Goal: Task Accomplishment & Management: Manage account settings

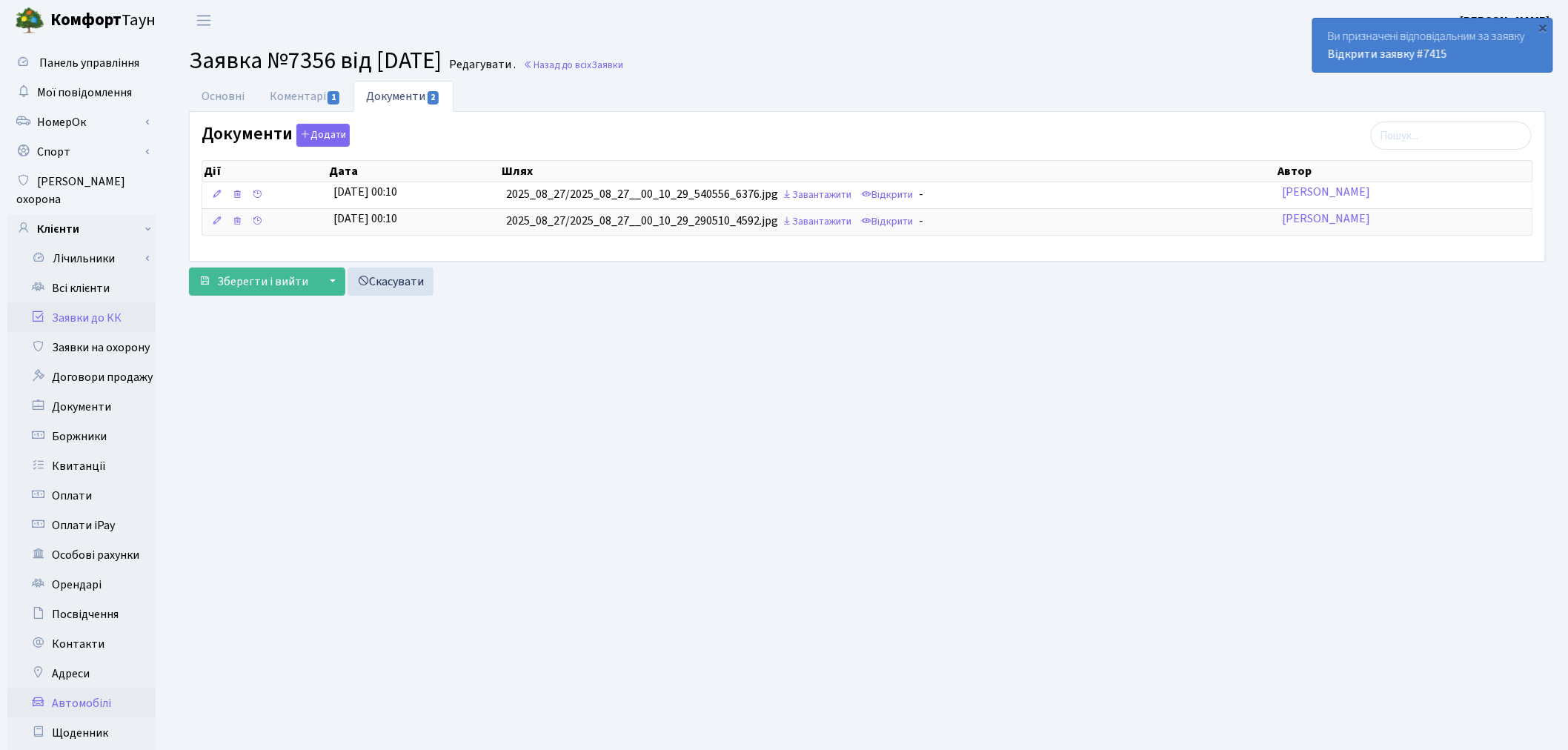
click at [87, 689] on link "Автомобілі" at bounding box center [82, 704] width 148 height 30
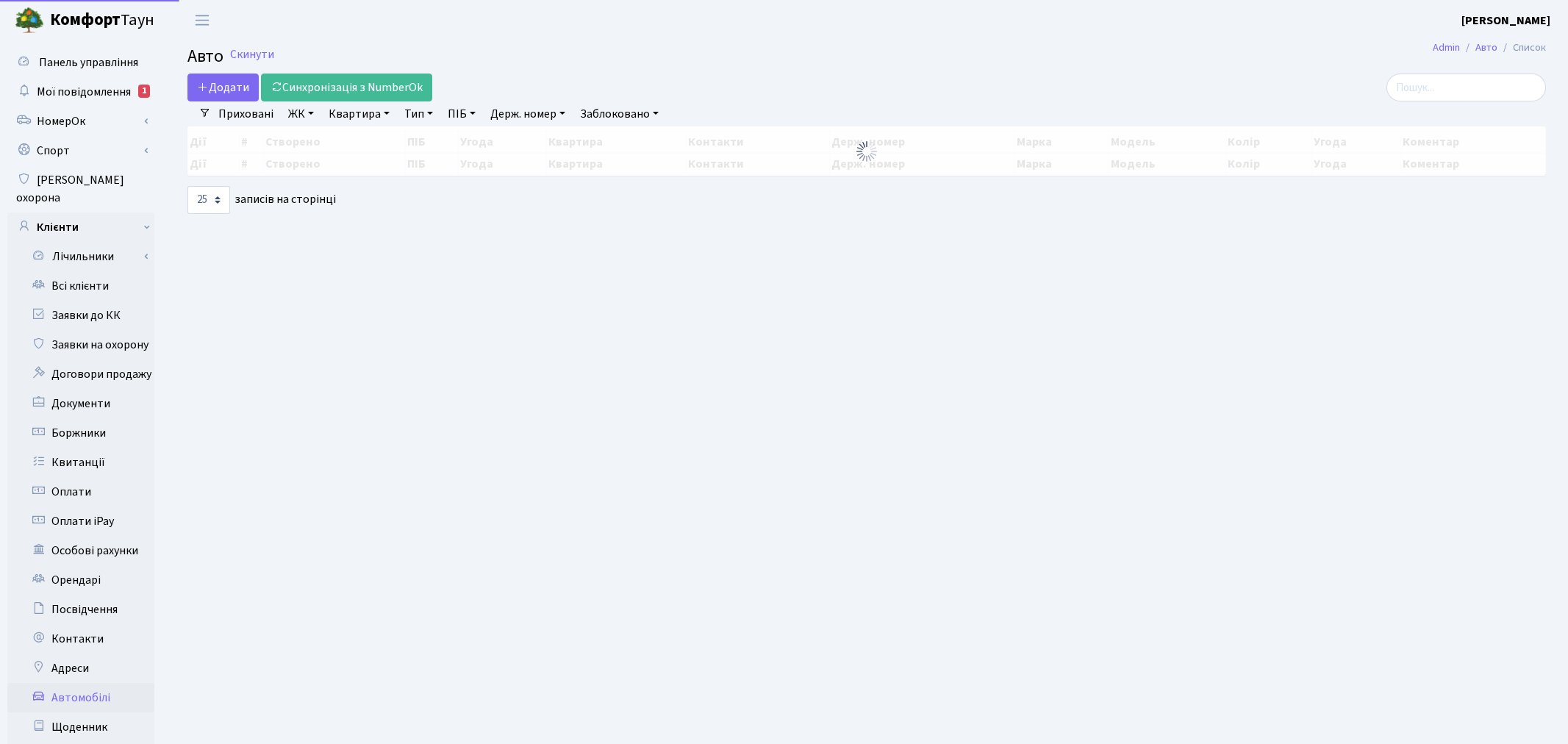
select select "25"
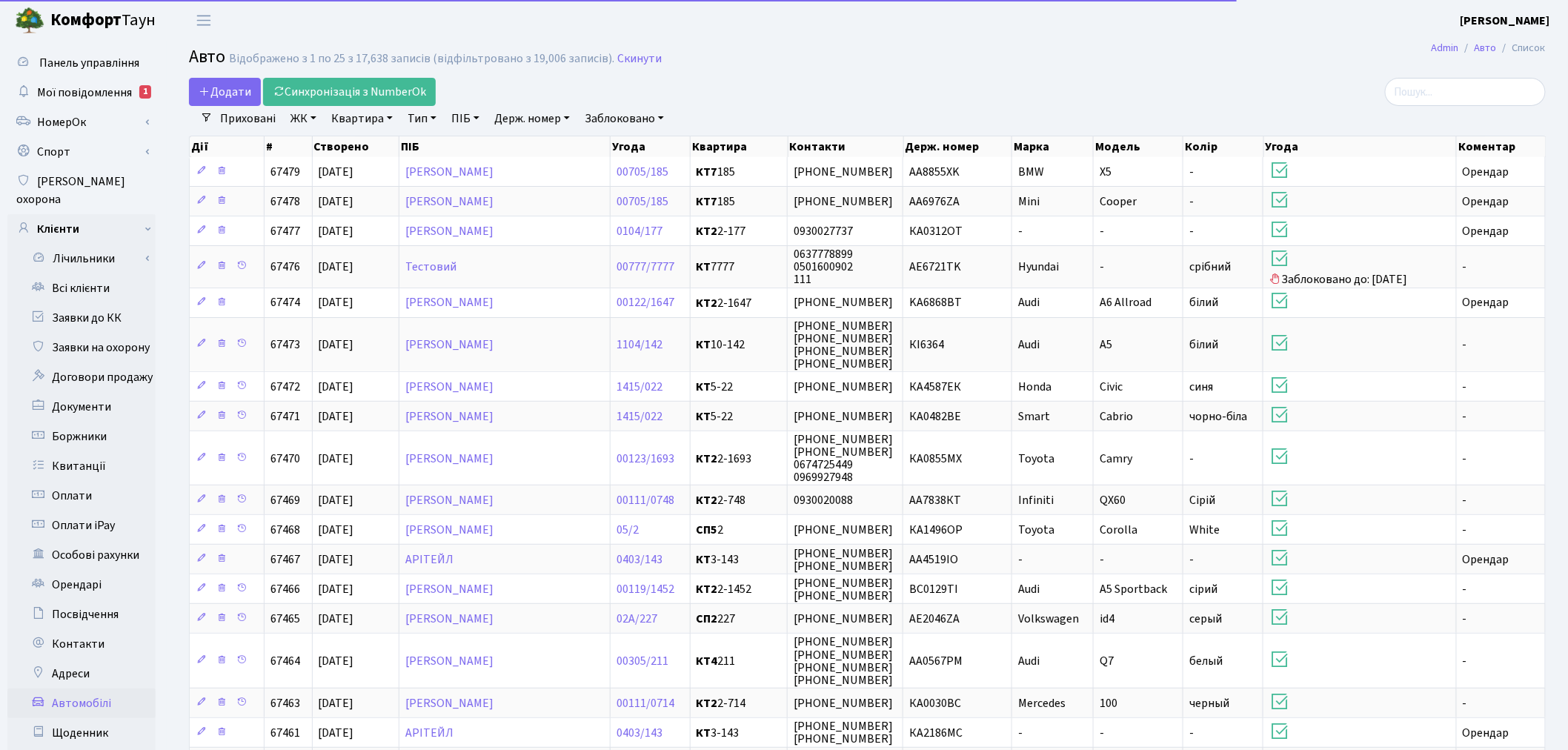
click at [544, 117] on link "Держ. номер" at bounding box center [532, 119] width 87 height 26
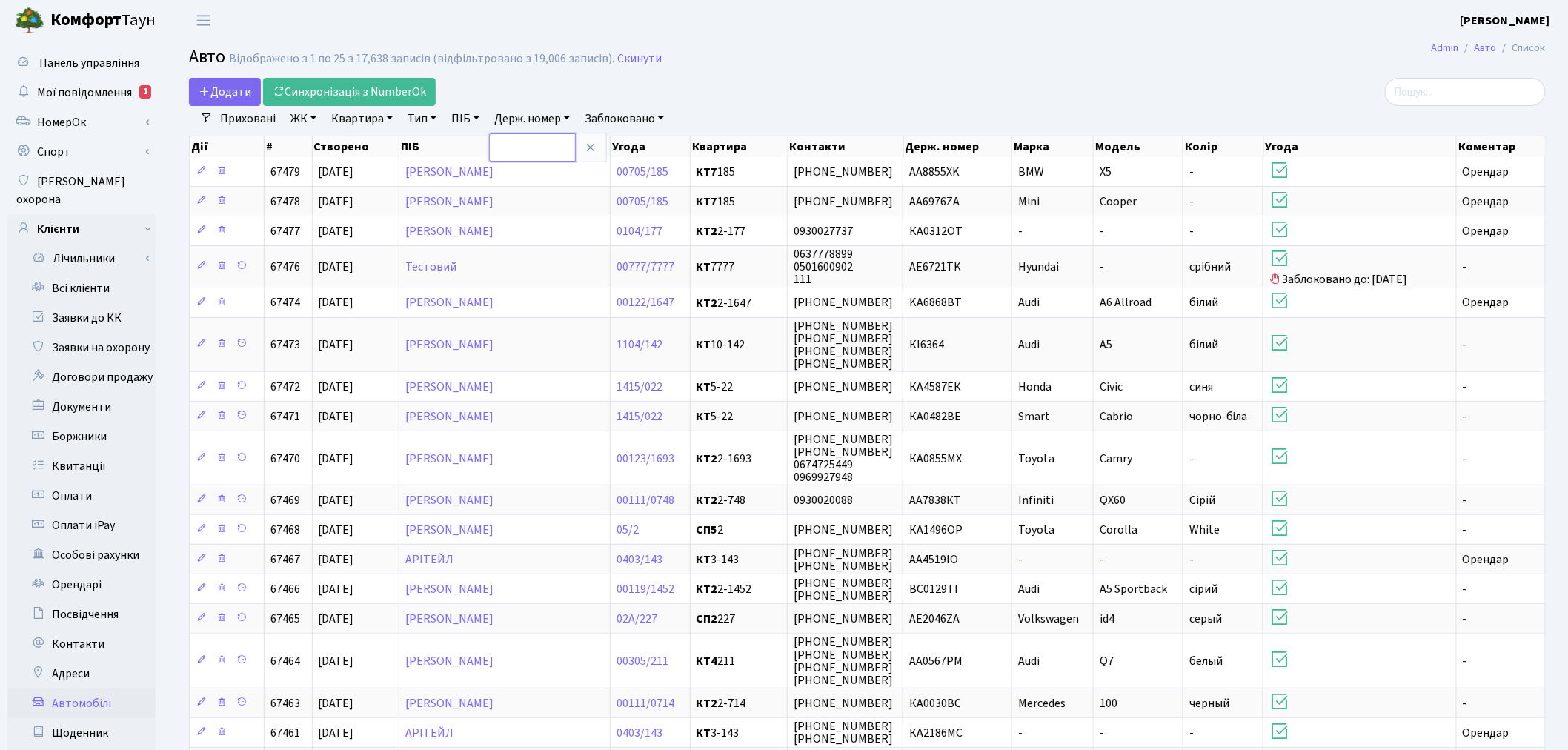
click at [538, 139] on input "text" at bounding box center [532, 148] width 87 height 28
type input "9606"
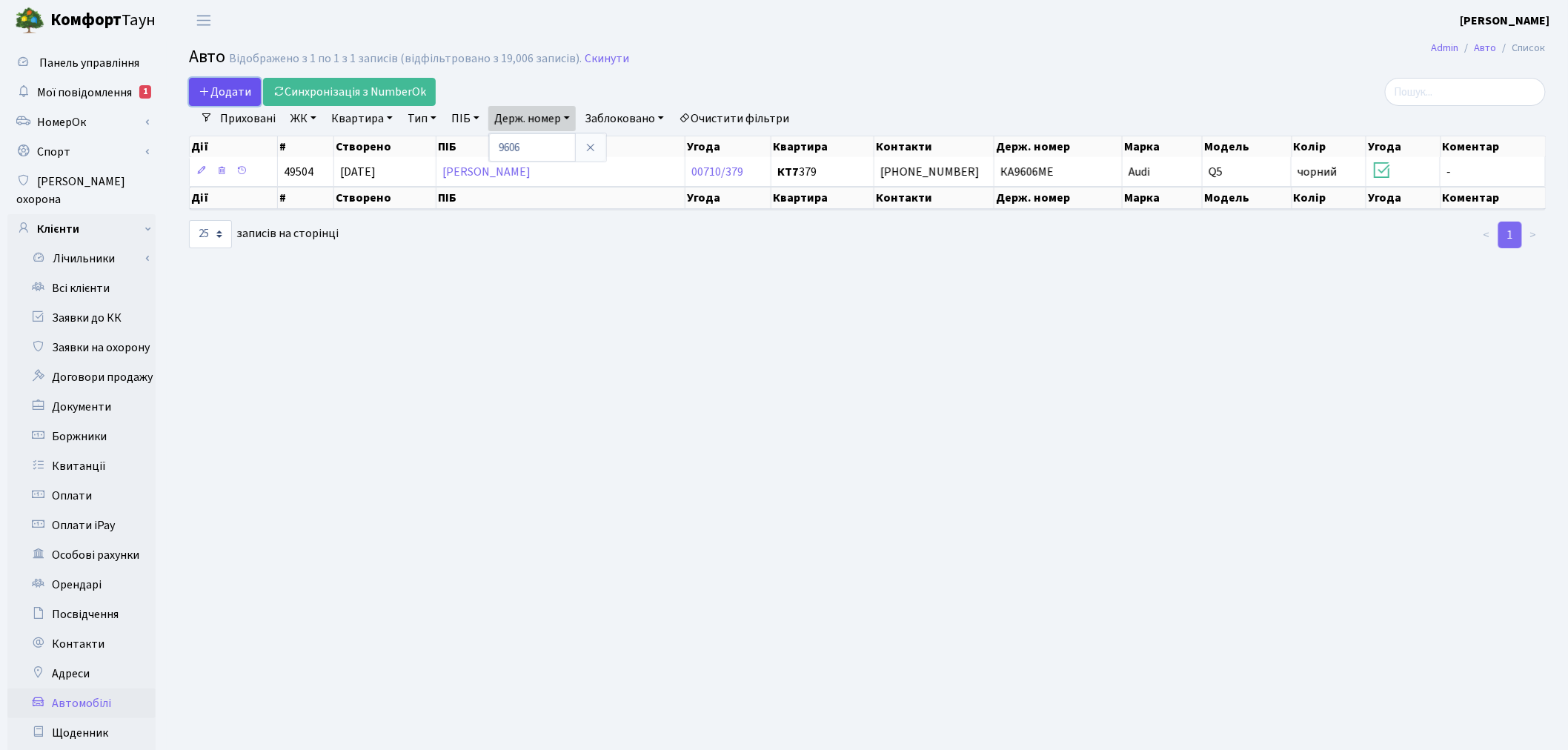
click at [219, 95] on span "Додати" at bounding box center [225, 92] width 53 height 17
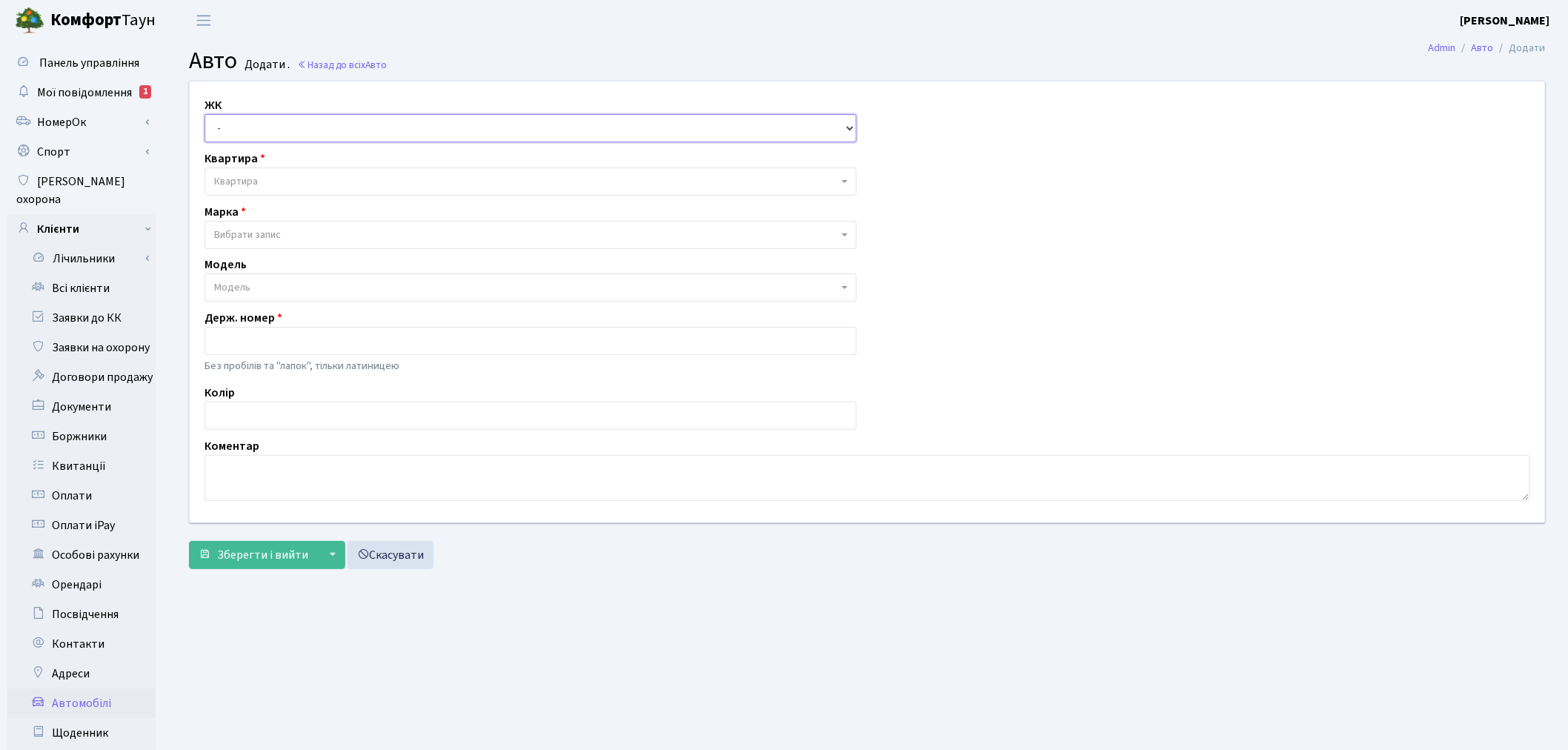
click at [314, 123] on select "- ТХ, вул. [STREET_ADDRESS] Регенераторна, 4 КТ2, просп. [STREET_ADDRESS] [STRE…" at bounding box center [530, 128] width 652 height 28
select select "271"
click at [205, 114] on select "- ТХ, вул. Ділова, 1/2 КТ, вул. Регенераторна, 4 КТ2, просп. Соборності, 17 КТ3…" at bounding box center [530, 128] width 652 height 28
select select
click at [297, 174] on span "Квартира" at bounding box center [526, 182] width 624 height 15
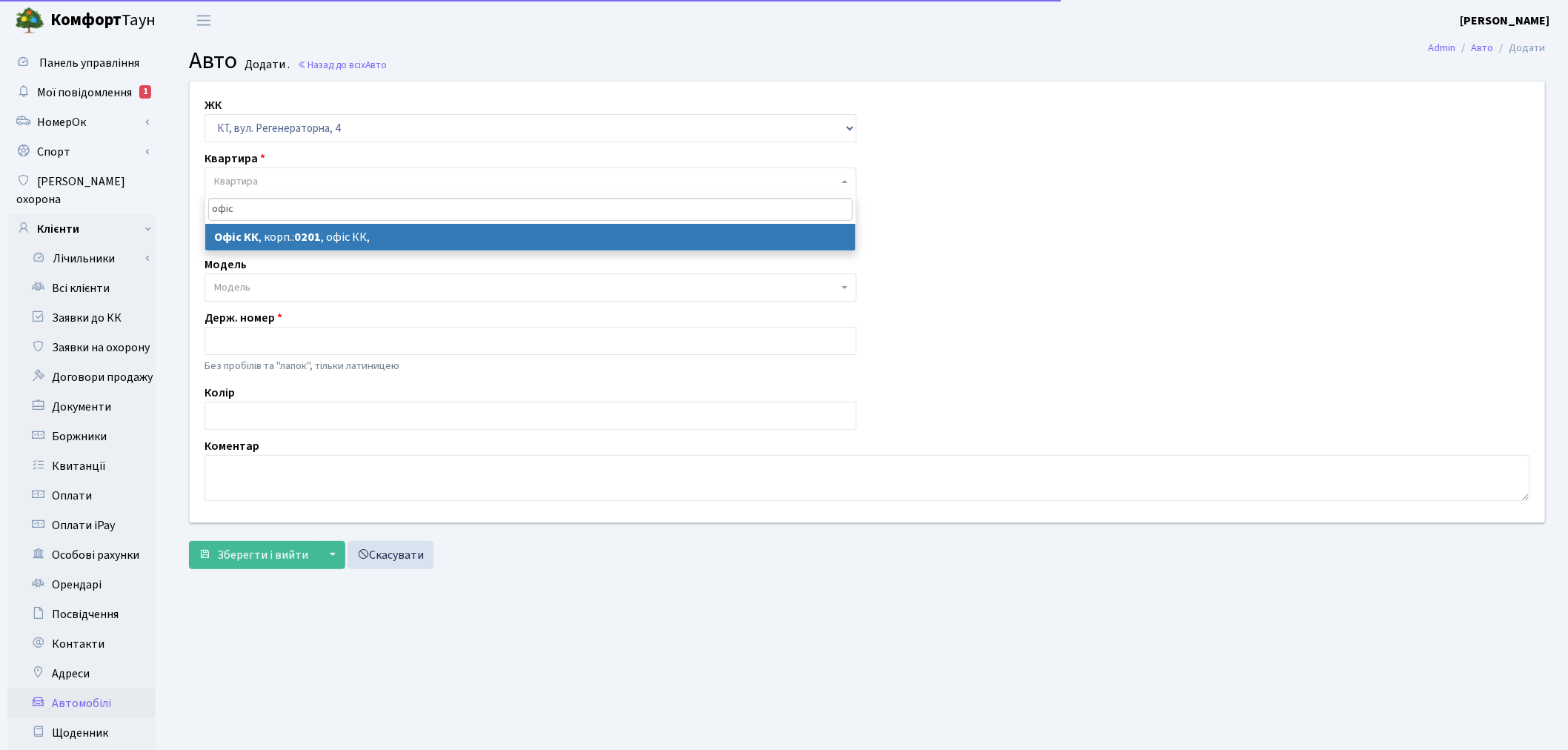
type input "офіс"
select select "4"
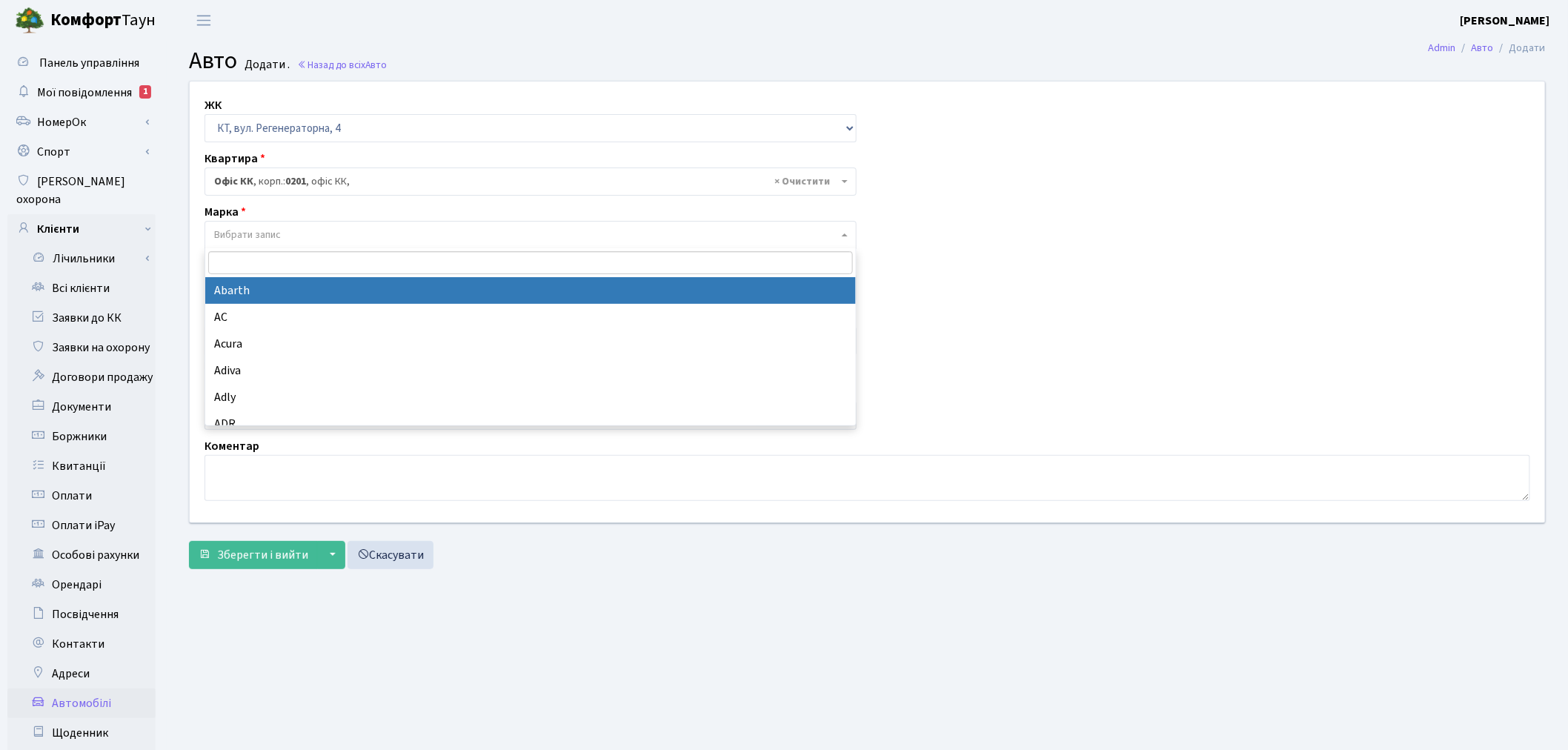
click at [276, 236] on span "Вибрати запис" at bounding box center [247, 235] width 67 height 15
type input "bmw"
select select "19"
select select
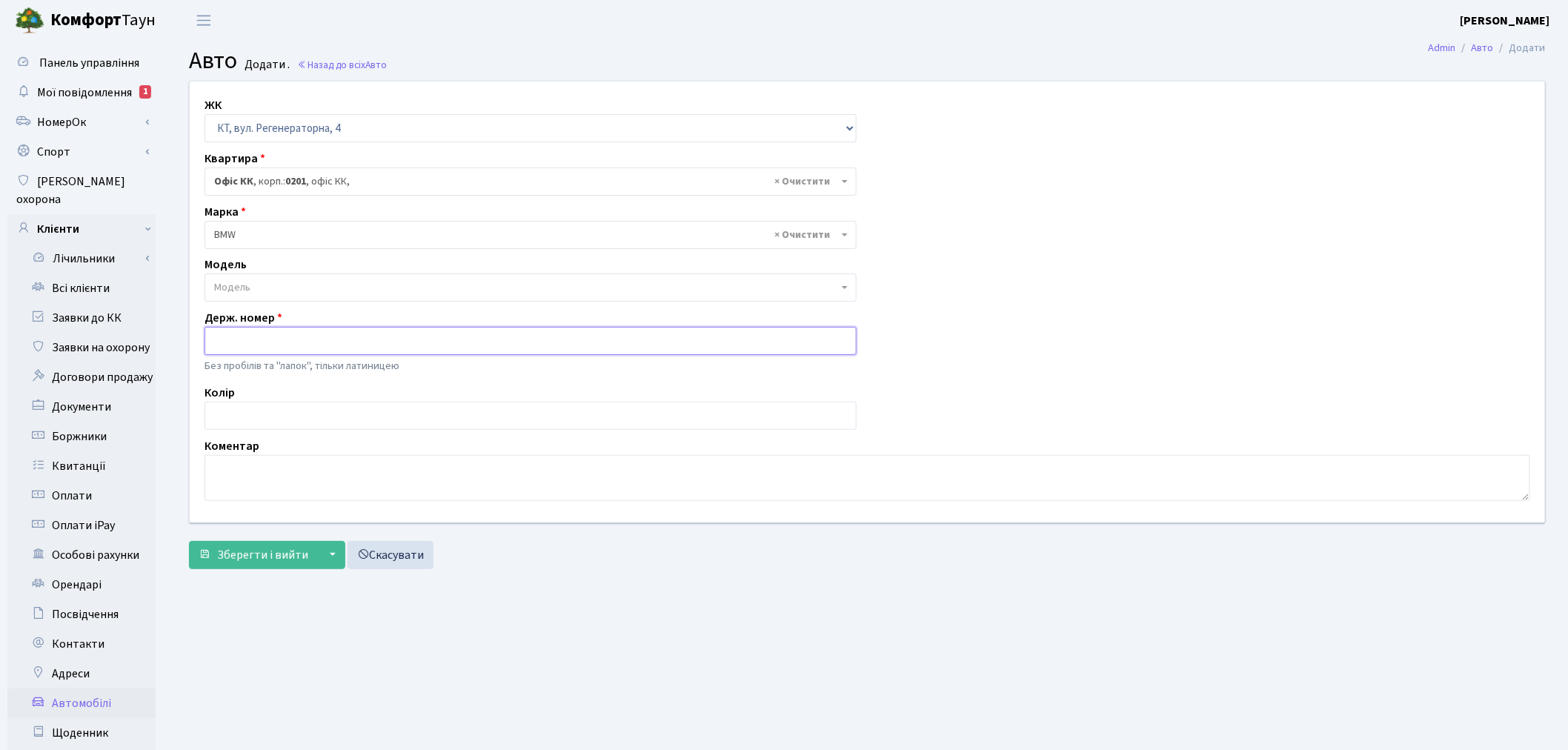
click at [294, 327] on input "text" at bounding box center [530, 341] width 652 height 28
click at [303, 333] on input "text" at bounding box center [530, 341] width 652 height 28
paste input "ВН9609ТК"
type input "ВН9609ТК"
drag, startPoint x: 242, startPoint y: 461, endPoint x: 249, endPoint y: 473, distance: 13.9
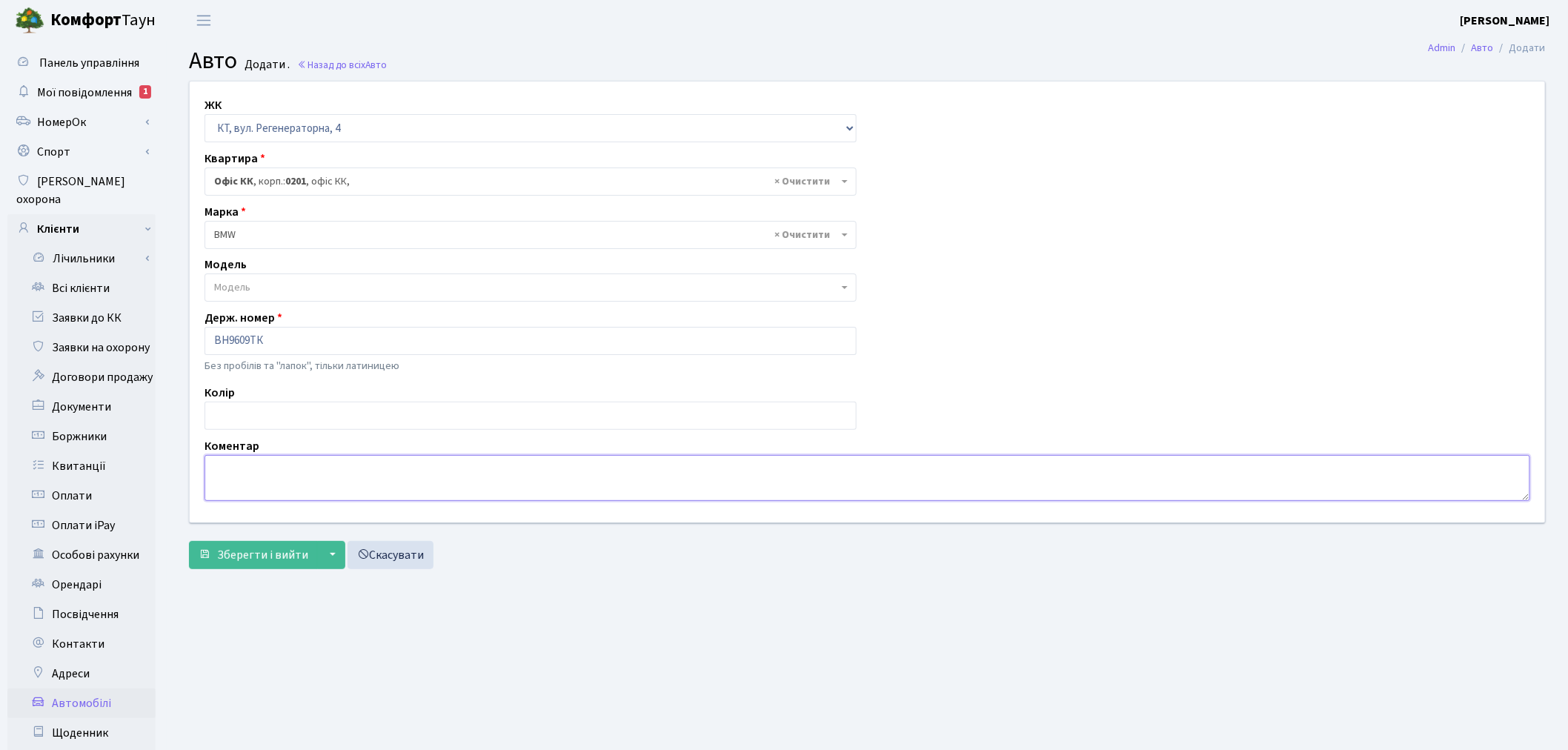
click at [245, 463] on textarea at bounding box center [868, 479] width 1326 height 46
type textarea "Порушник"
click at [232, 554] on span "Зберегти і вийти" at bounding box center [262, 555] width 92 height 17
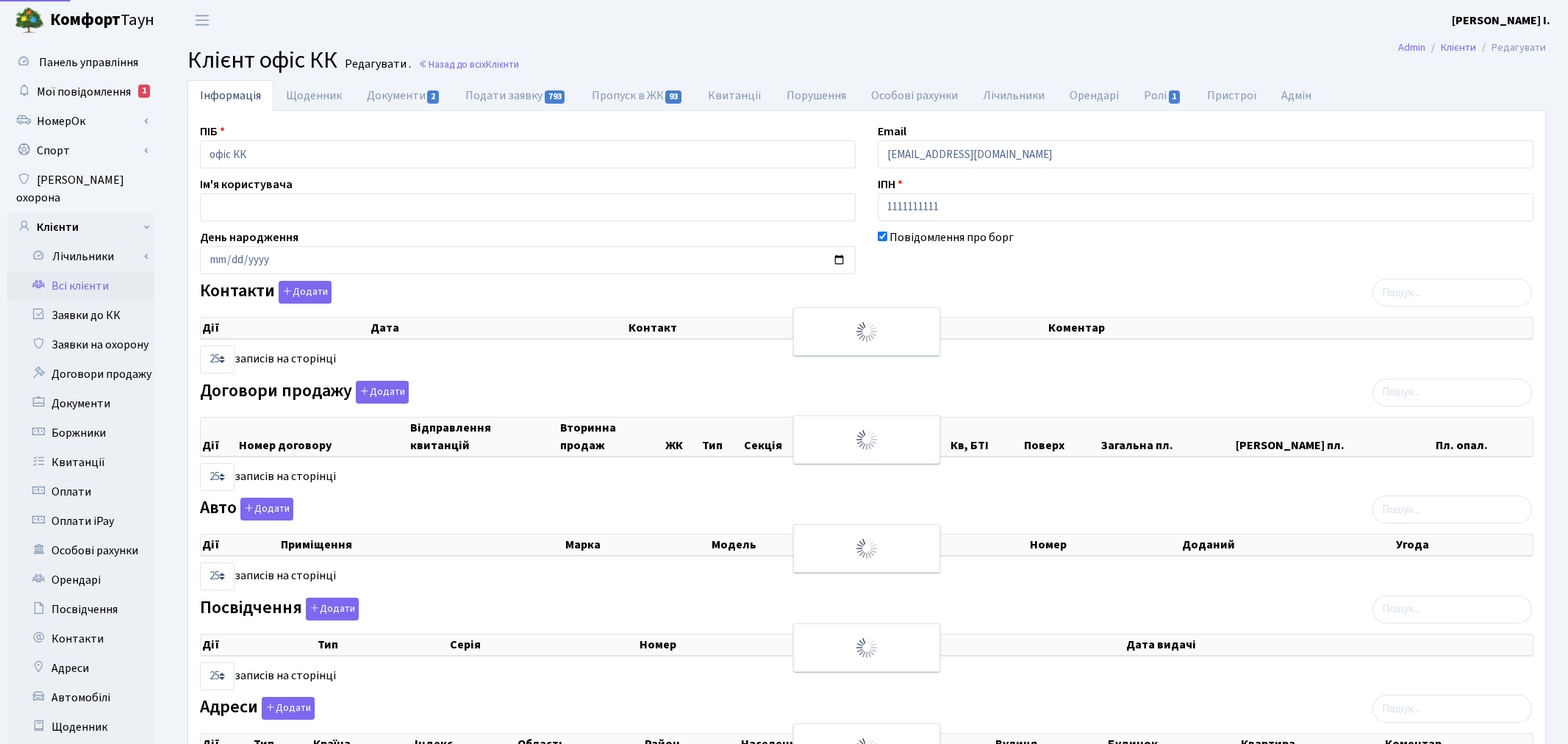
select select "25"
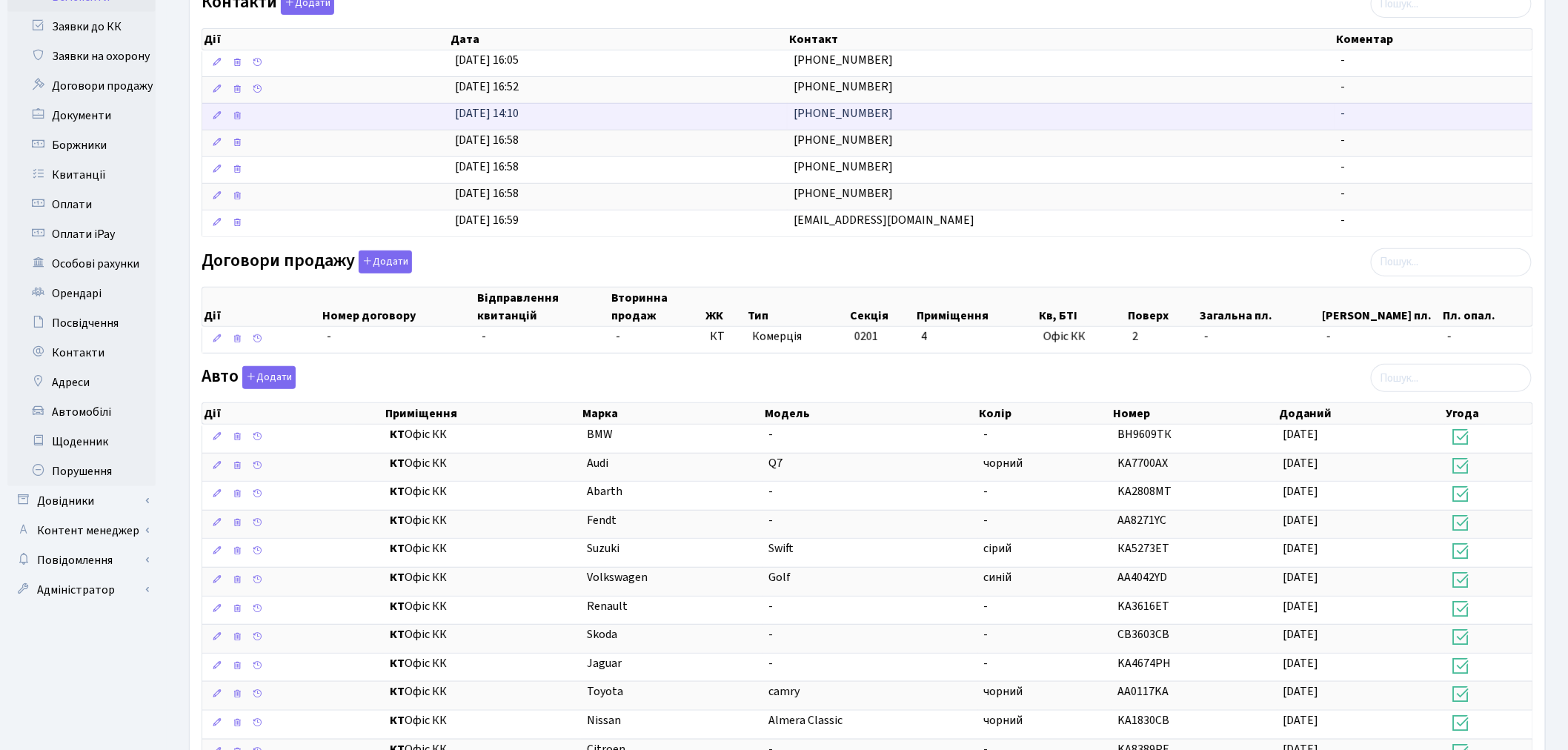
scroll to position [329, 0]
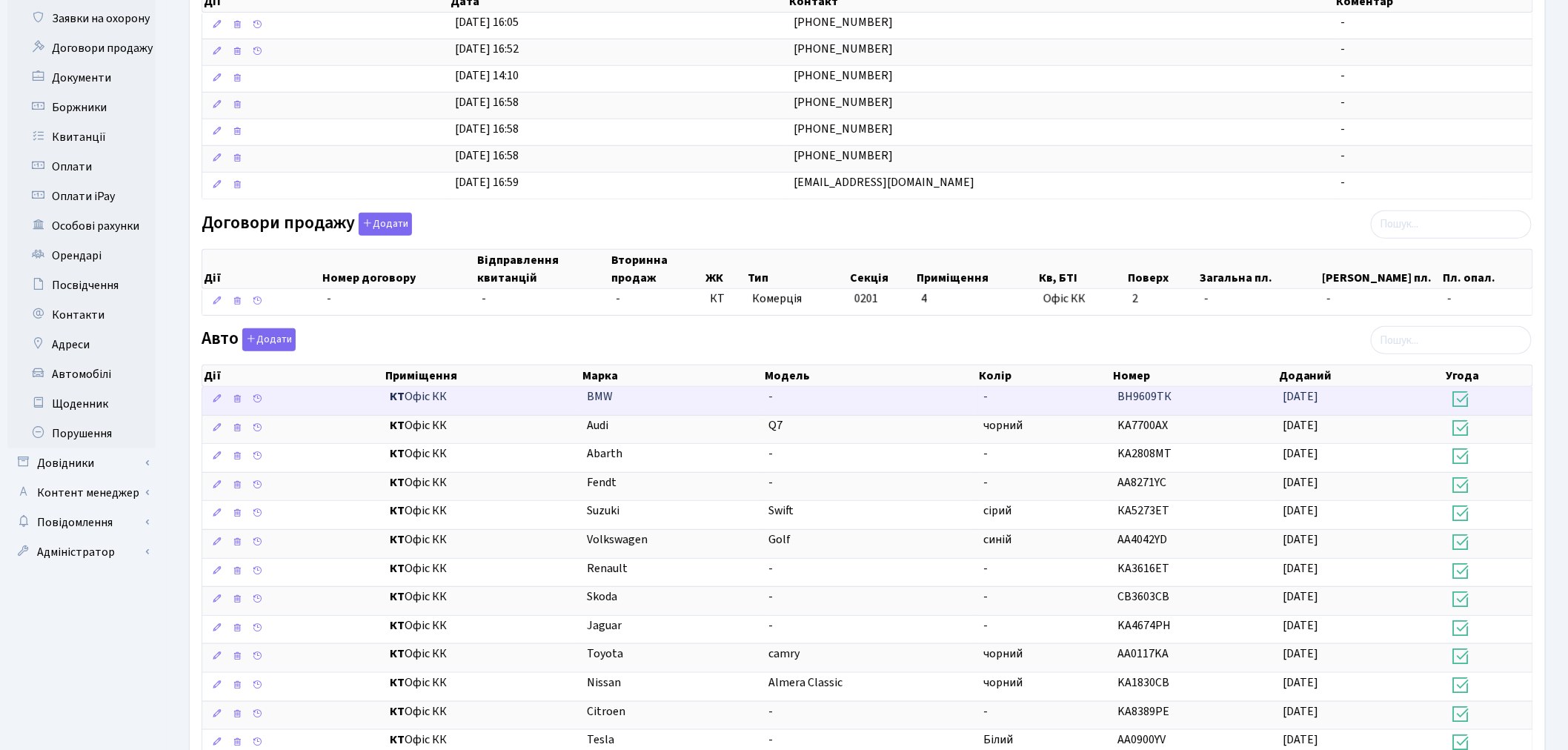
click at [1225, 396] on td "ВН9609ТК" at bounding box center [1195, 401] width 165 height 28
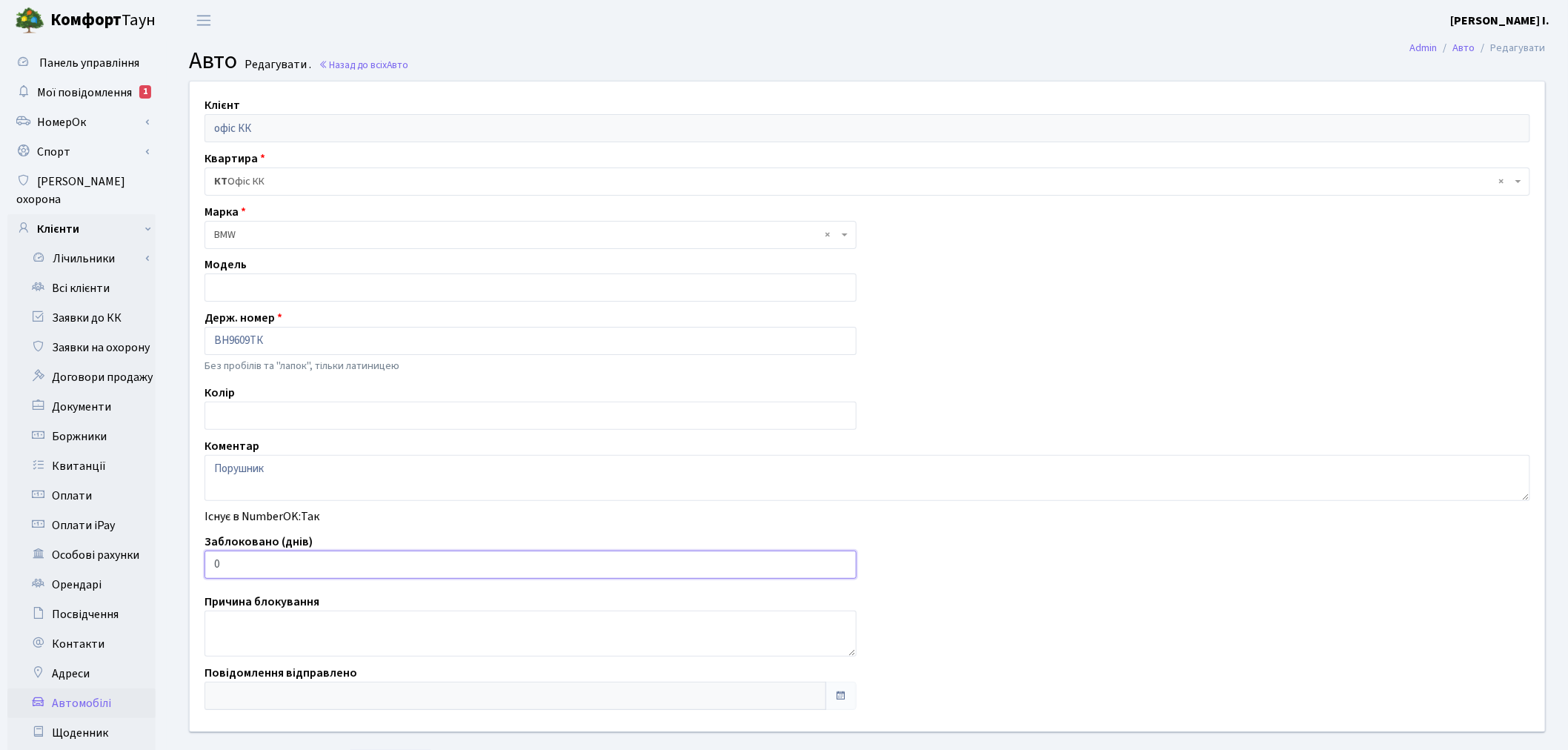
drag, startPoint x: 257, startPoint y: 560, endPoint x: 213, endPoint y: 558, distance: 44.0
click at [213, 558] on input "0" at bounding box center [530, 565] width 652 height 28
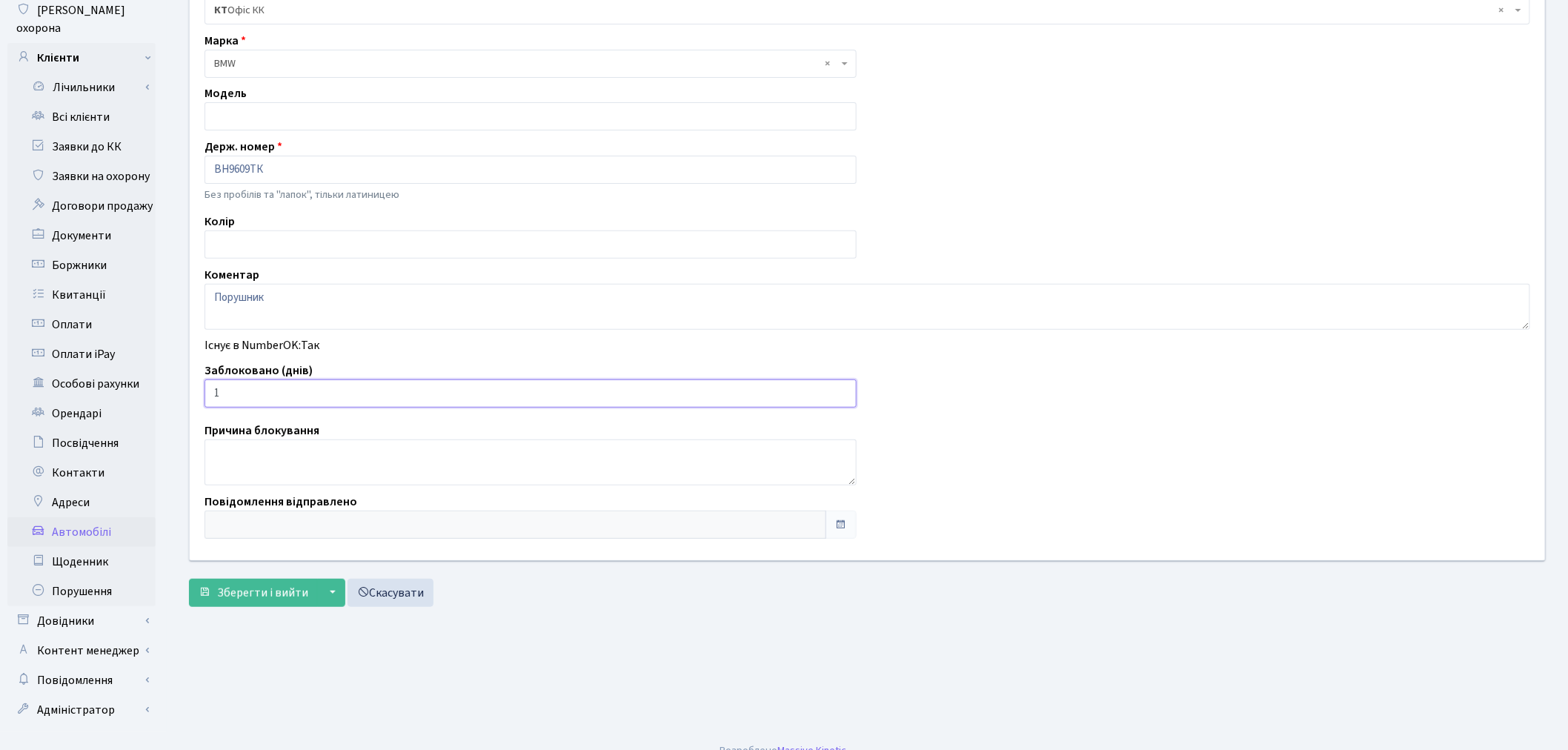
scroll to position [172, 0]
type input "1"
click at [238, 594] on span "Зберегти і вийти" at bounding box center [262, 592] width 92 height 17
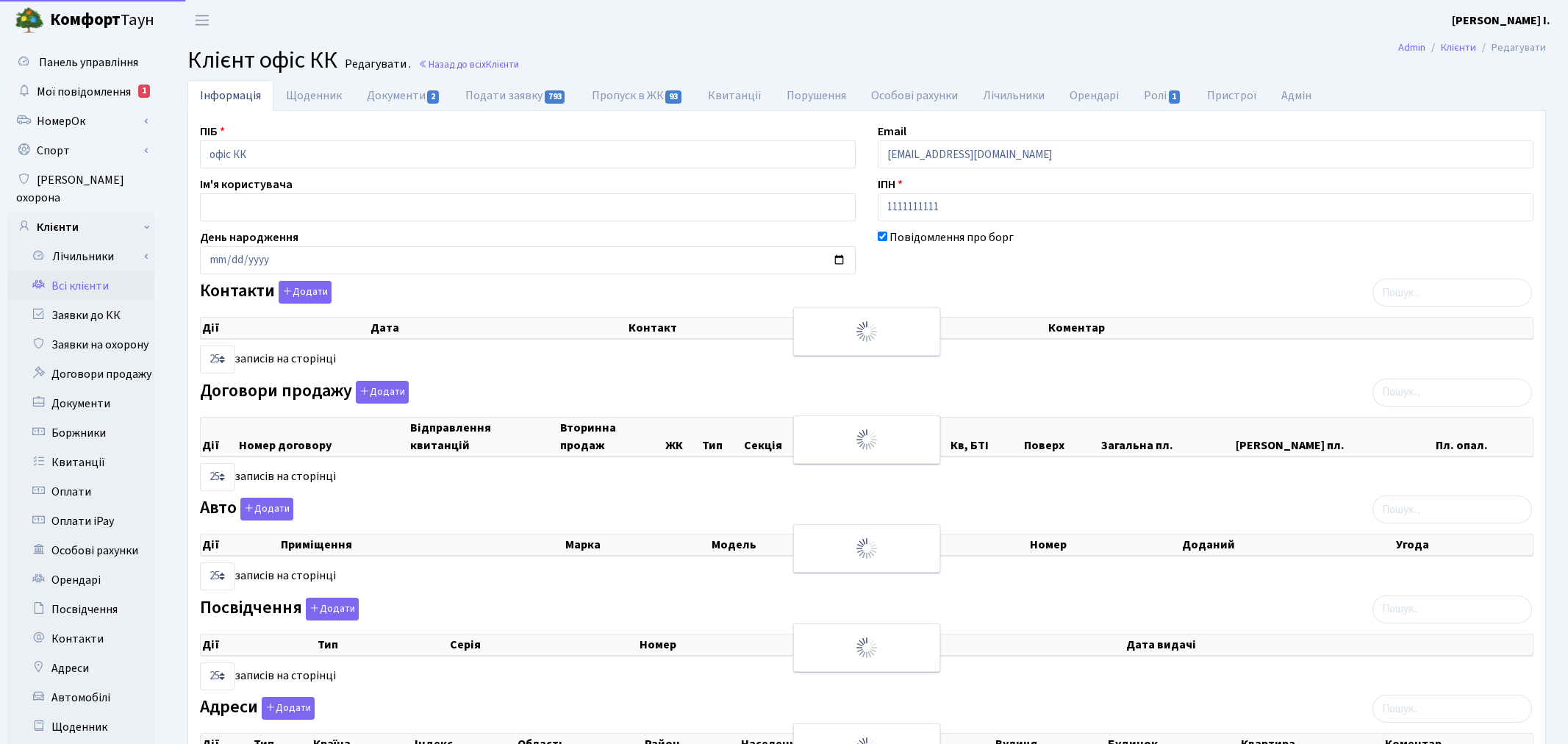
select select "25"
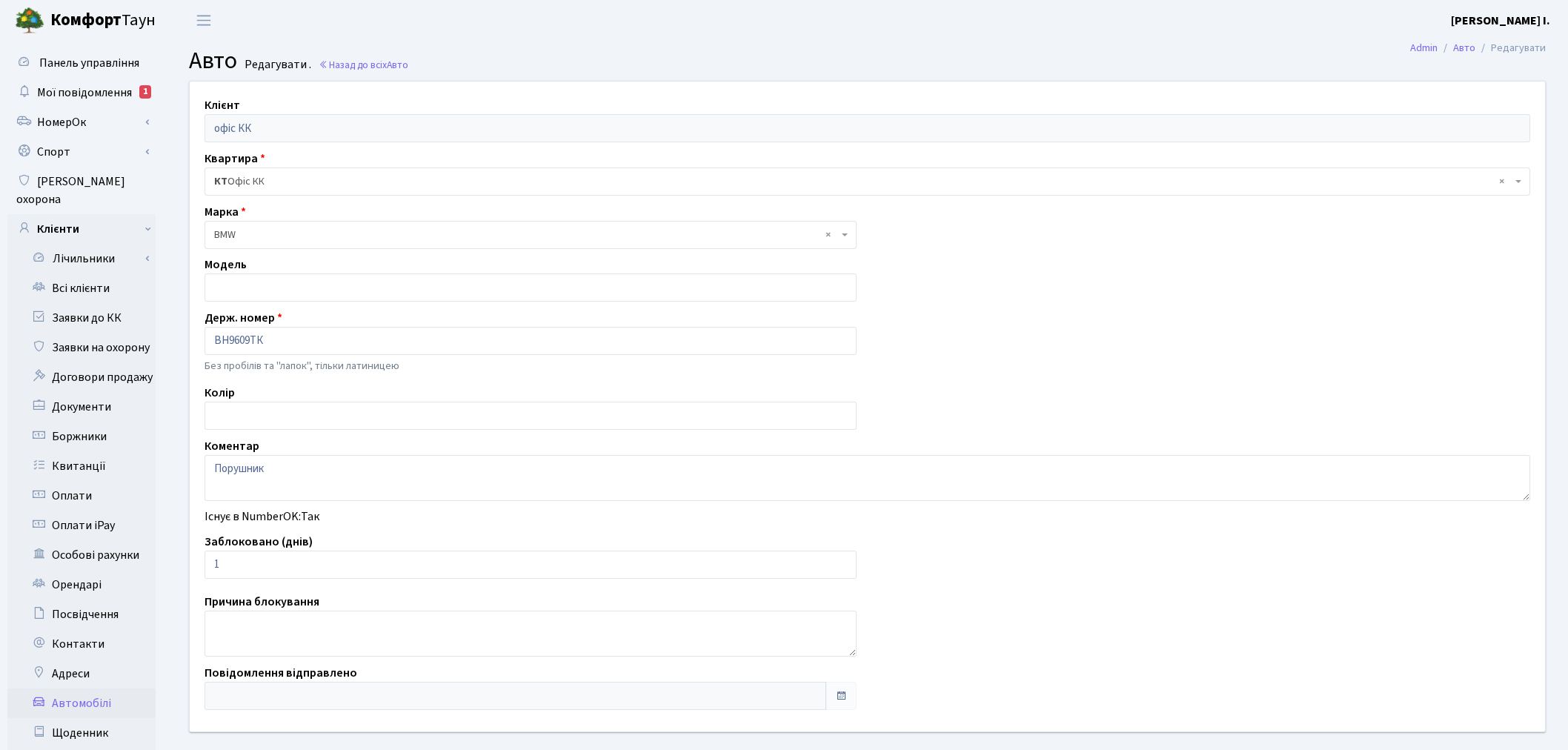
scroll to position [172, 0]
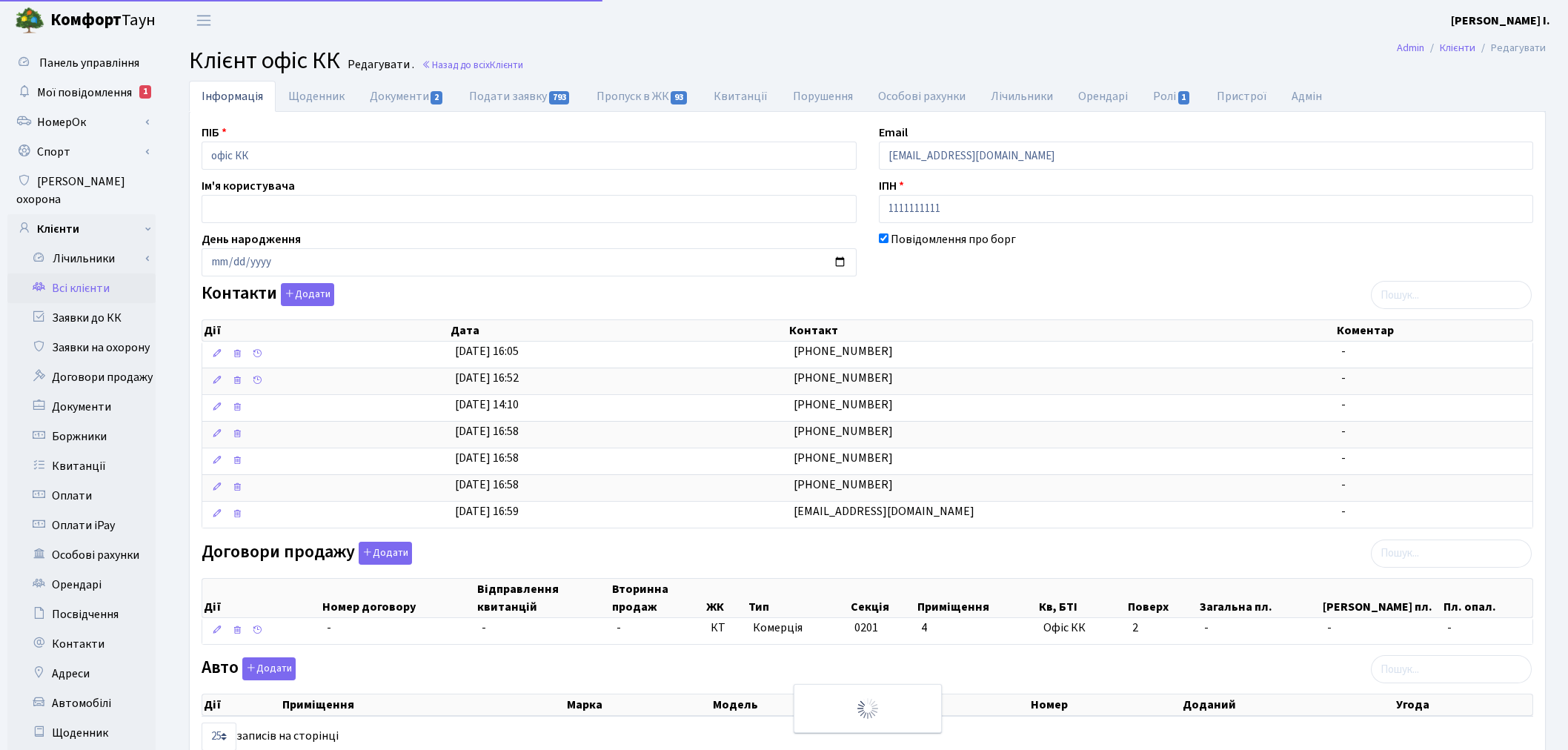
select select "25"
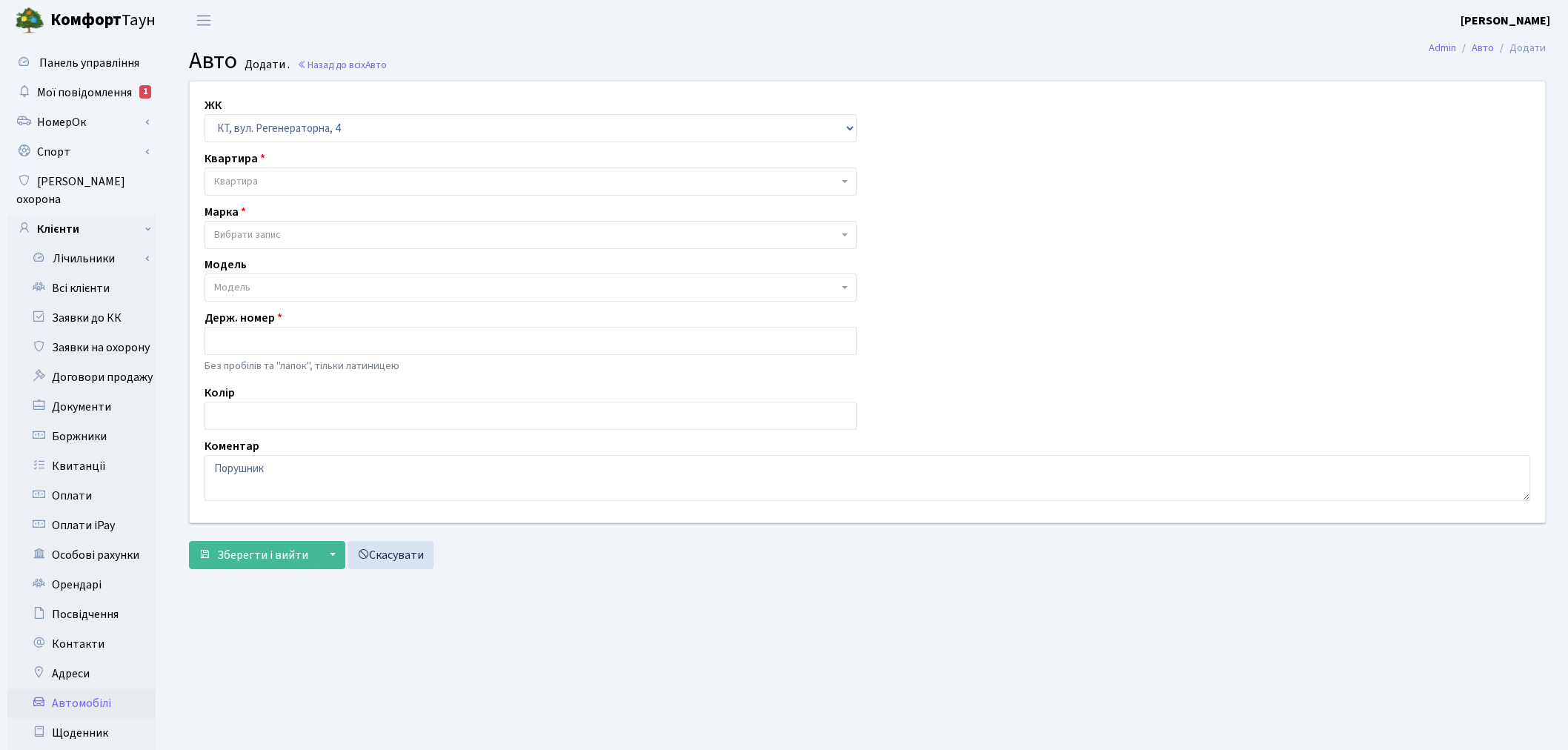
select select "271"
select select "19"
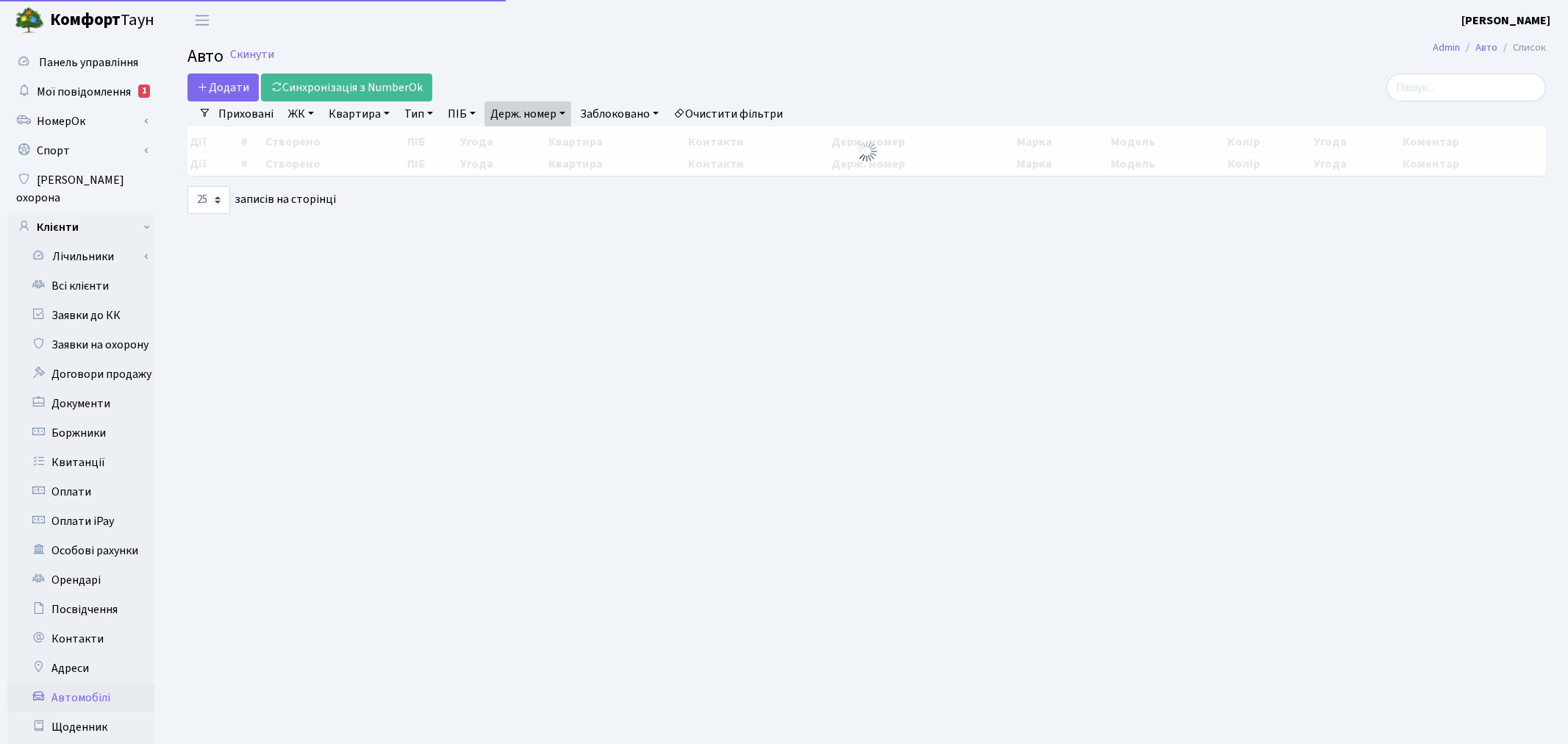
select select "25"
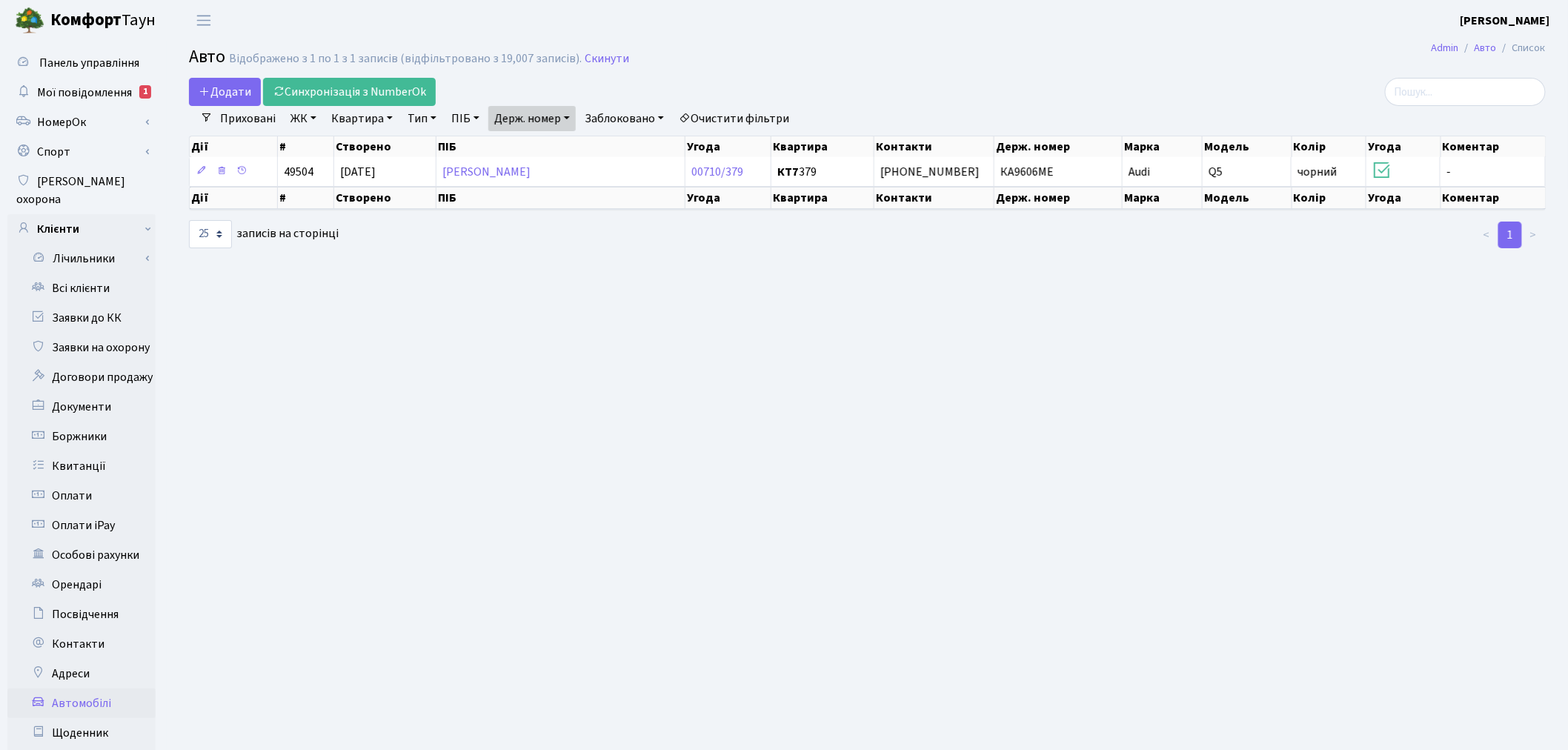
click at [516, 116] on link "Держ. номер" at bounding box center [532, 119] width 87 height 26
click at [551, 144] on input "9606" at bounding box center [532, 148] width 87 height 28
type input "1819"
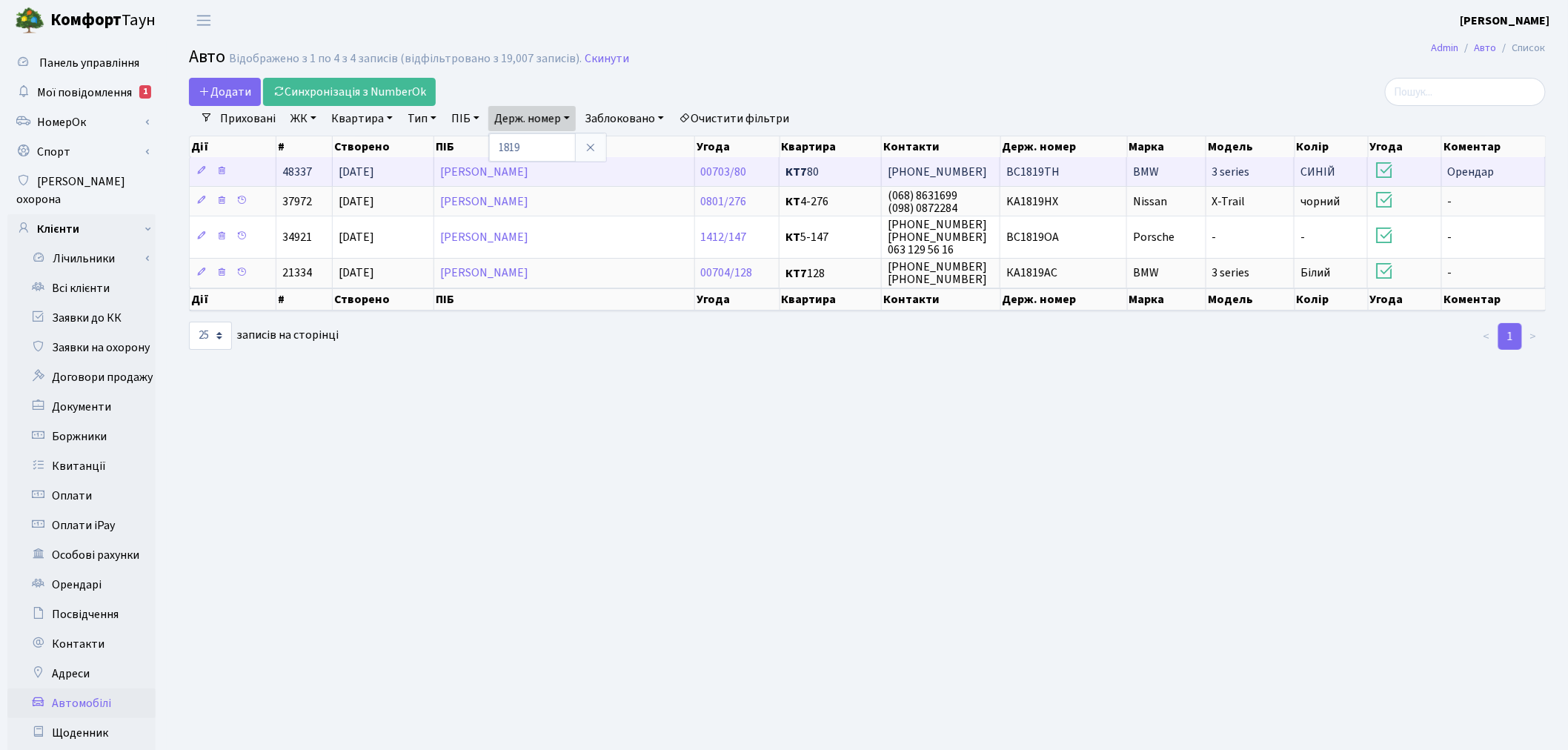
click at [1113, 172] on td "ВС1819ТН" at bounding box center [1064, 172] width 127 height 29
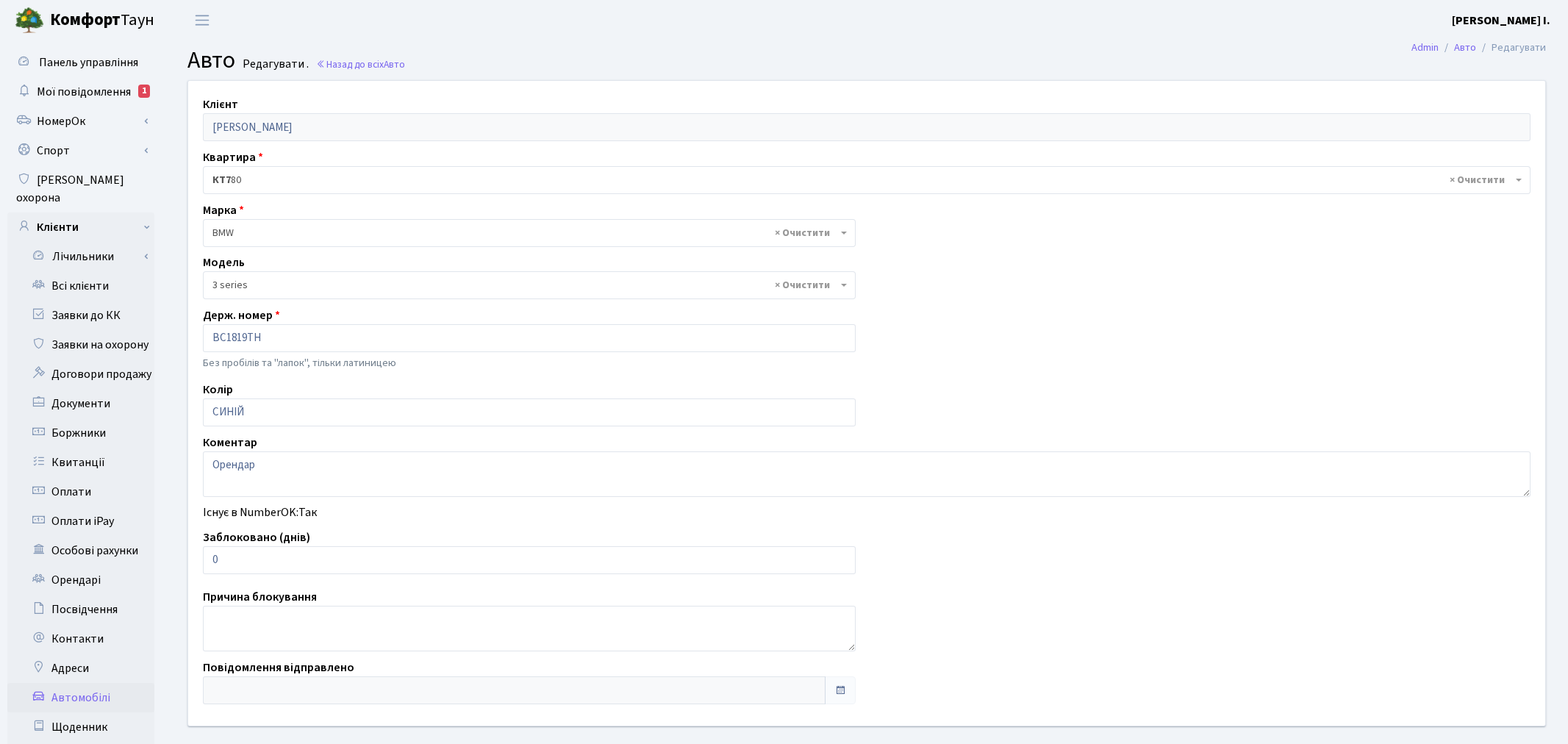
select select "4556"
drag, startPoint x: 254, startPoint y: 562, endPoint x: 173, endPoint y: 555, distance: 81.3
click at [173, 555] on div "Клієнт Матіос Анатолій Петрович Квартира - <b>КТ7</b>&nbsp;&nbsp;&nbsp;80 × КТ7…" at bounding box center [860, 430] width 1390 height 699
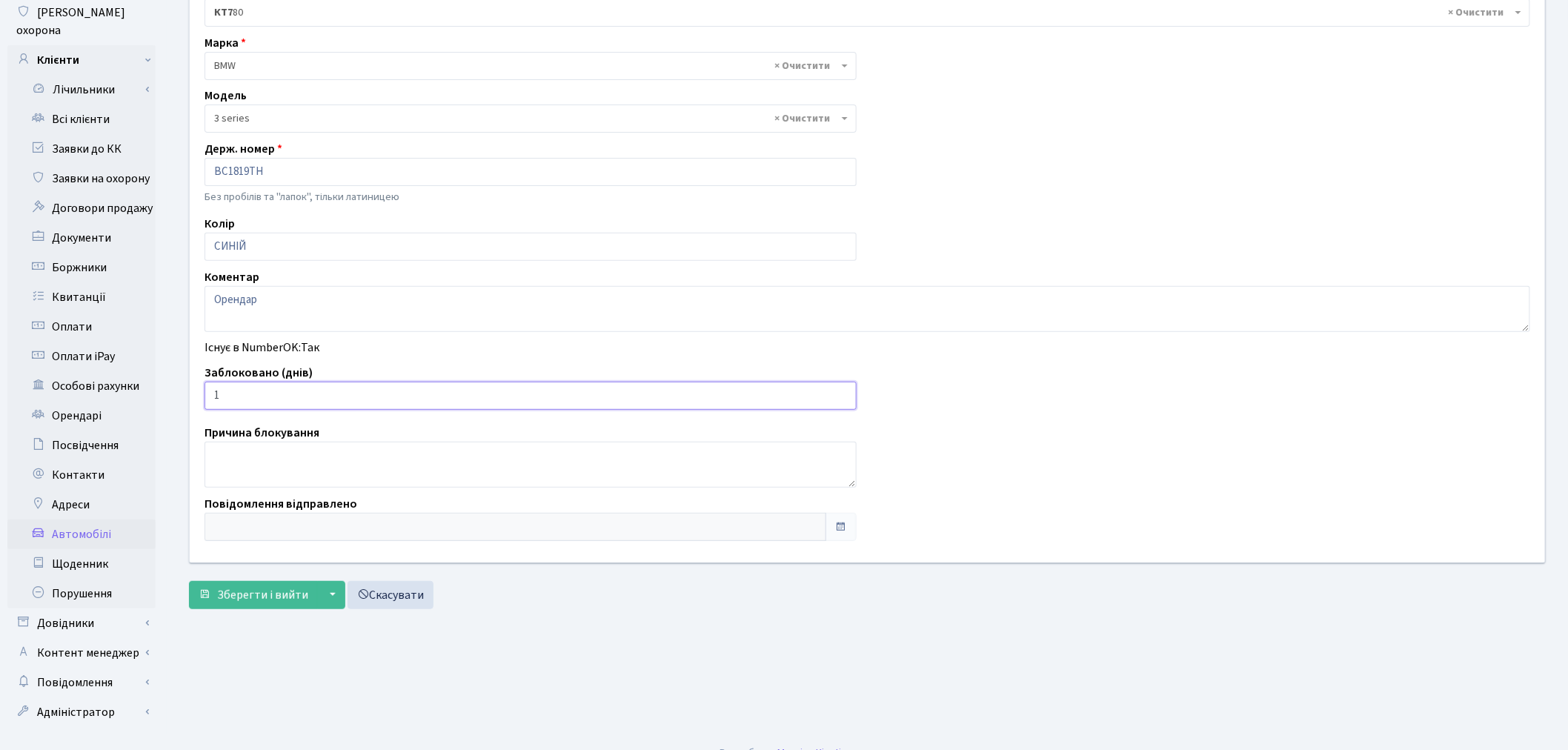
scroll to position [172, 0]
type input "1"
click at [254, 593] on span "Зберегти і вийти" at bounding box center [262, 592] width 92 height 17
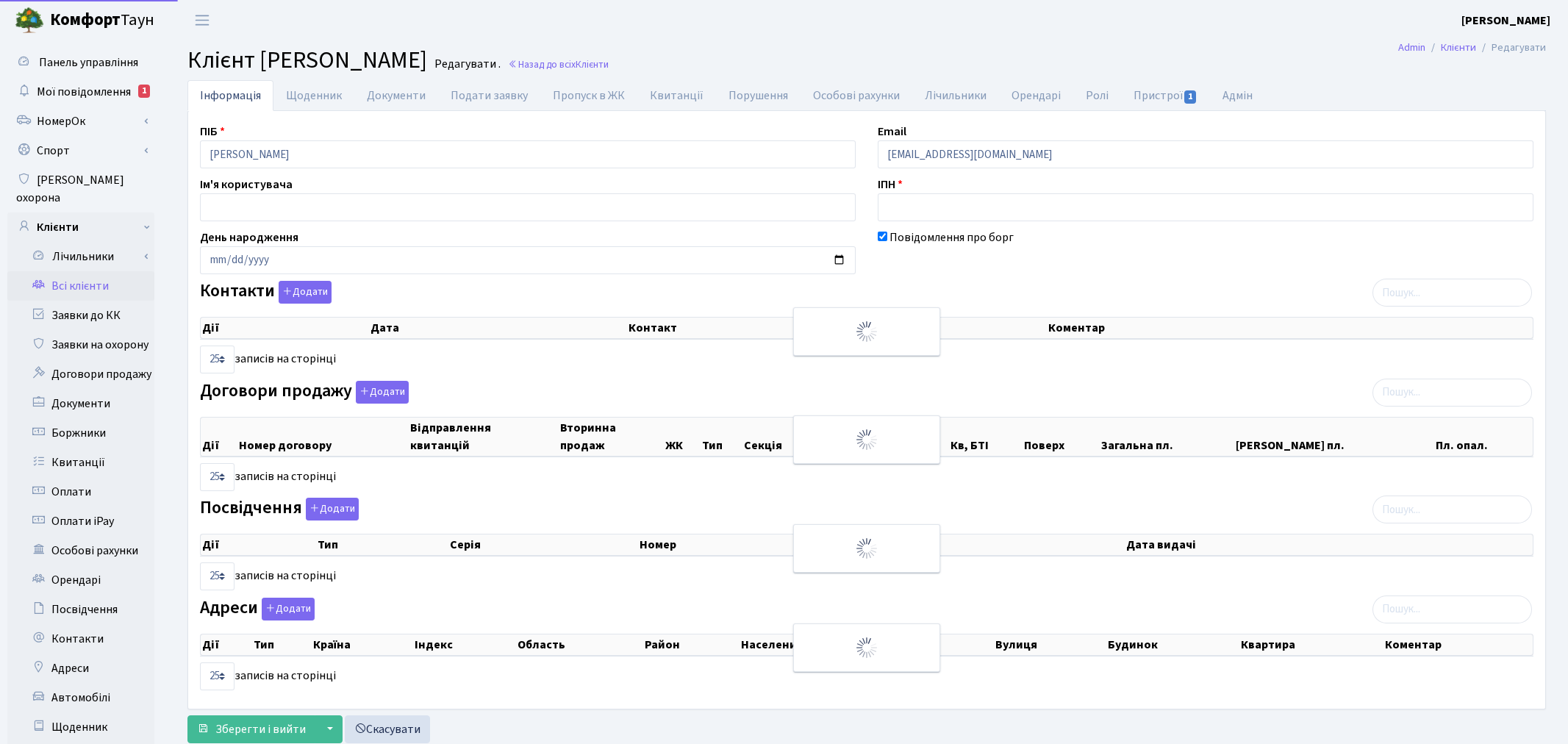
select select "25"
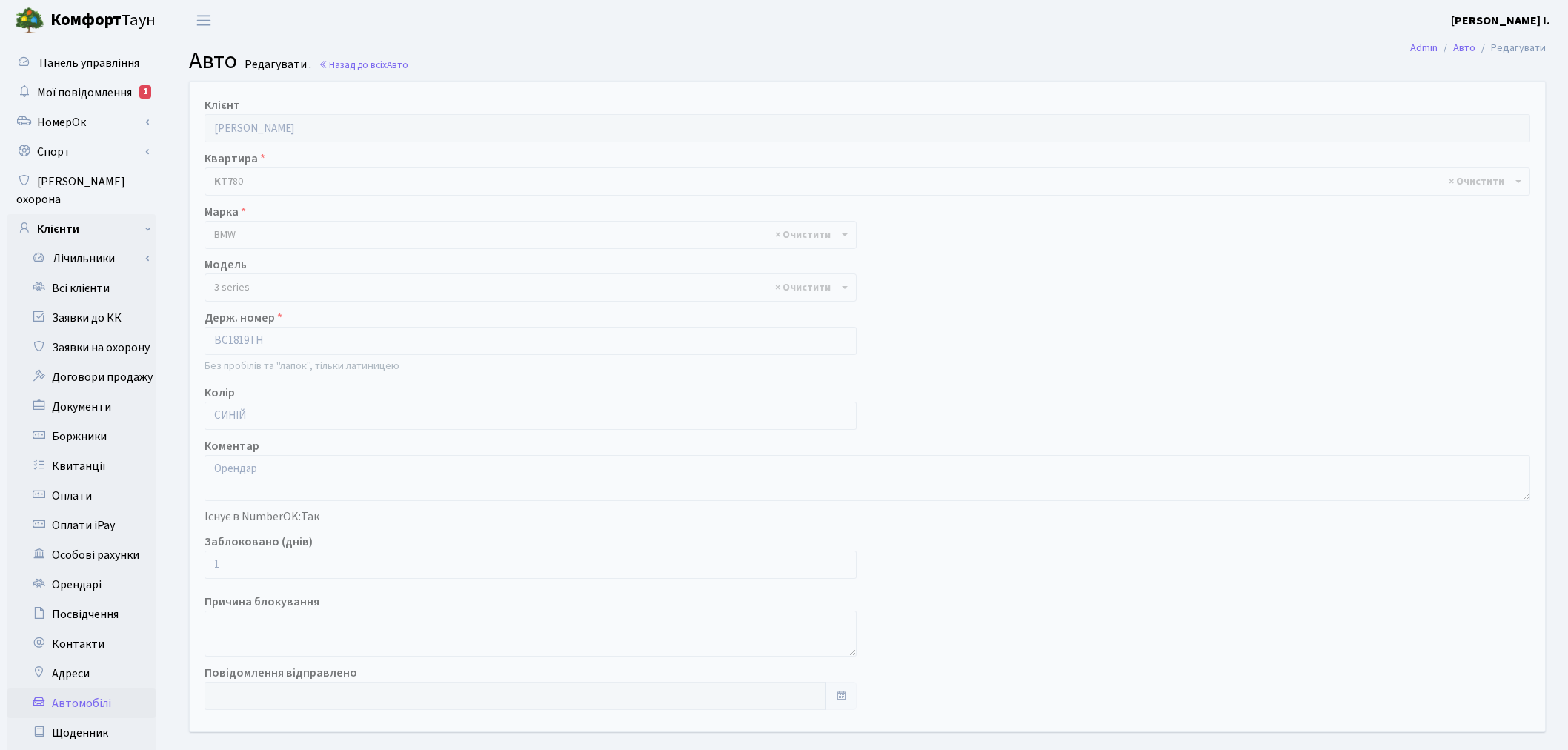
select select "4556"
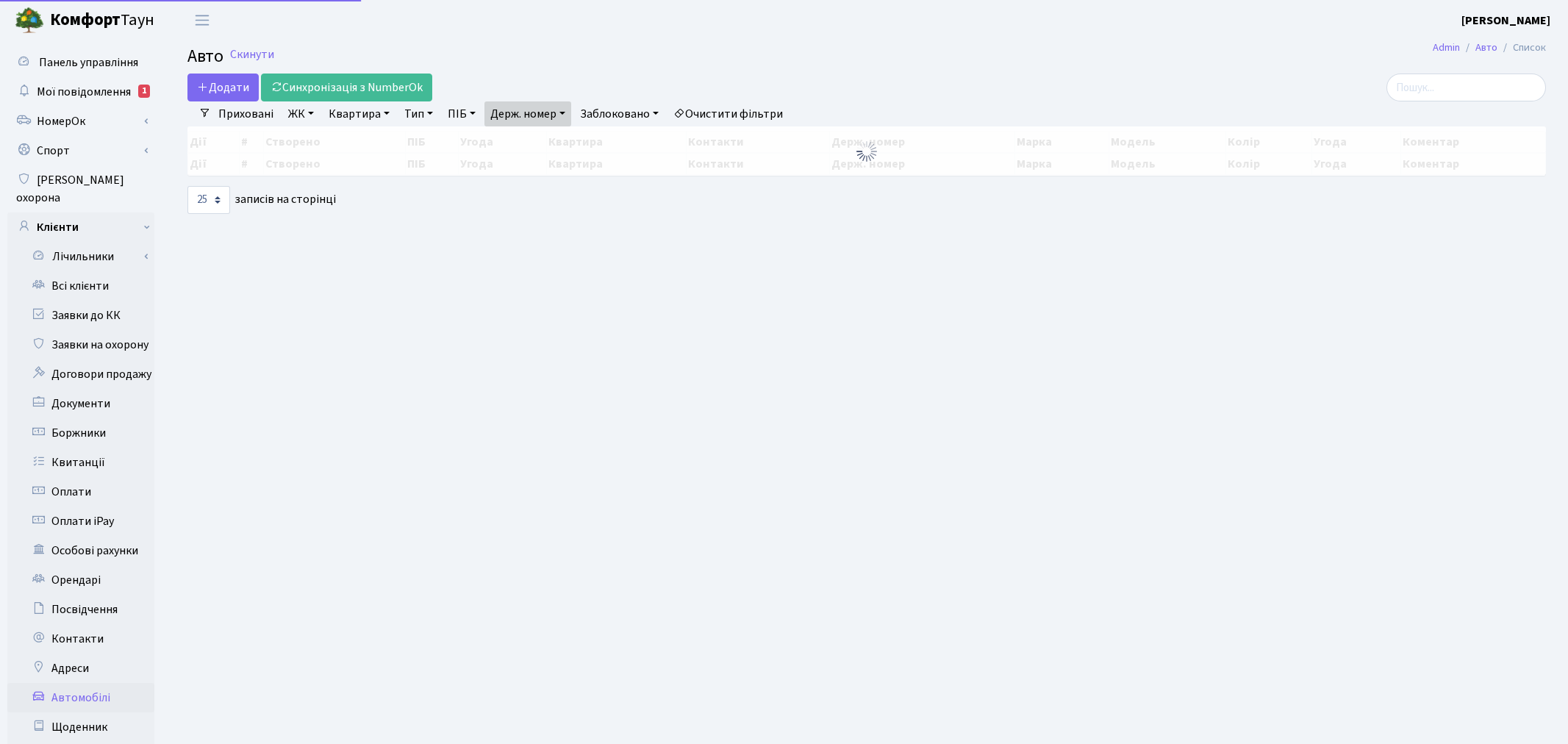
select select "25"
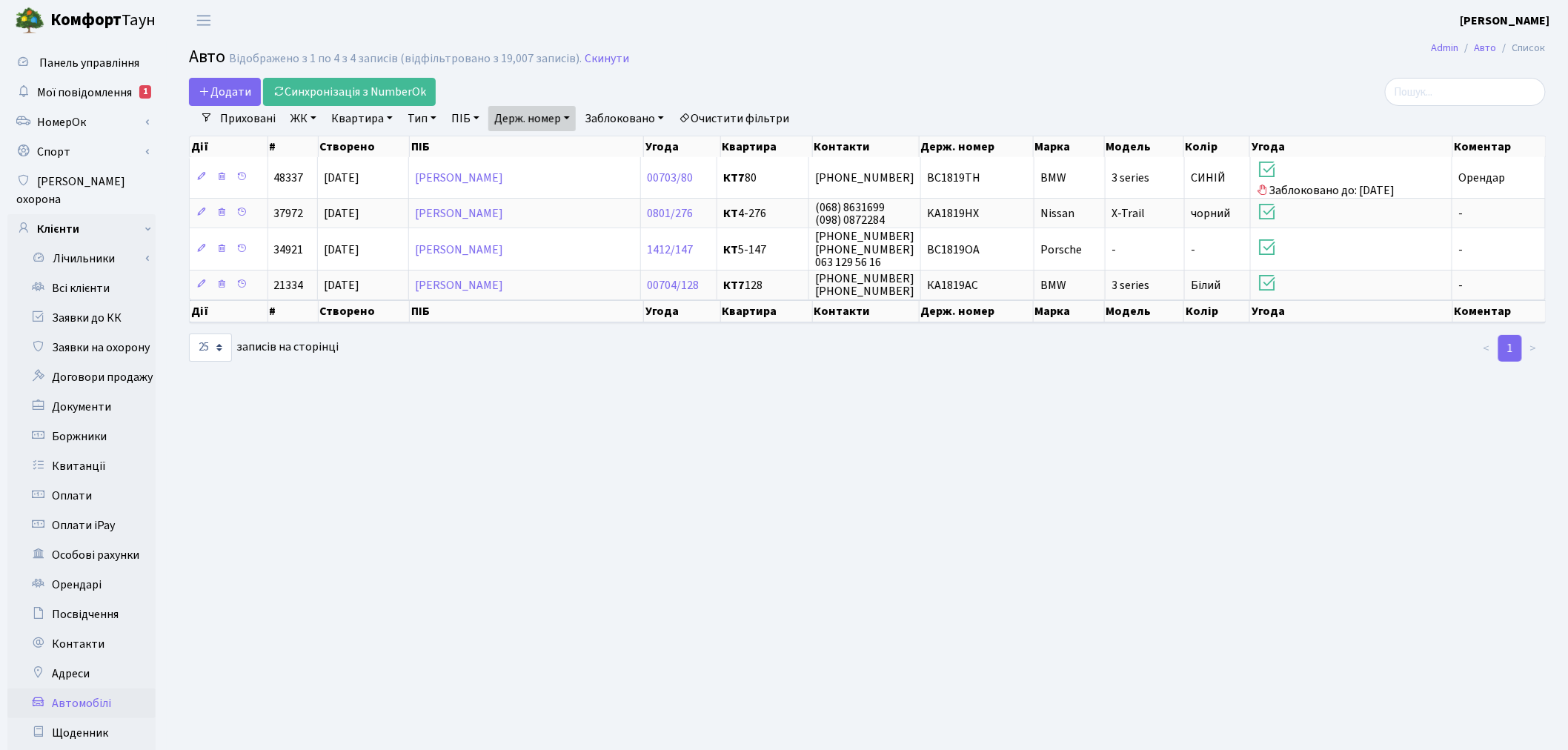
click at [522, 122] on link "Держ. номер" at bounding box center [532, 119] width 87 height 26
click at [529, 149] on input "1819" at bounding box center [532, 148] width 87 height 28
type input "3453"
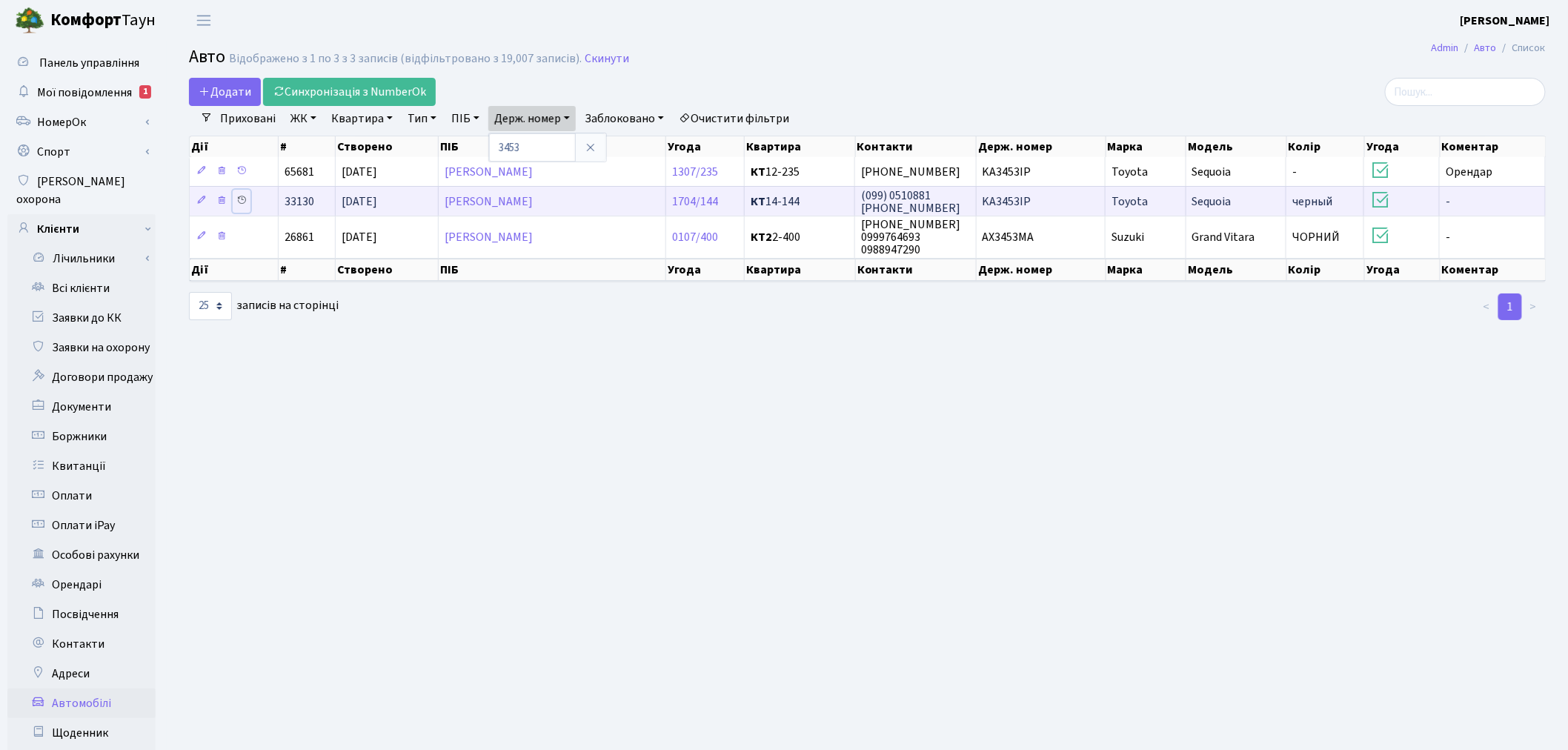
click at [238, 200] on icon at bounding box center [242, 200] width 11 height 11
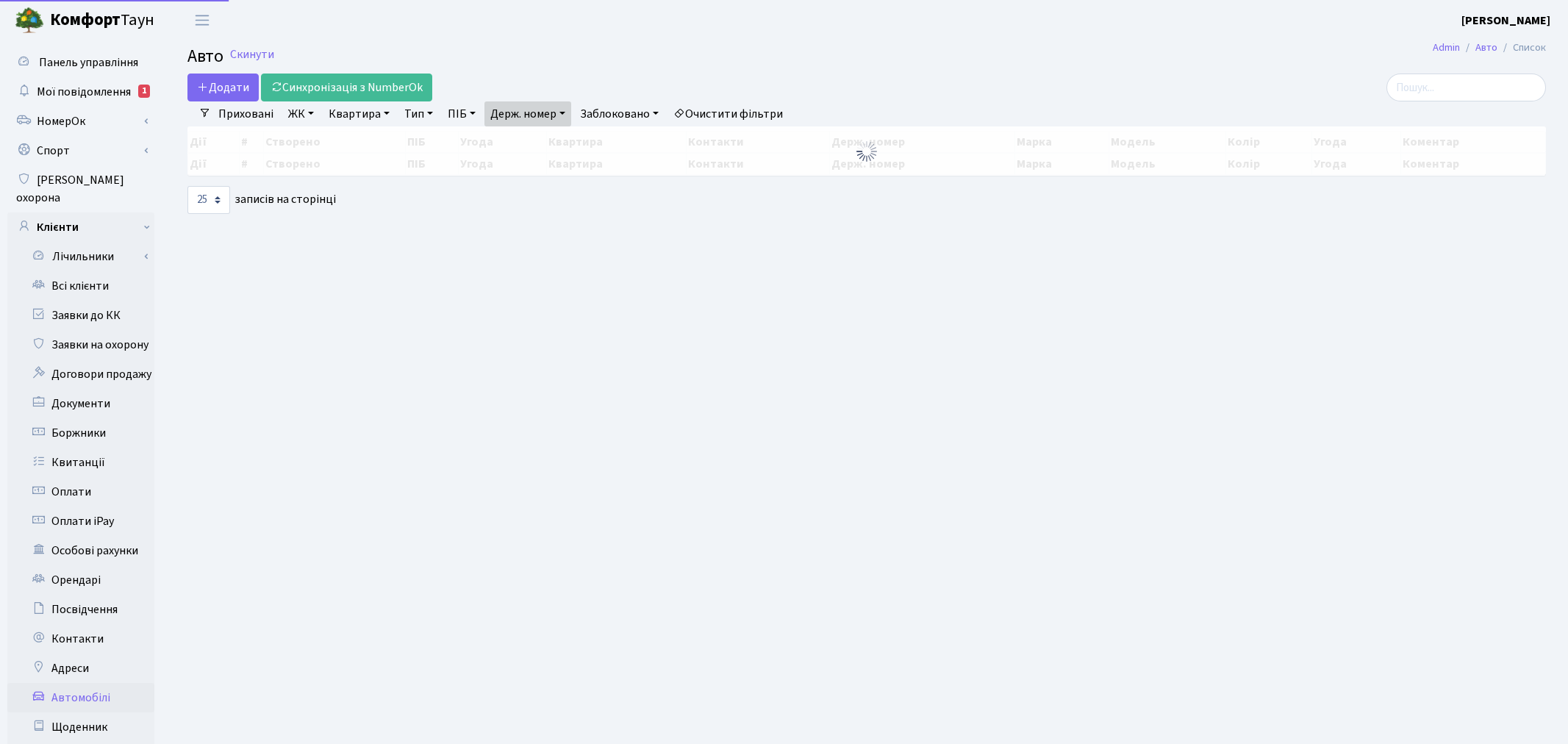
select select "25"
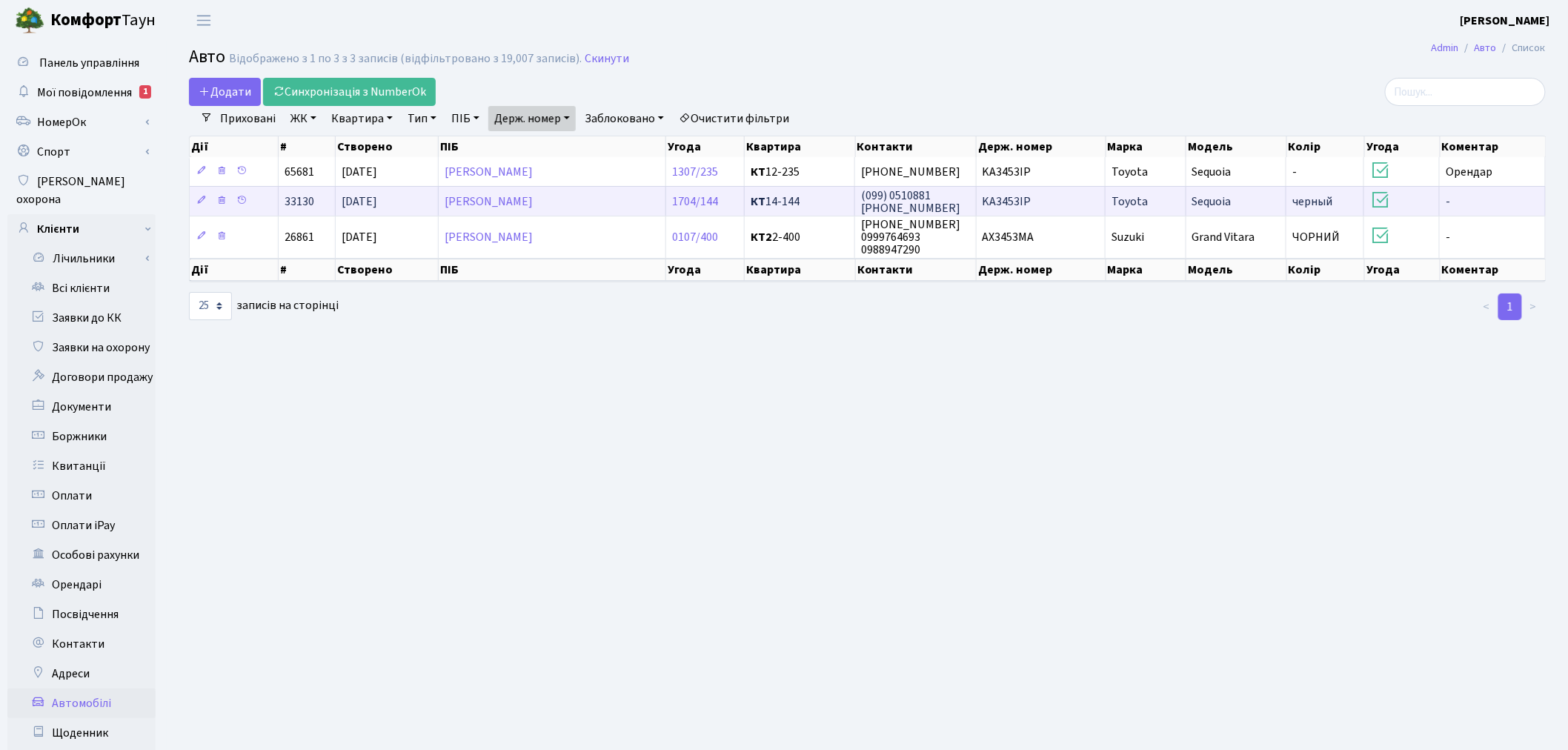
click at [1011, 200] on span "KA3453IP" at bounding box center [1007, 202] width 49 height 17
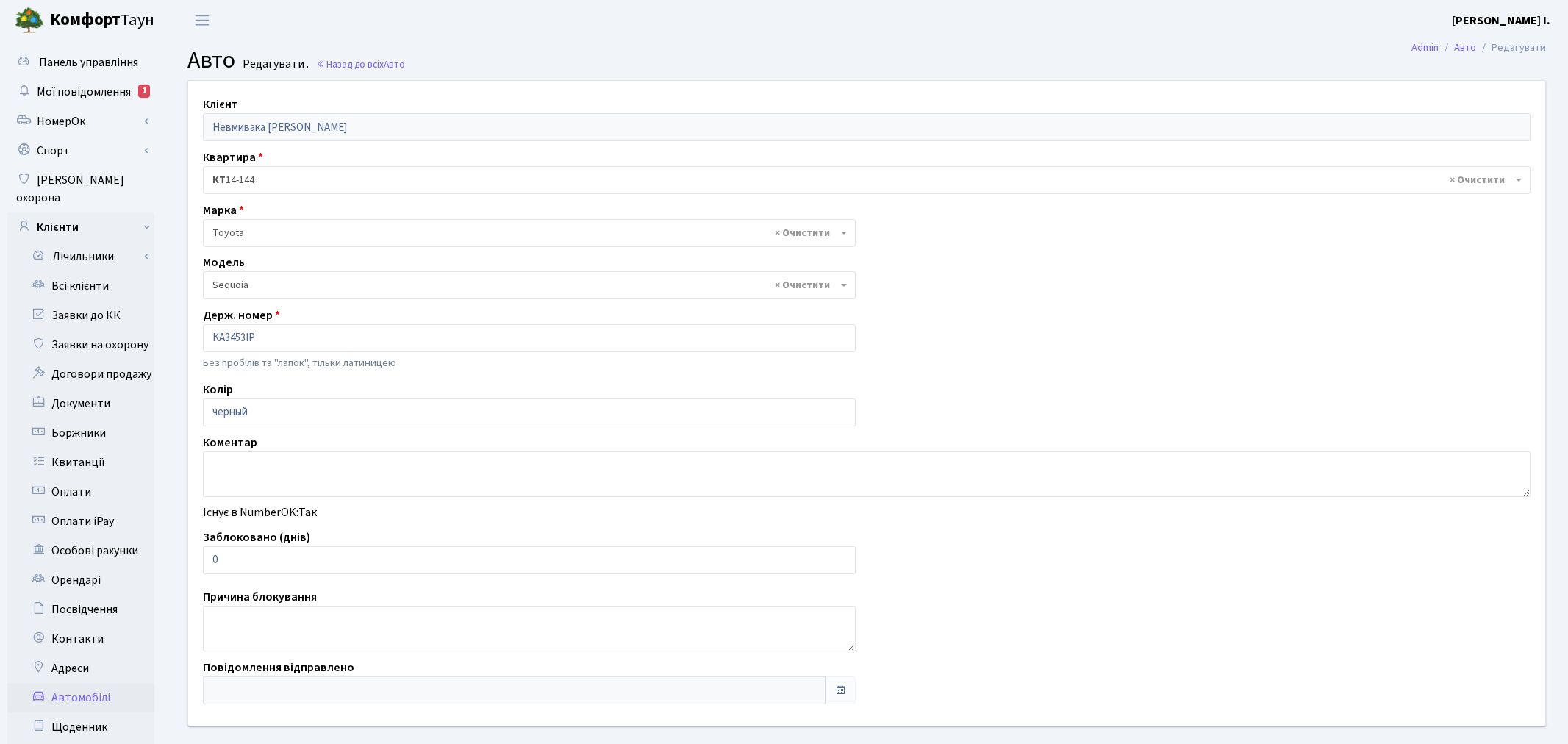
select select "2371"
drag, startPoint x: 262, startPoint y: 556, endPoint x: 209, endPoint y: 557, distance: 53.0
click at [209, 557] on input "0" at bounding box center [526, 561] width 647 height 28
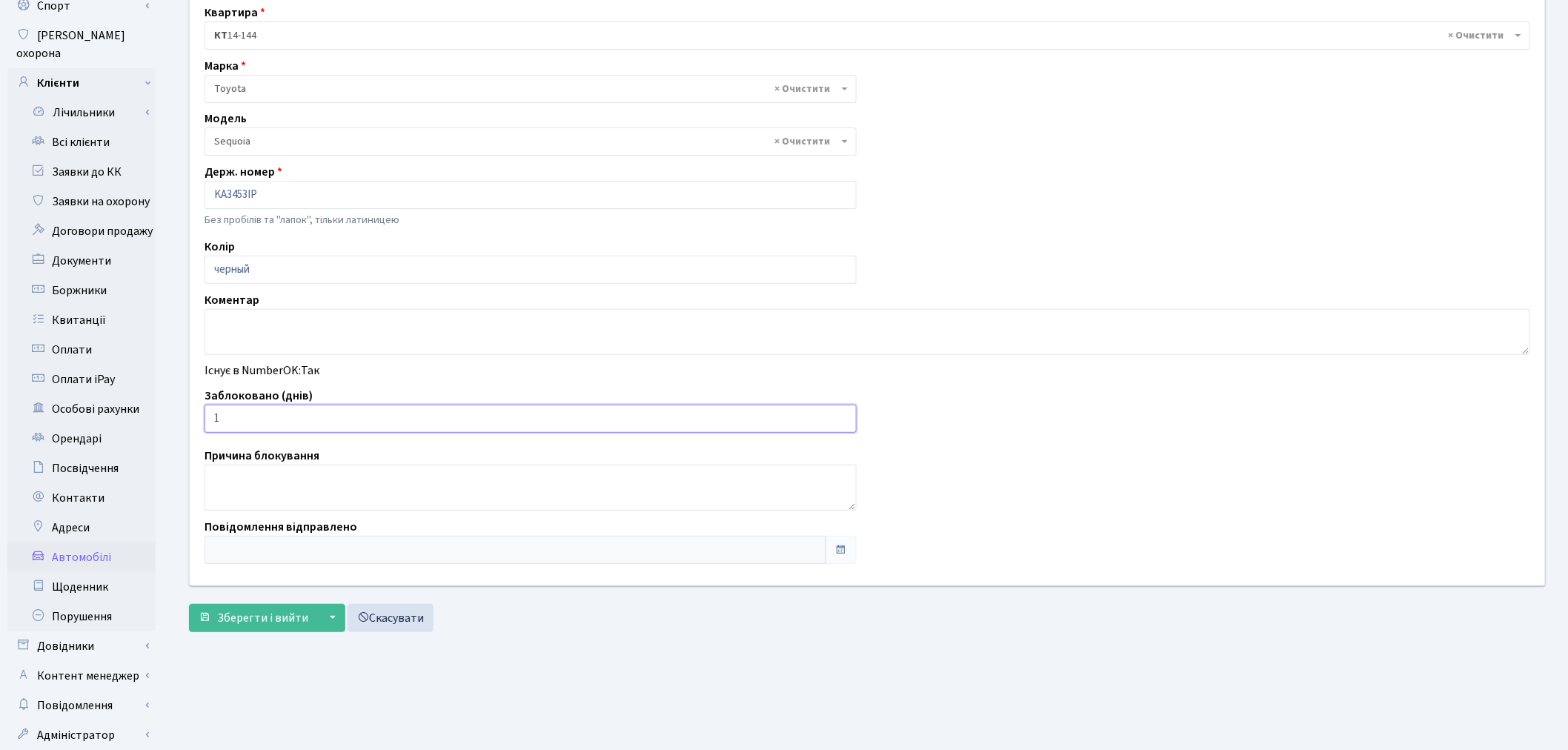
scroll to position [164, 0]
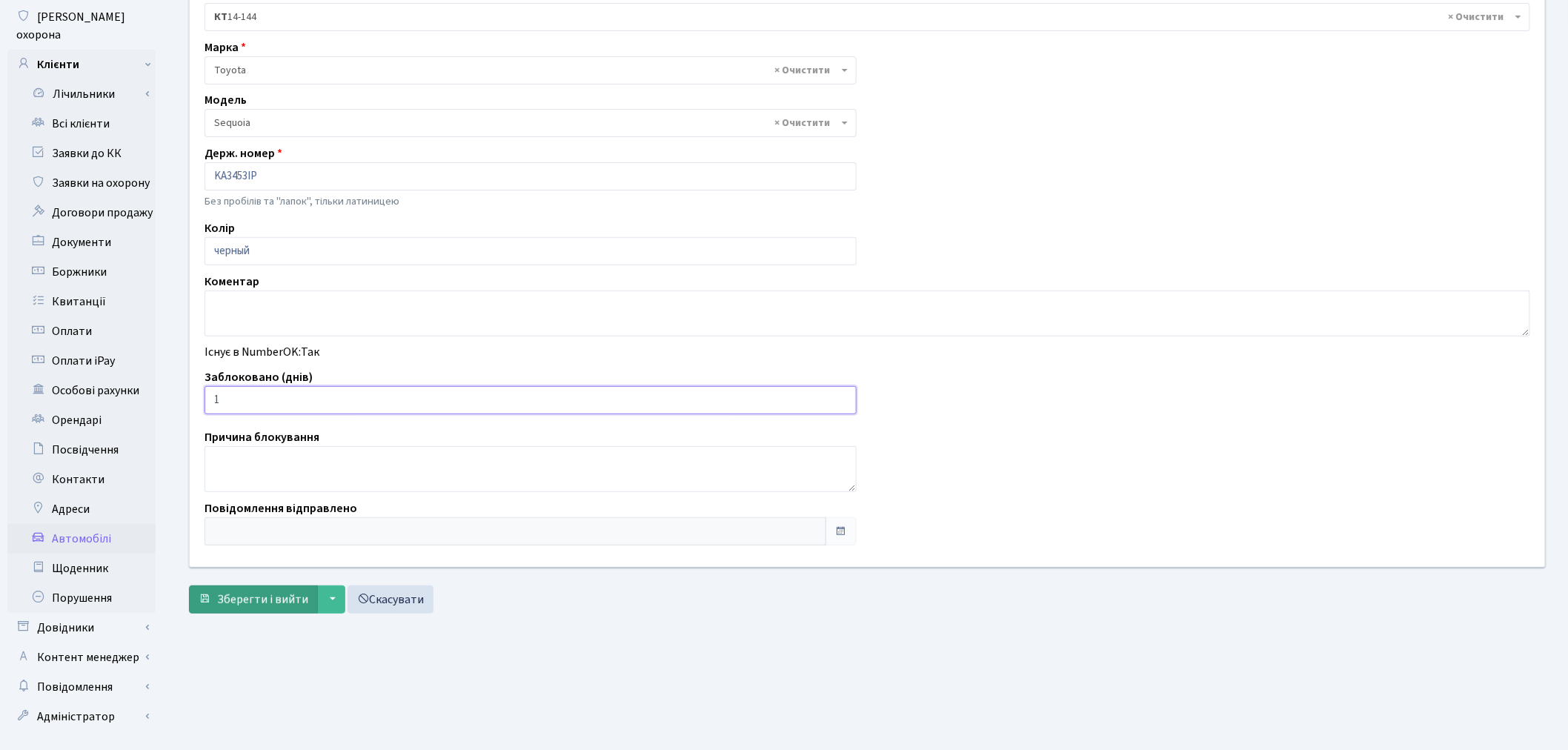
type input "1"
click at [230, 605] on span "Зберегти і вийти" at bounding box center [262, 600] width 92 height 17
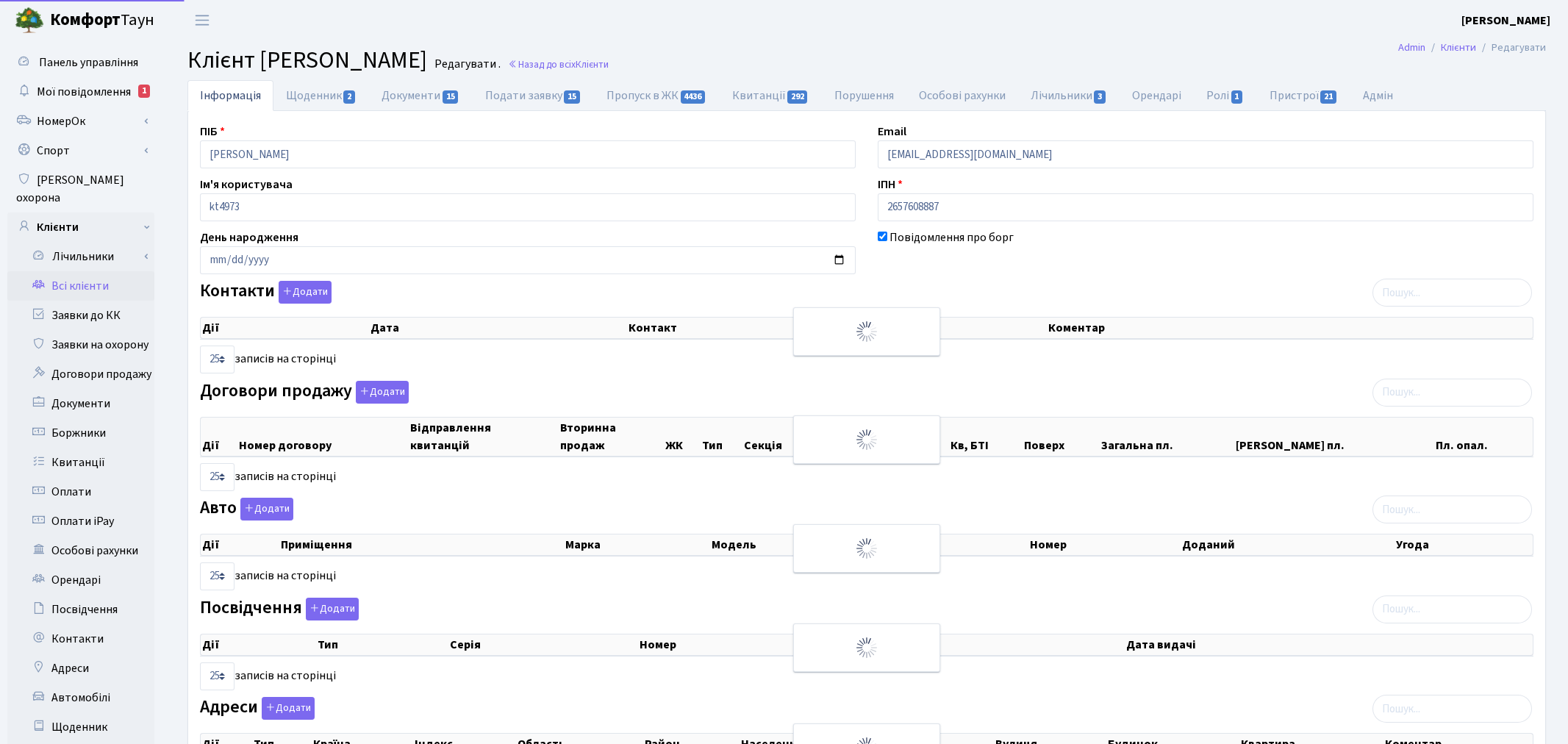
select select "25"
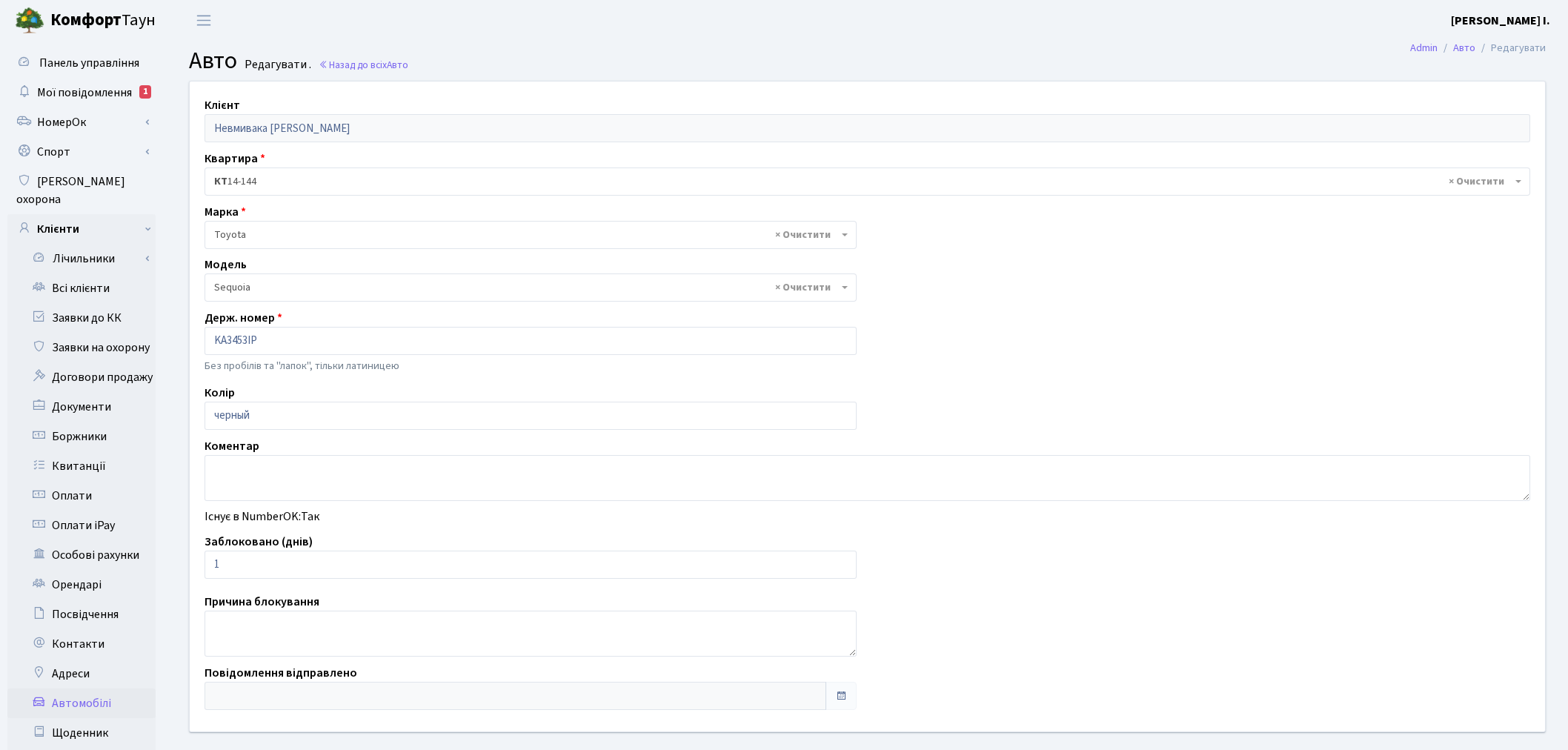
select select "2371"
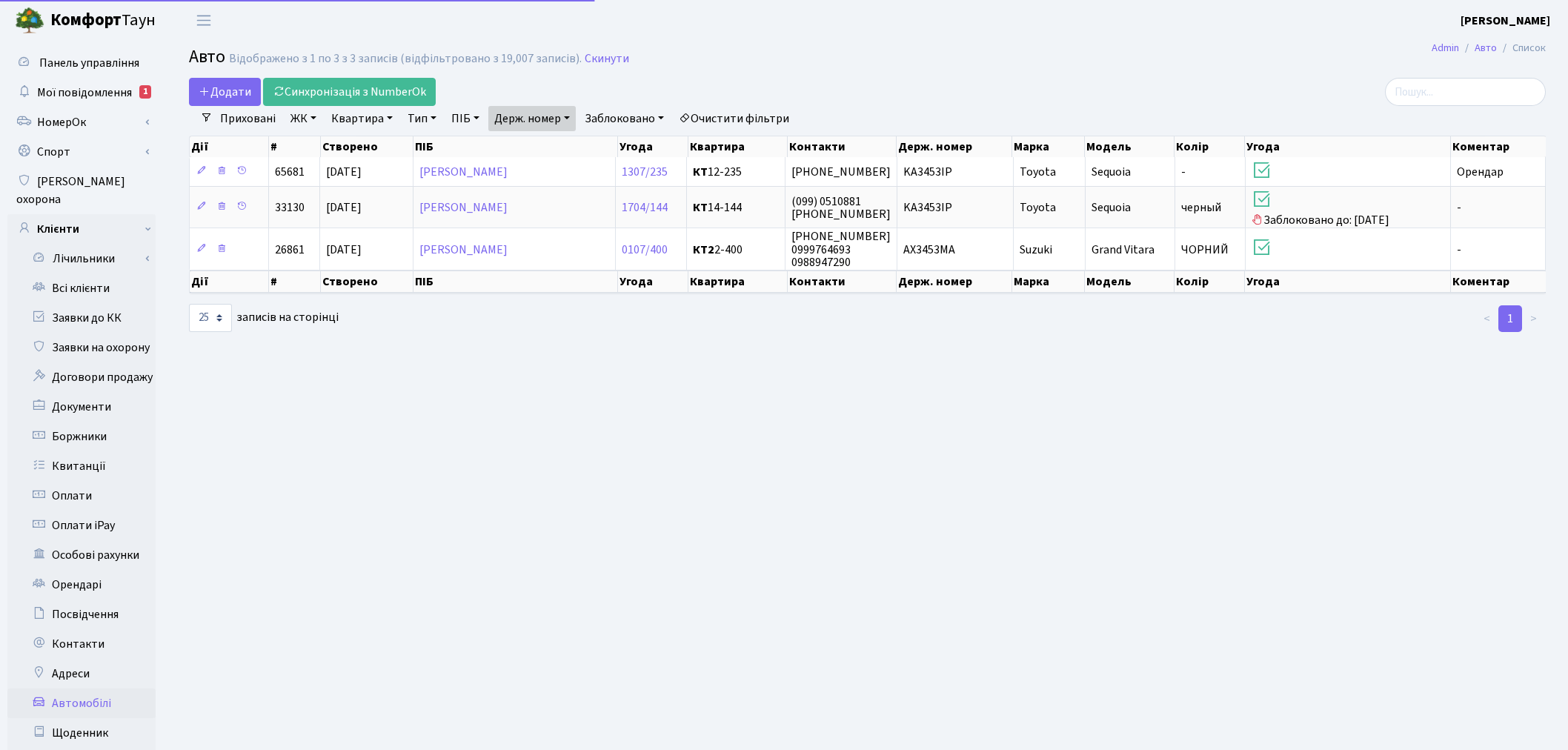
select select "25"
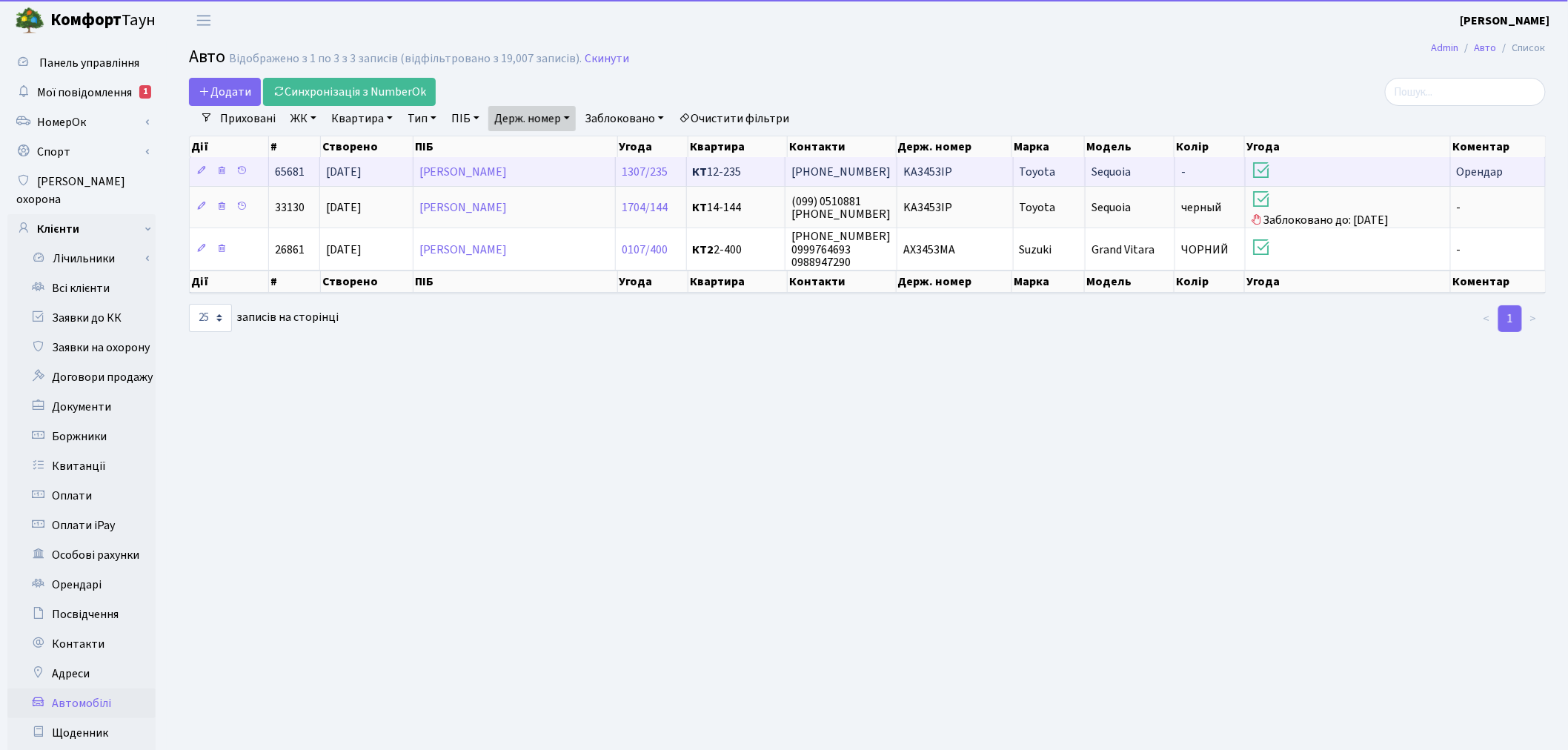
click at [1010, 176] on td "KA3453IP" at bounding box center [955, 172] width 115 height 29
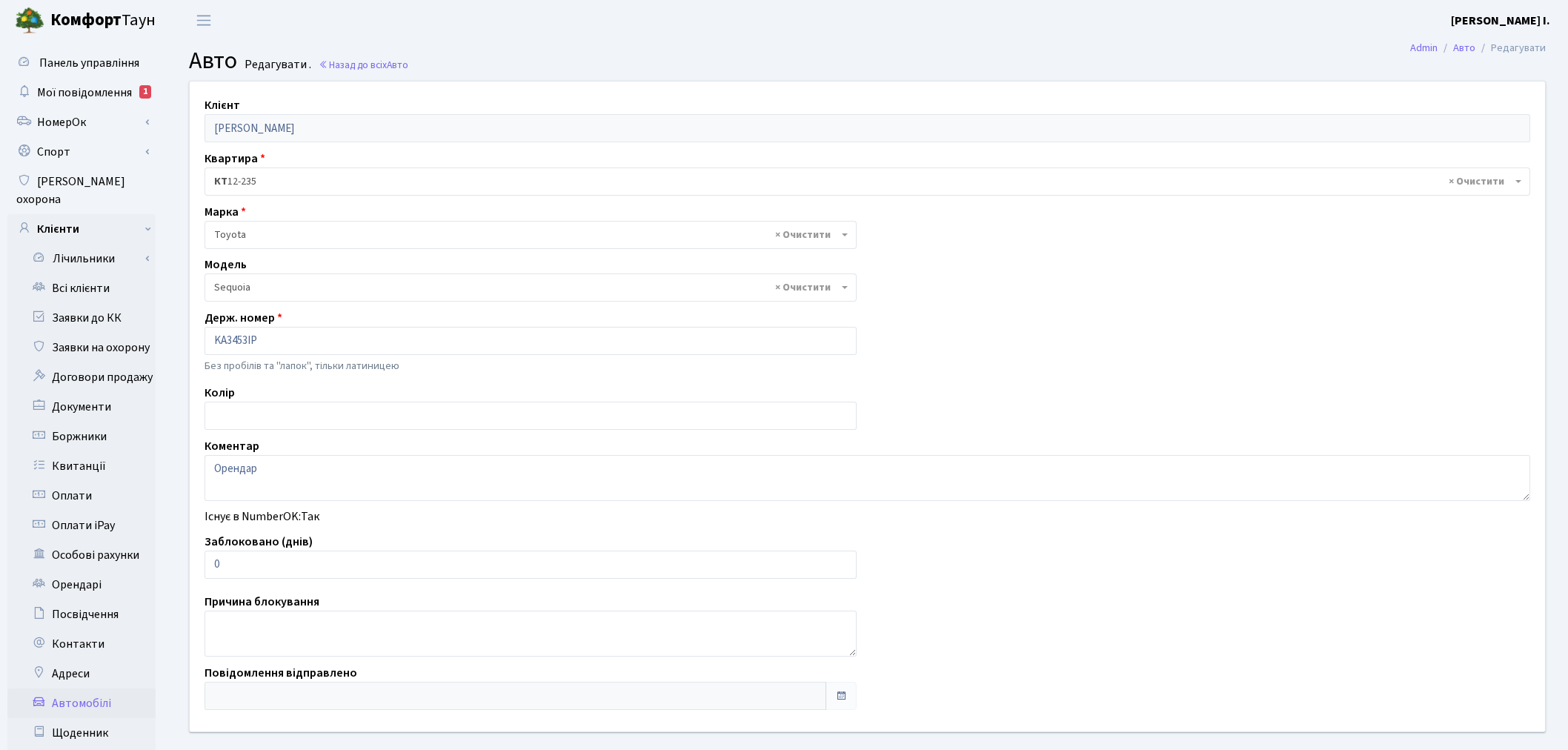
select select "2371"
click at [230, 554] on input "0" at bounding box center [530, 565] width 652 height 28
drag, startPoint x: 231, startPoint y: 559, endPoint x: 209, endPoint y: 564, distance: 22.6
click at [209, 564] on input "0" at bounding box center [530, 565] width 652 height 28
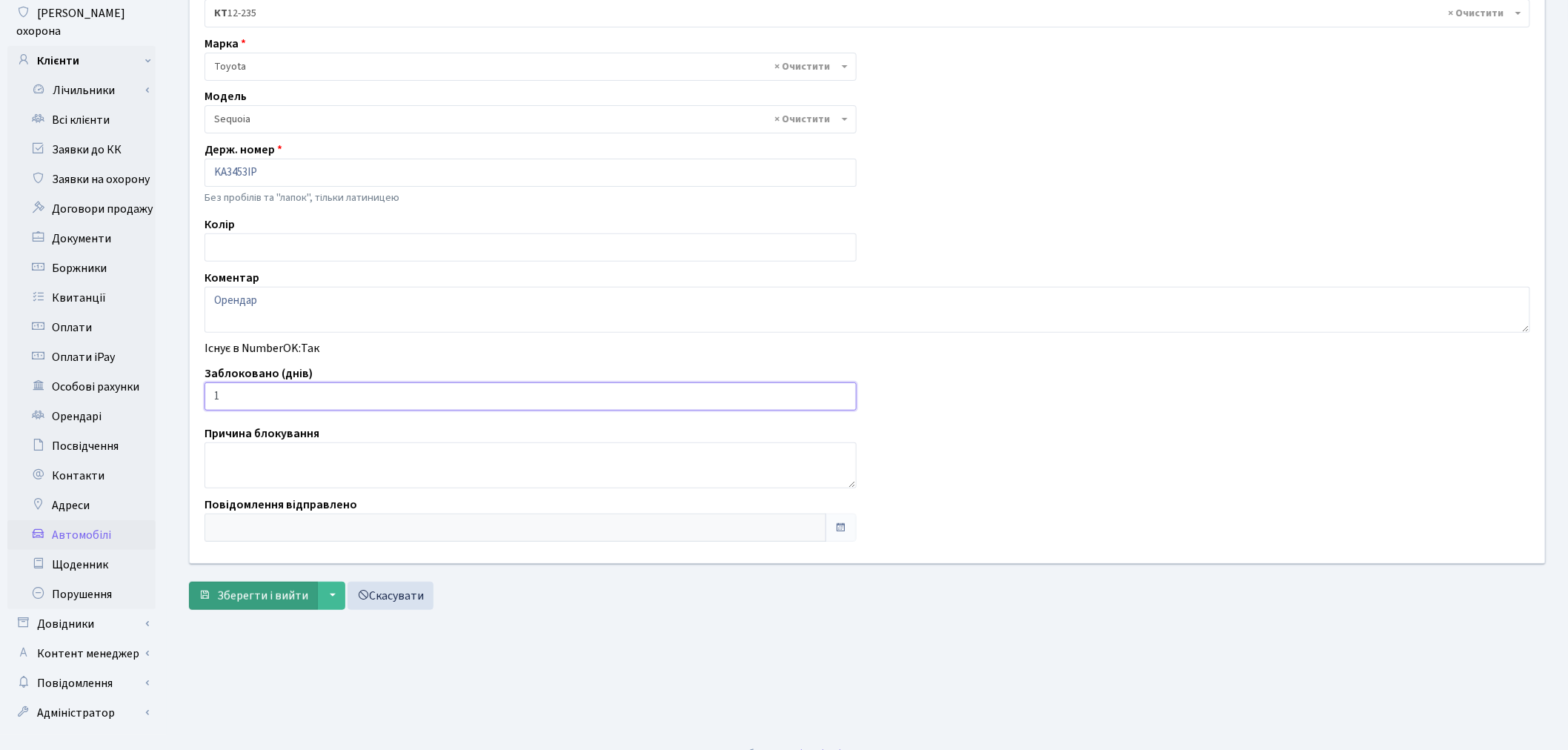
scroll to position [172, 0]
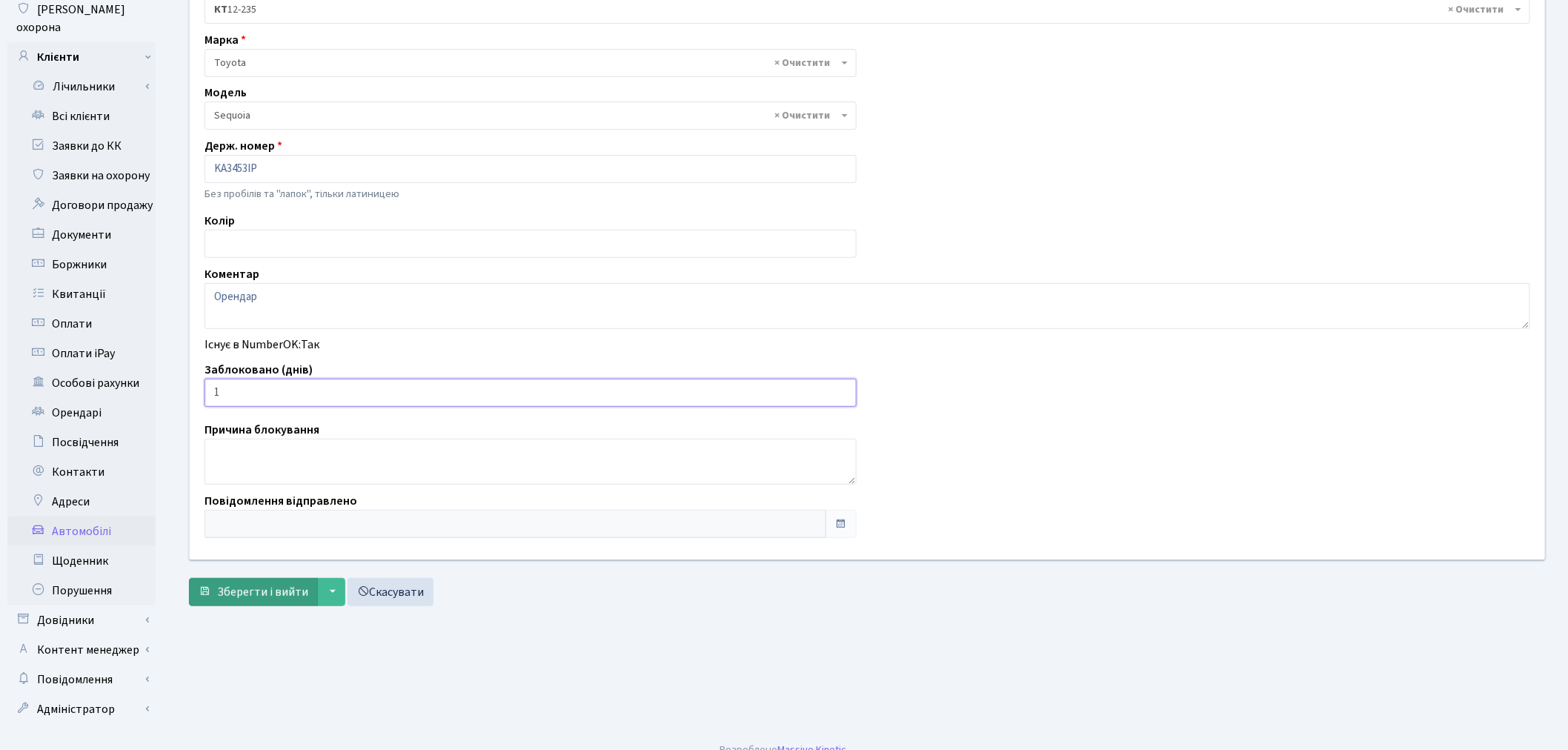
type input "1"
click at [256, 592] on span "Зберегти і вийти" at bounding box center [262, 592] width 92 height 17
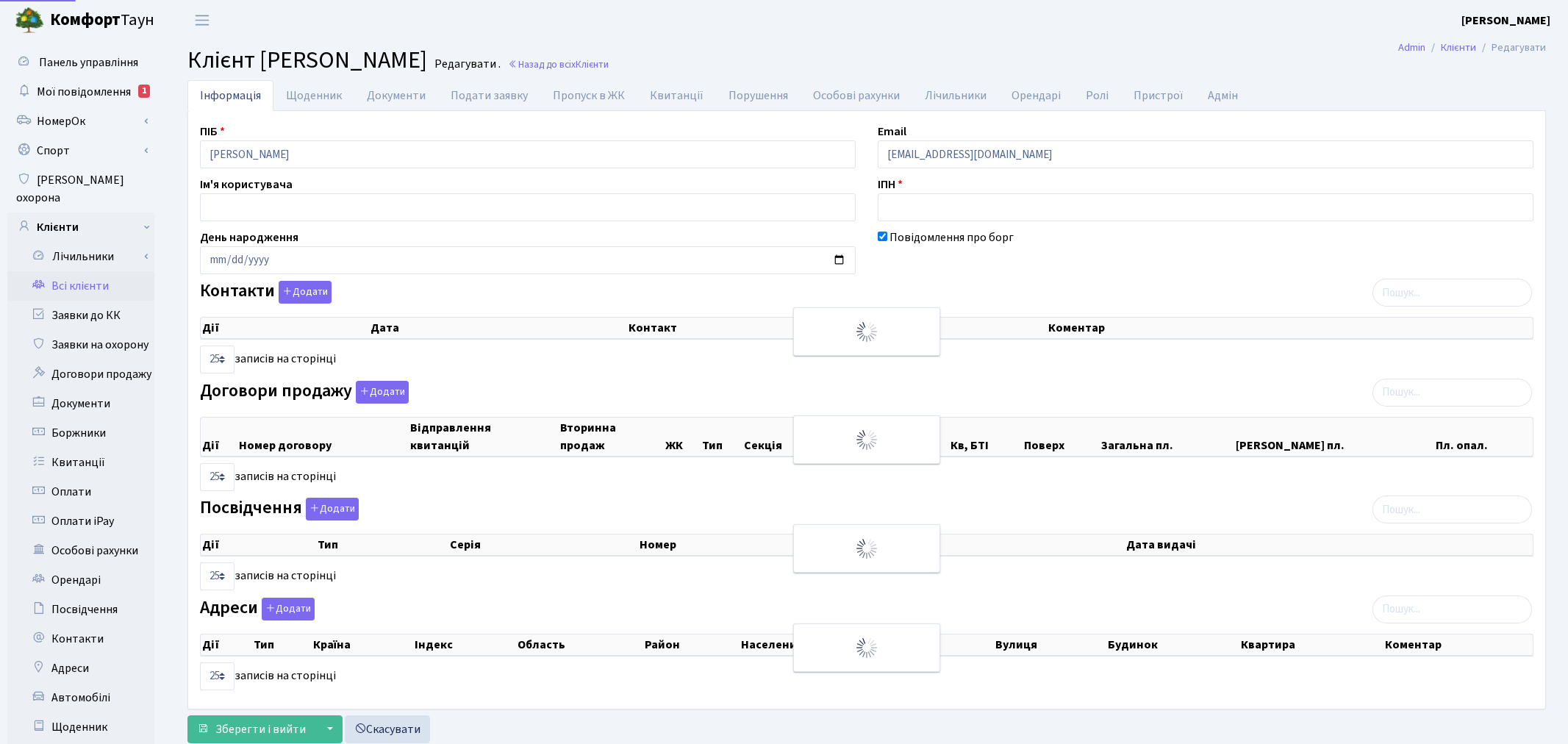
select select "25"
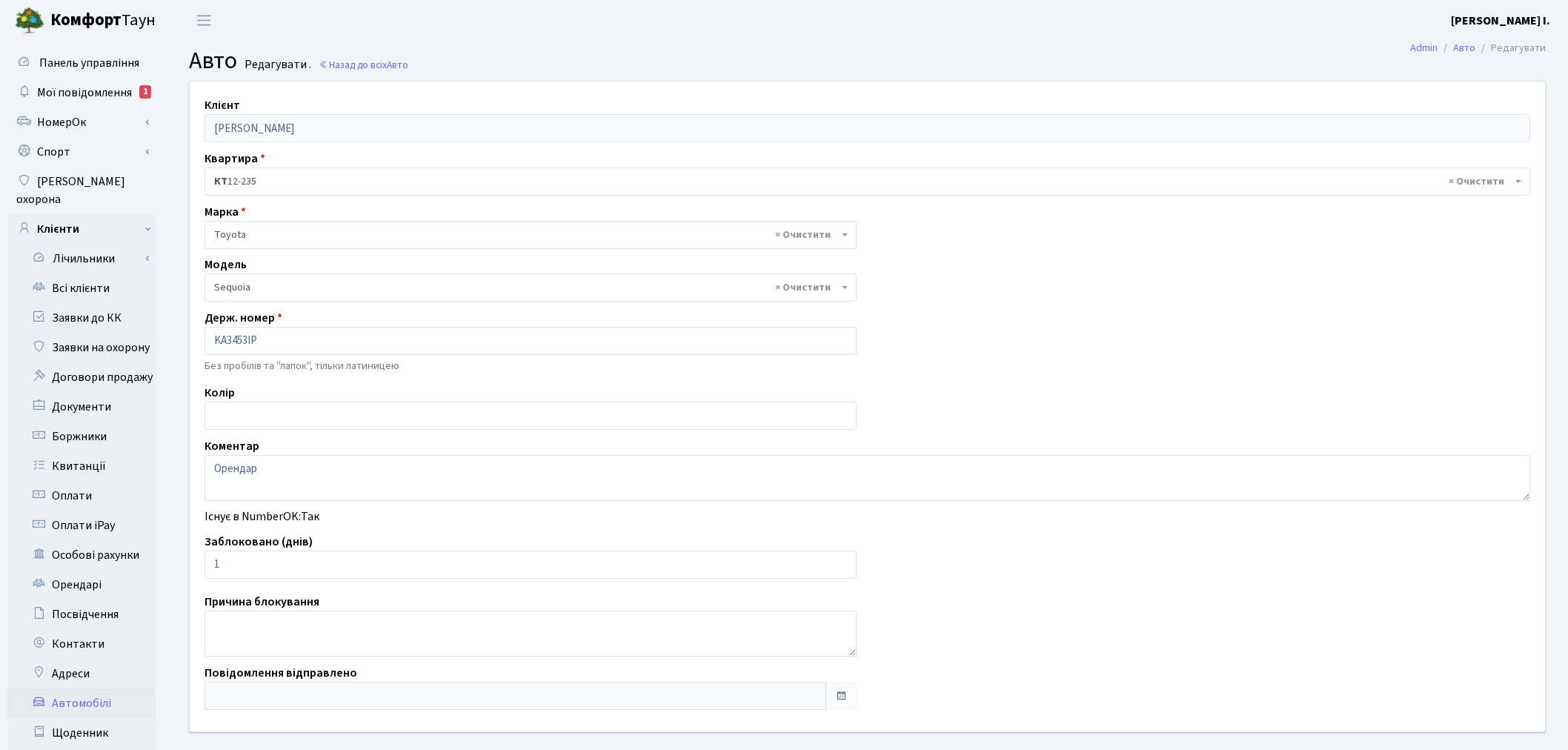
select select "2371"
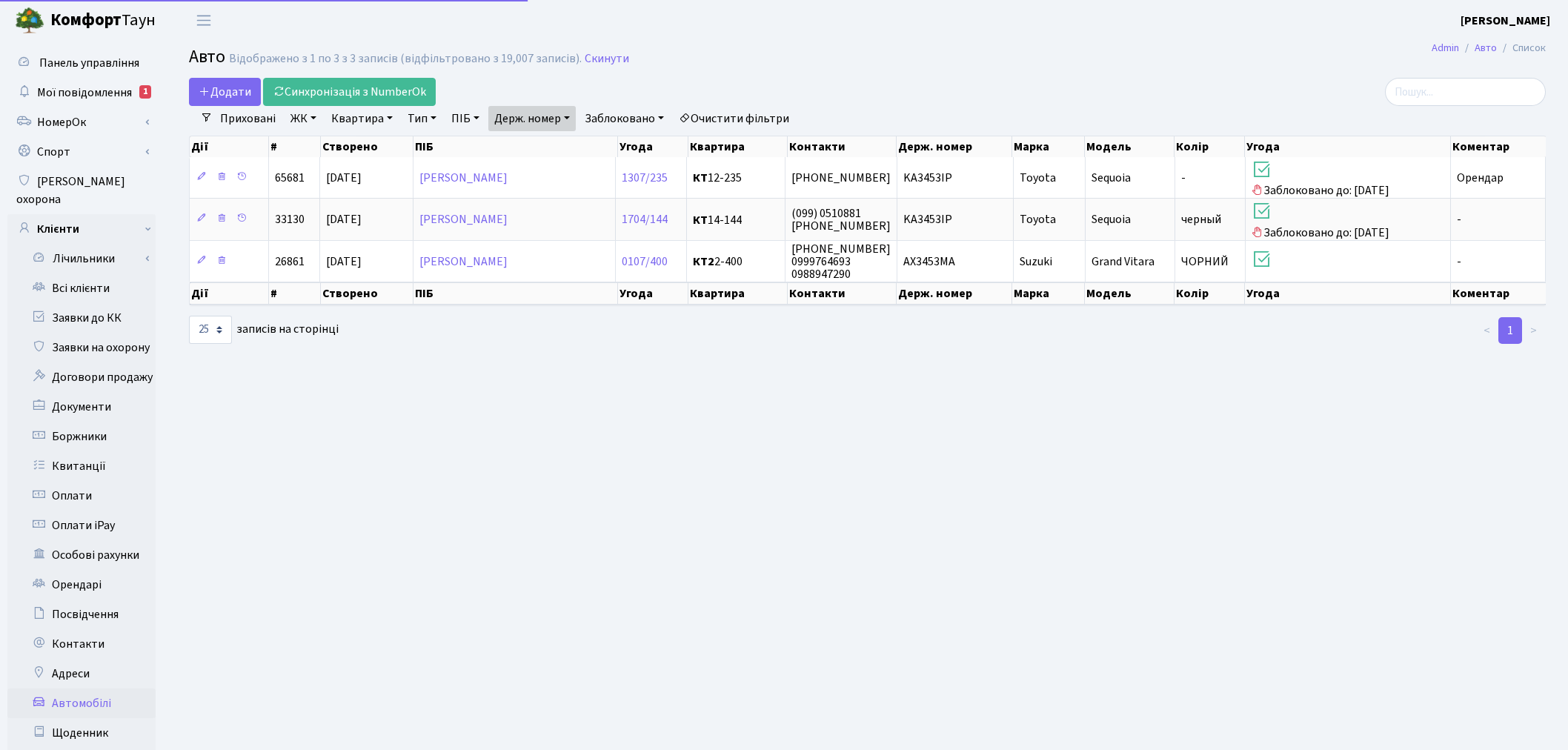
select select "25"
click at [537, 124] on link "Держ. номер" at bounding box center [532, 119] width 87 height 26
click at [543, 149] on input "3453" at bounding box center [532, 148] width 87 height 28
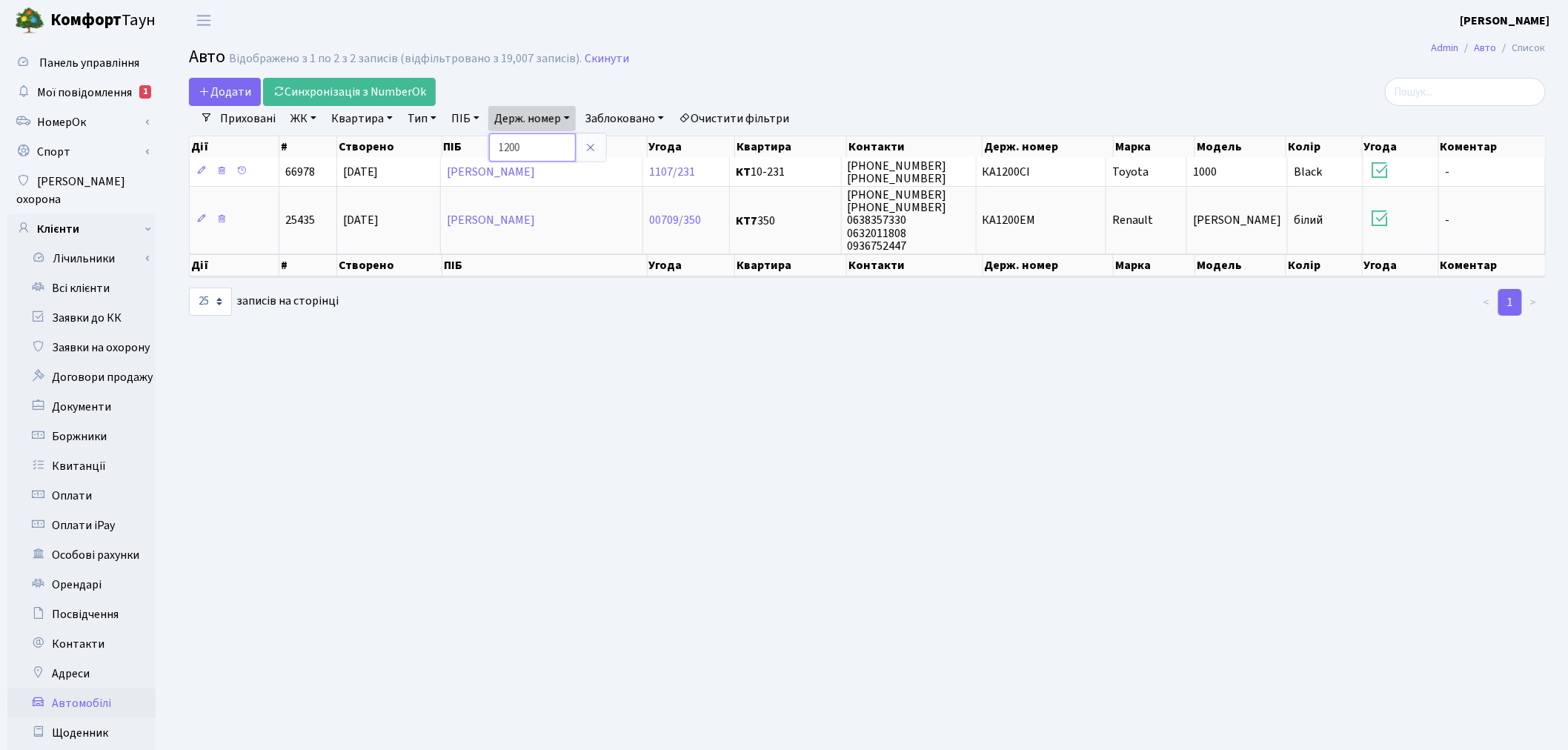
drag, startPoint x: 536, startPoint y: 147, endPoint x: 489, endPoint y: 142, distance: 47.3
click at [489, 142] on div "Додати Синхронізація з NumberOk Фільтри Приховані ЖК - ТХ, вул. Ділова, 1/2 КТ,…" at bounding box center [868, 197] width 1379 height 239
click at [523, 120] on link "Держ. номер" at bounding box center [532, 119] width 87 height 26
click at [532, 154] on input "1200" at bounding box center [532, 148] width 87 height 28
click at [531, 150] on input "1200" at bounding box center [532, 148] width 87 height 28
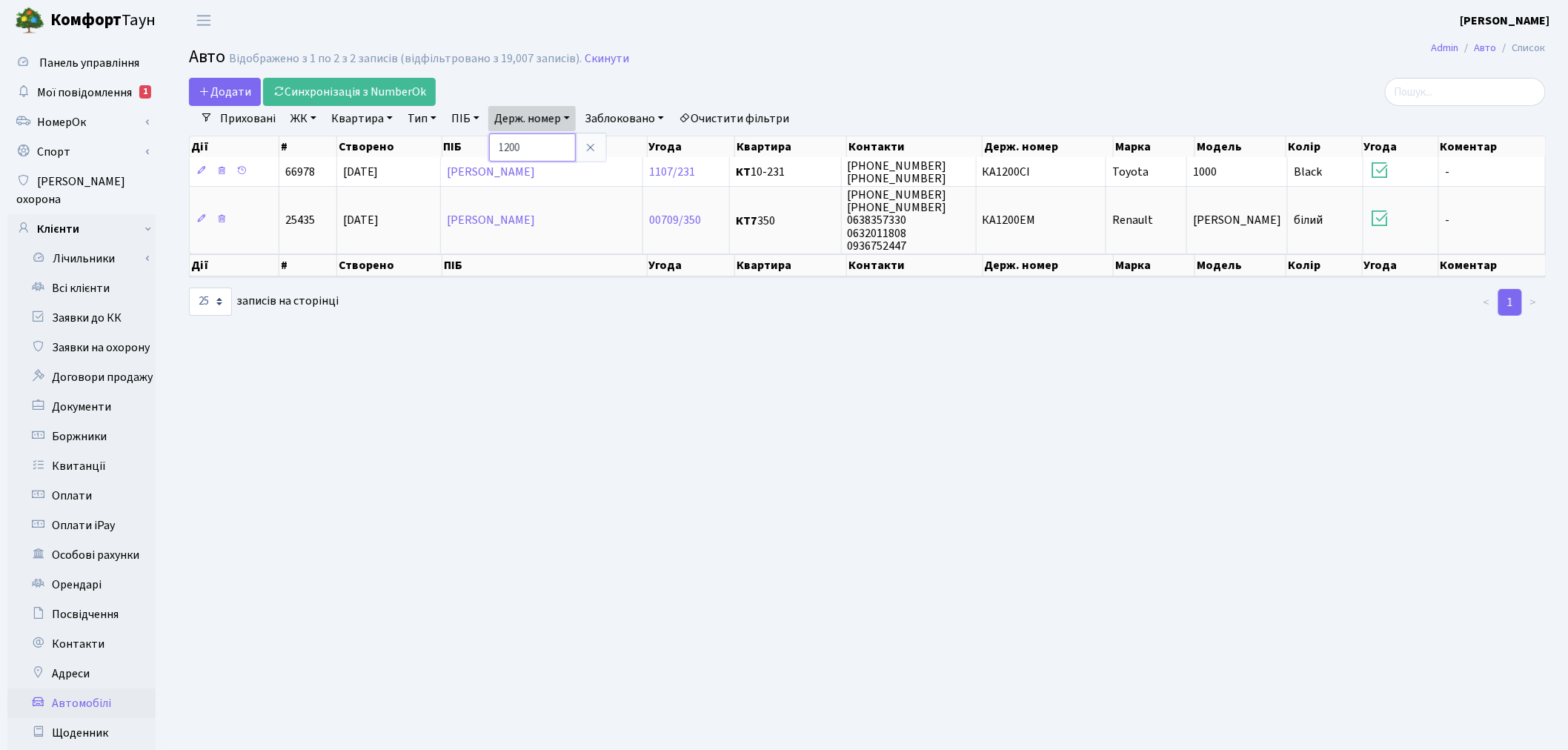
click at [531, 150] on input "1200" at bounding box center [532, 148] width 87 height 28
type input "6572"
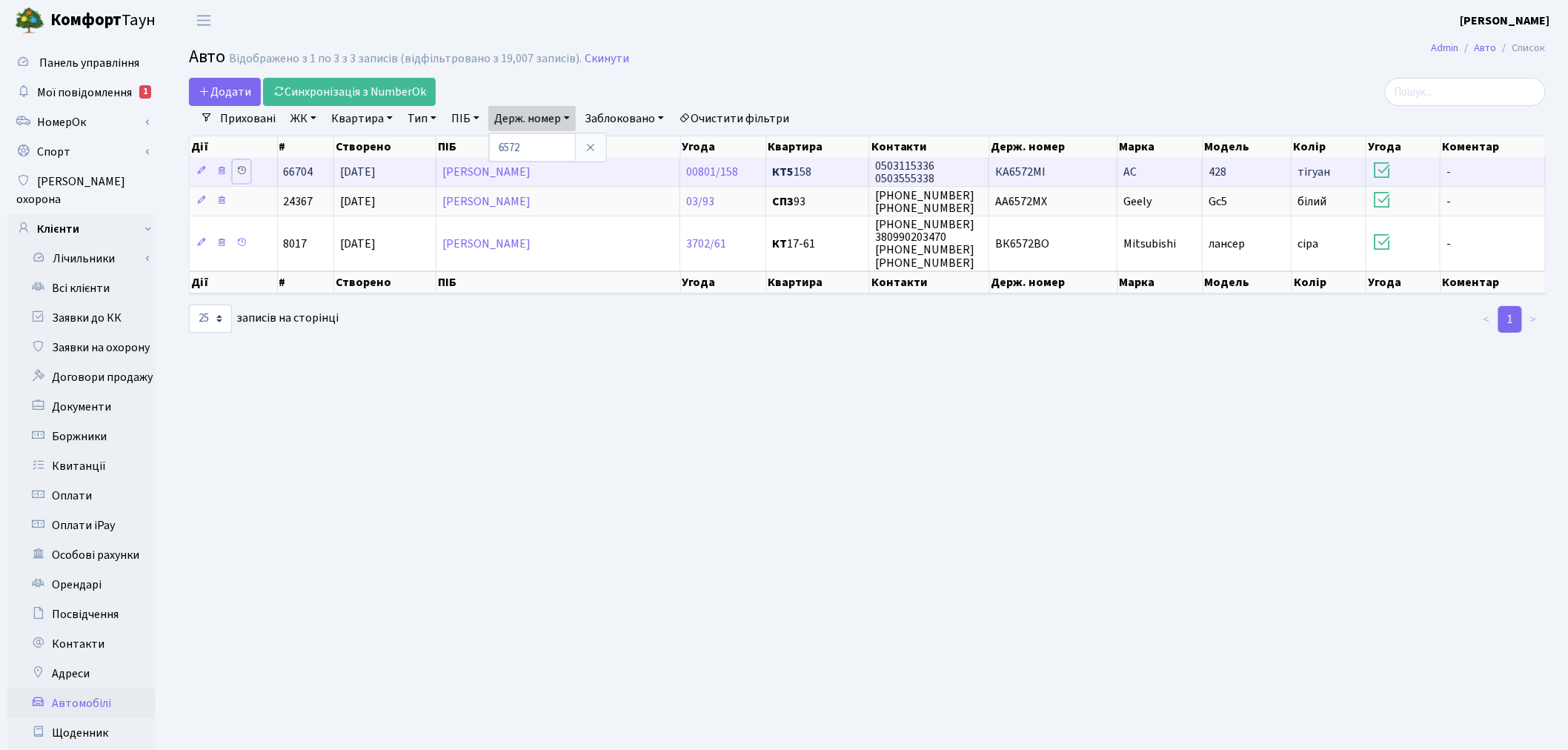
click at [238, 171] on icon at bounding box center [242, 170] width 11 height 11
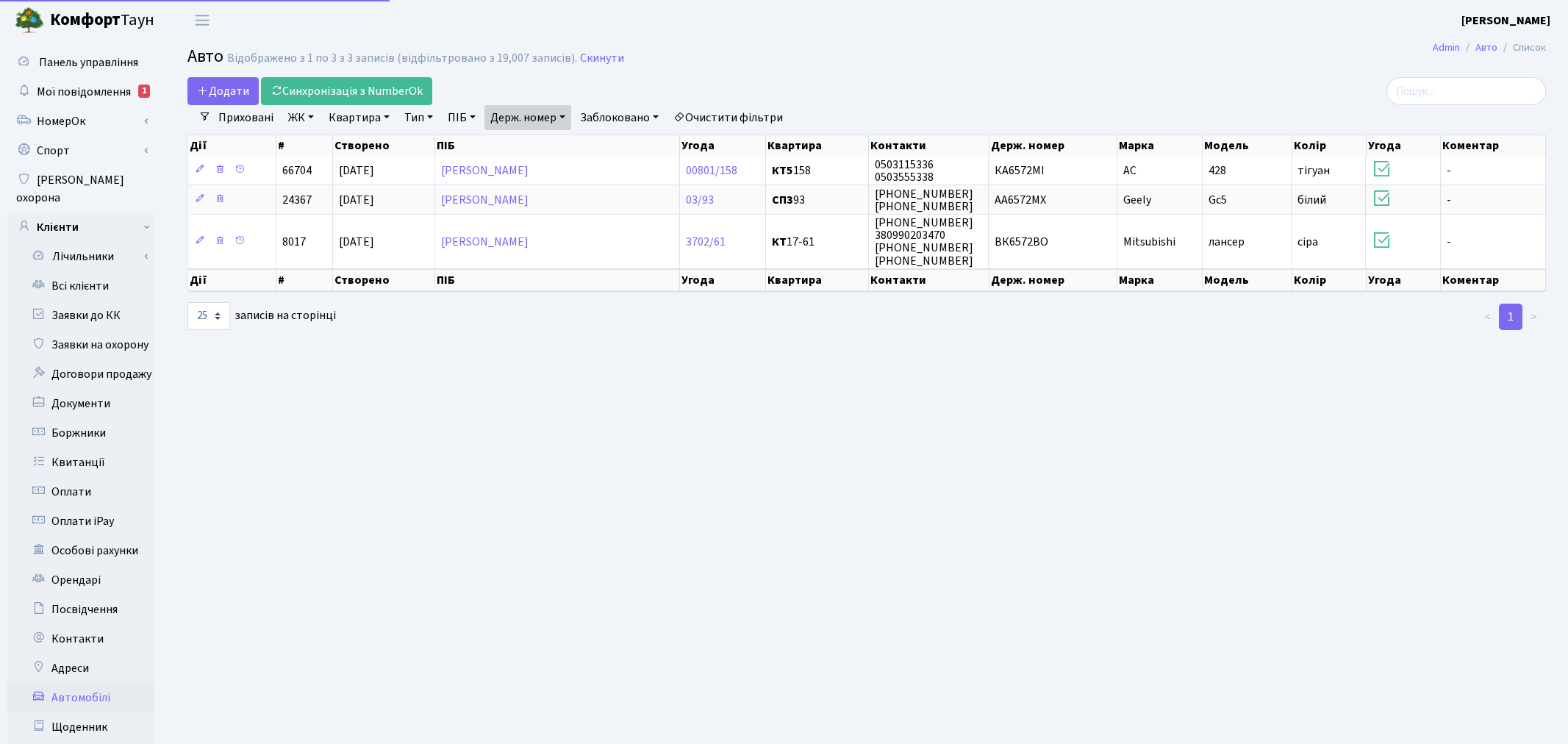
select select "25"
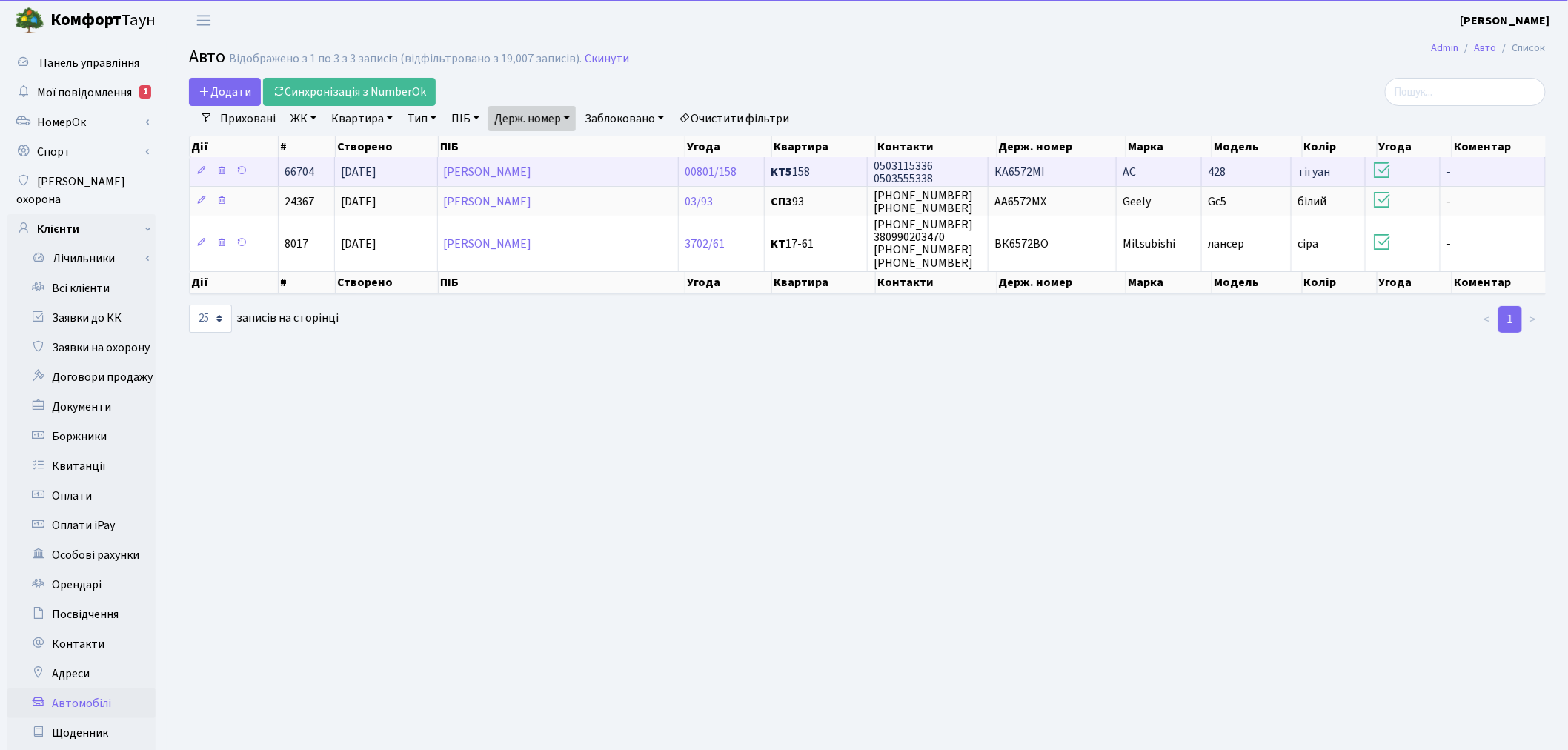
click at [959, 179] on td "0503115336 0503555338" at bounding box center [928, 172] width 120 height 29
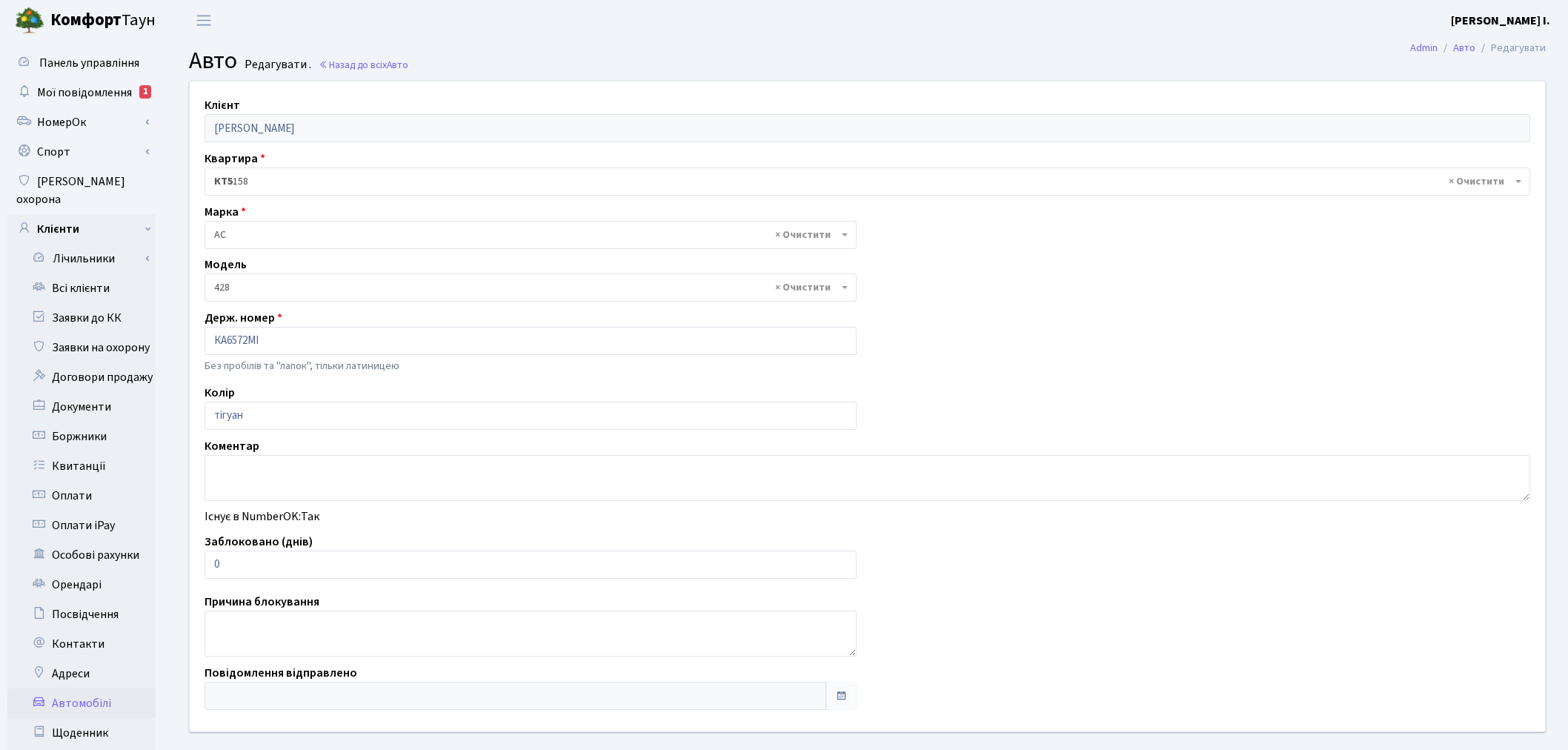
select select "7"
drag, startPoint x: 279, startPoint y: 559, endPoint x: 197, endPoint y: 559, distance: 82.0
click at [197, 559] on div "Заблоковано (днів) 0" at bounding box center [531, 556] width 675 height 46
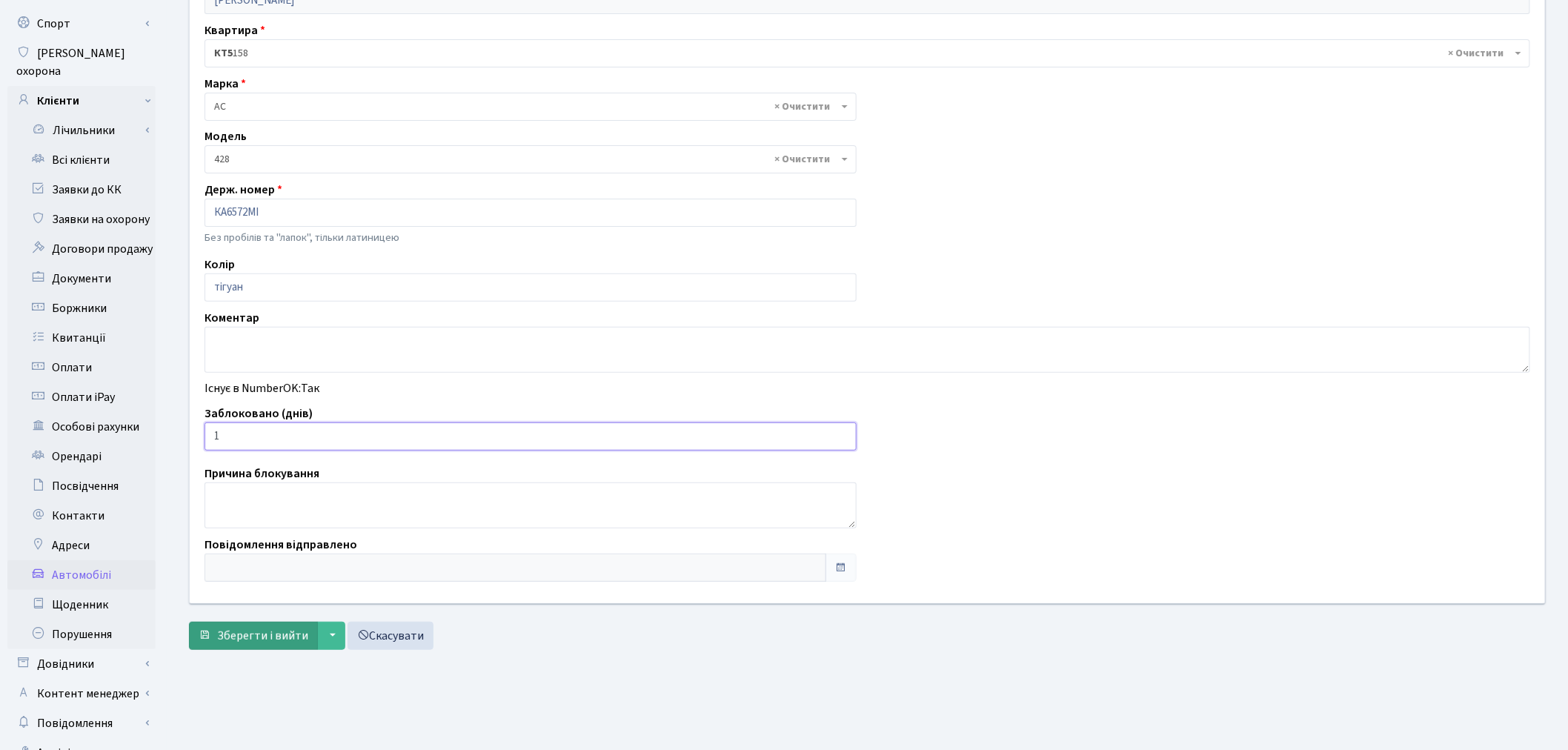
scroll to position [172, 0]
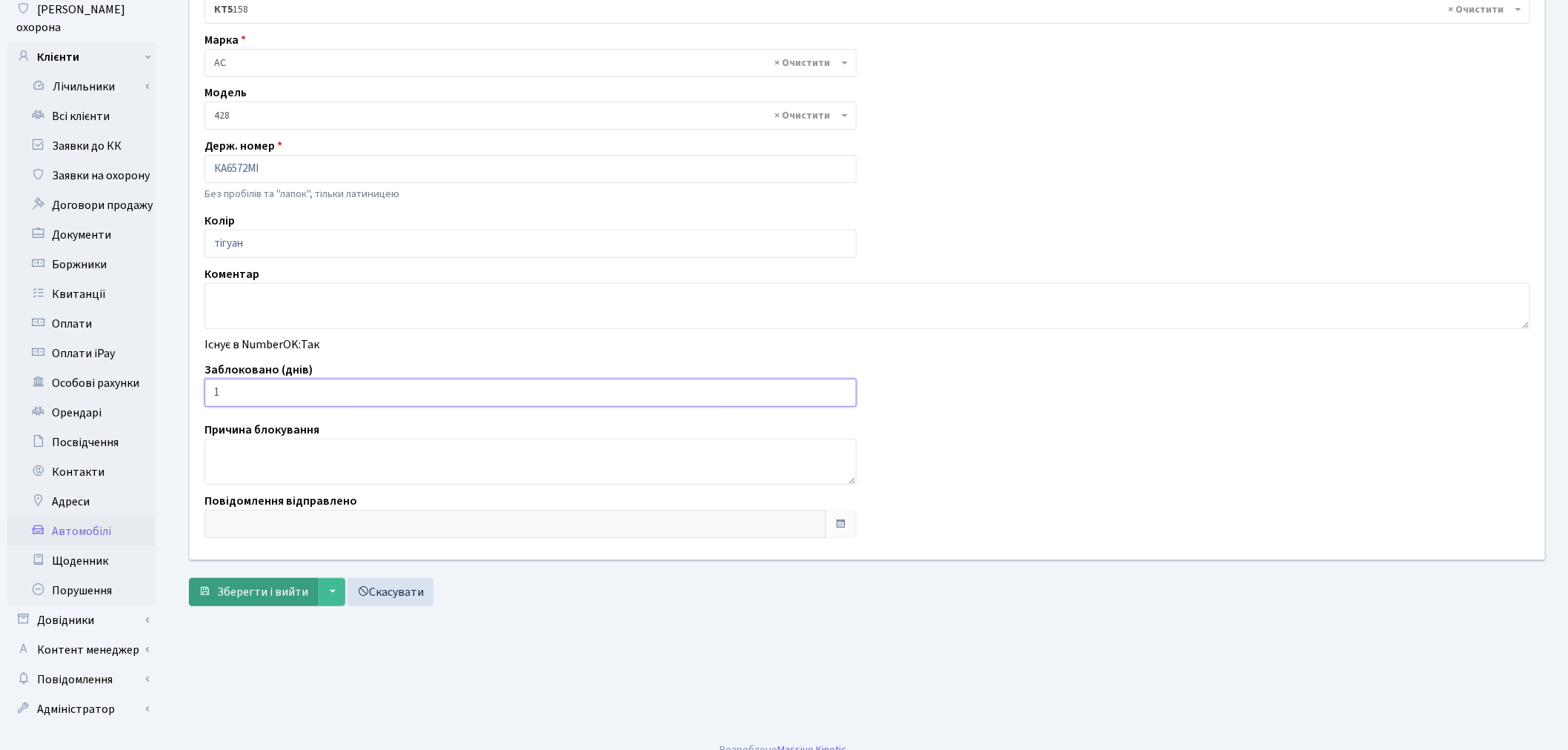
type input "1"
click at [253, 594] on span "Зберегти і вийти" at bounding box center [262, 592] width 92 height 17
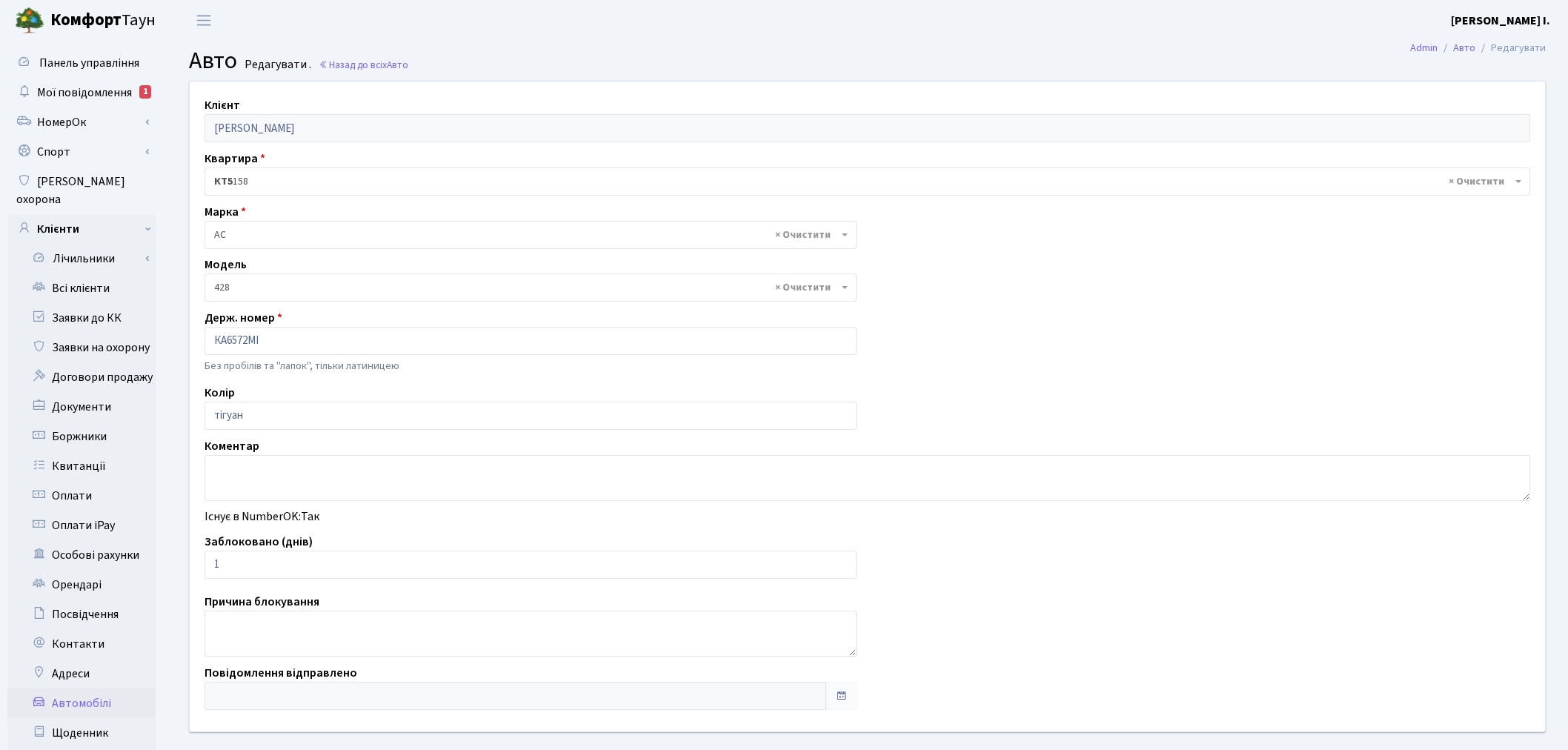
select select "7"
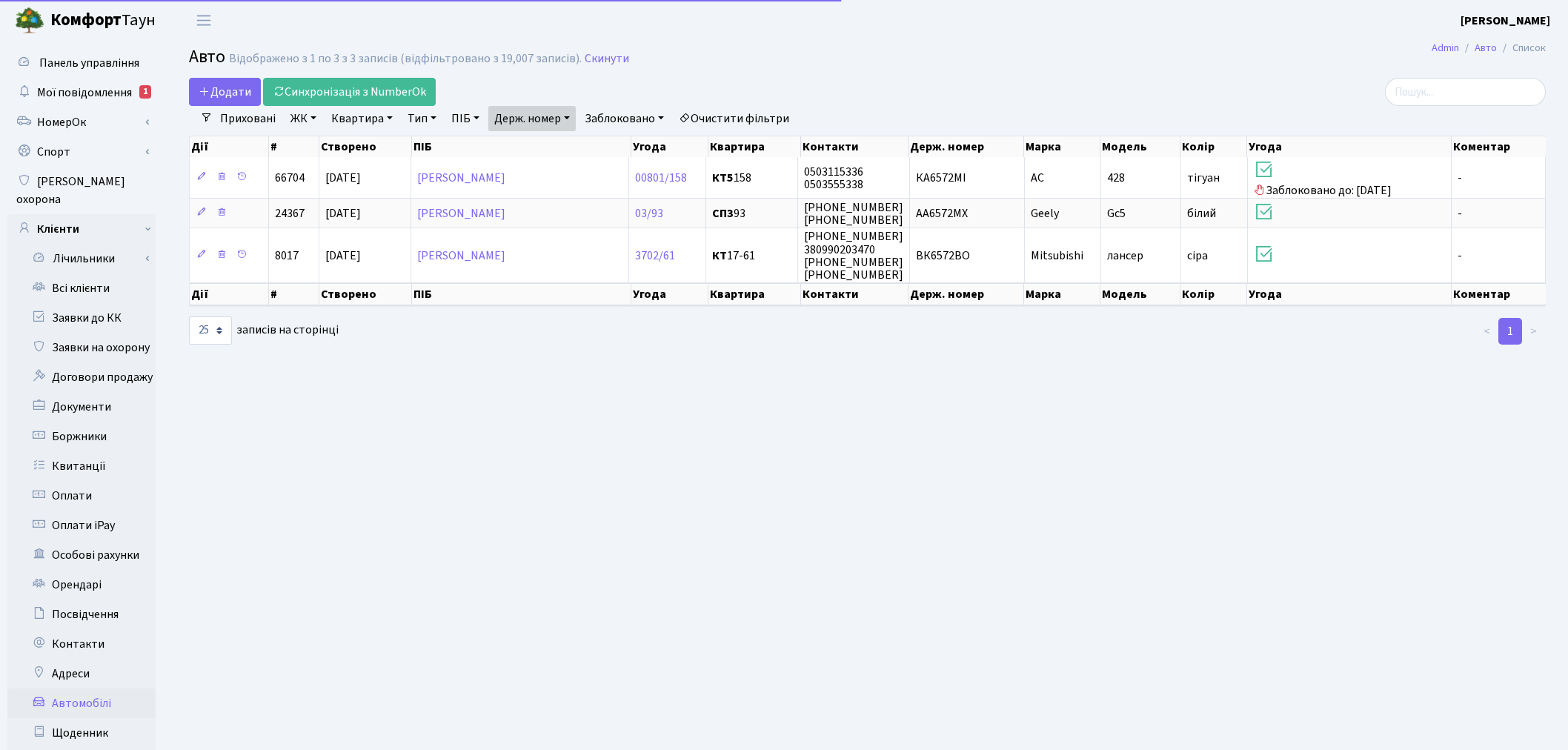
select select "25"
click at [545, 122] on link "Держ. номер" at bounding box center [532, 119] width 87 height 26
click at [546, 145] on input "6572" at bounding box center [532, 148] width 87 height 28
type input "0101"
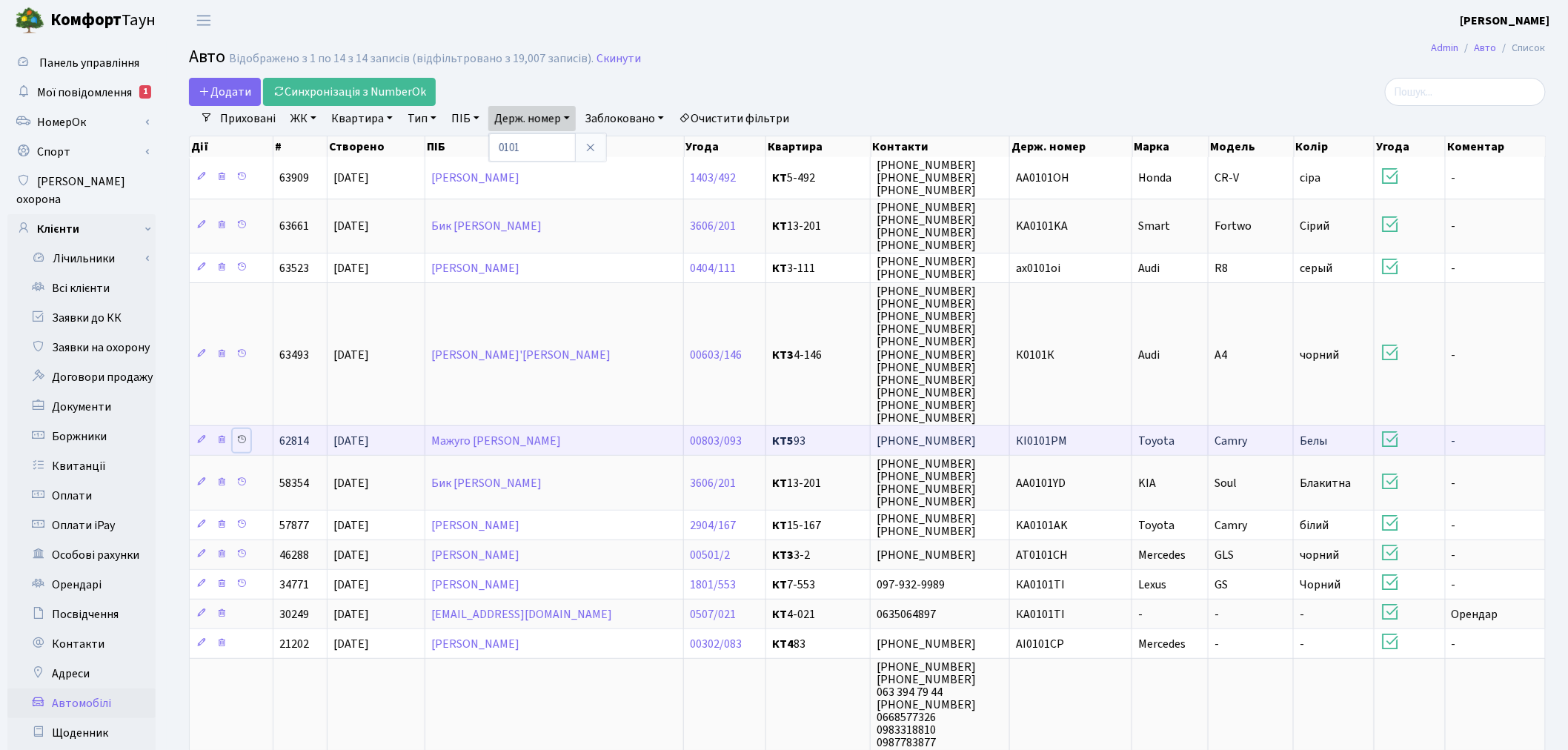
click at [238, 435] on icon at bounding box center [242, 440] width 11 height 11
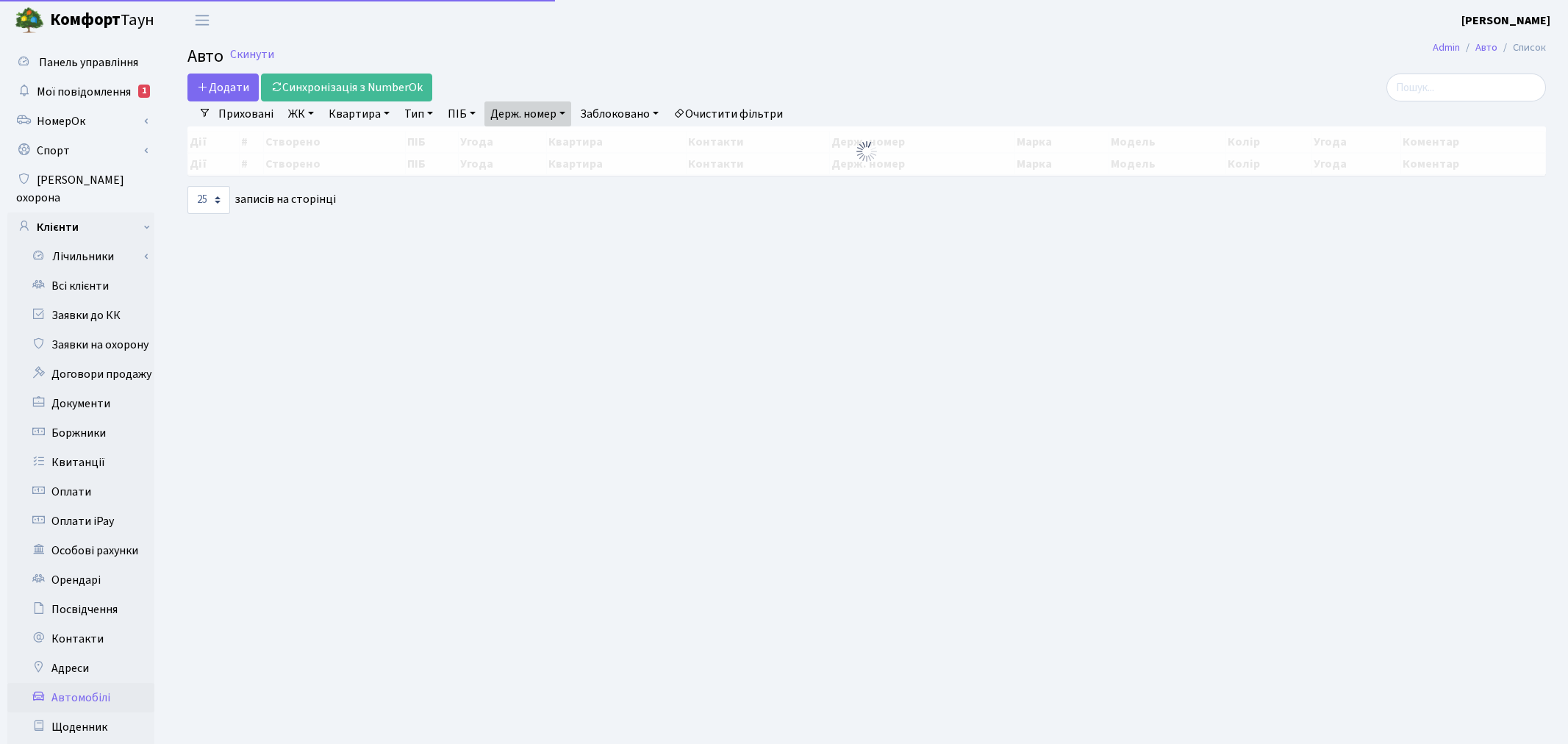
select select "25"
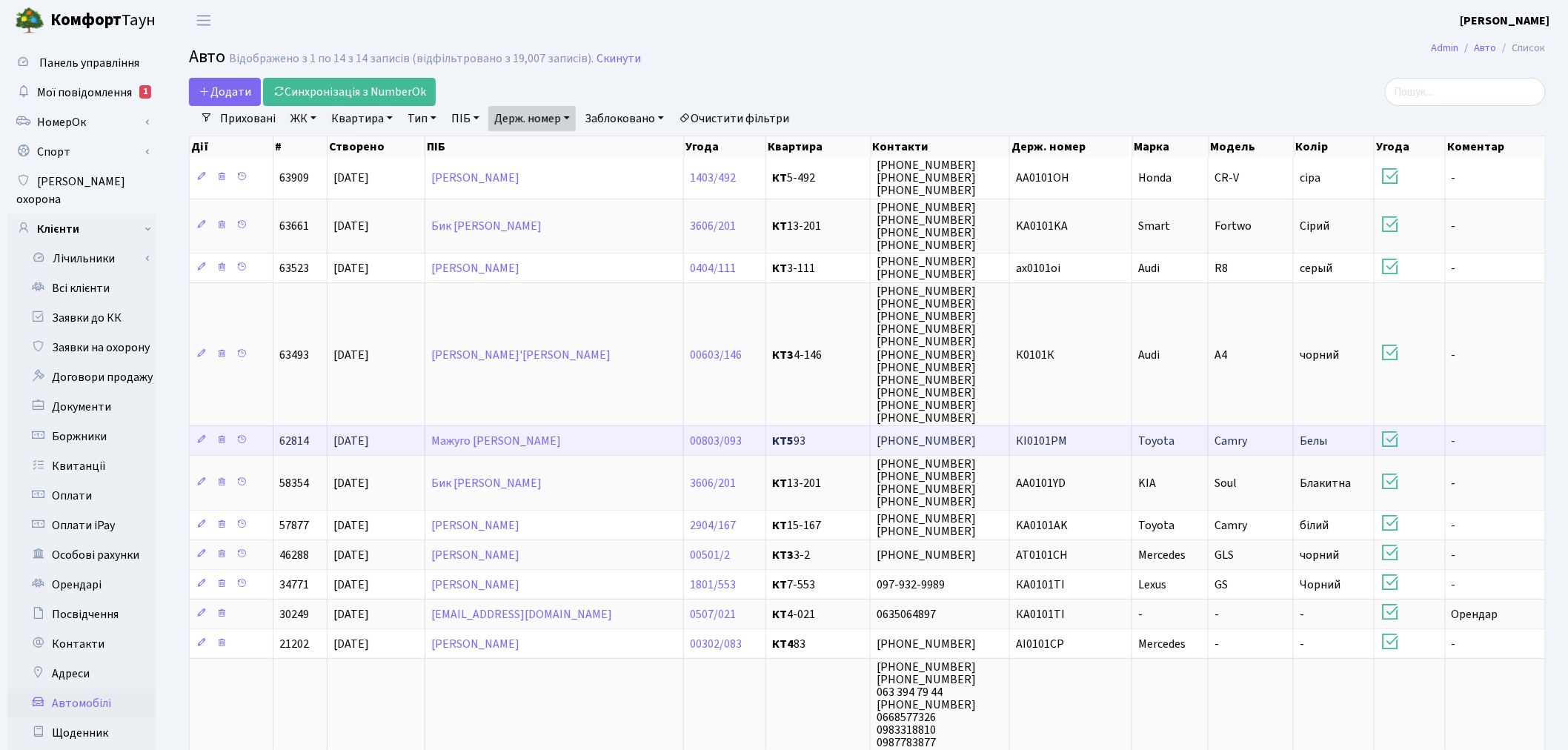
click at [1097, 431] on td "КI0101PM" at bounding box center [1071, 441] width 122 height 30
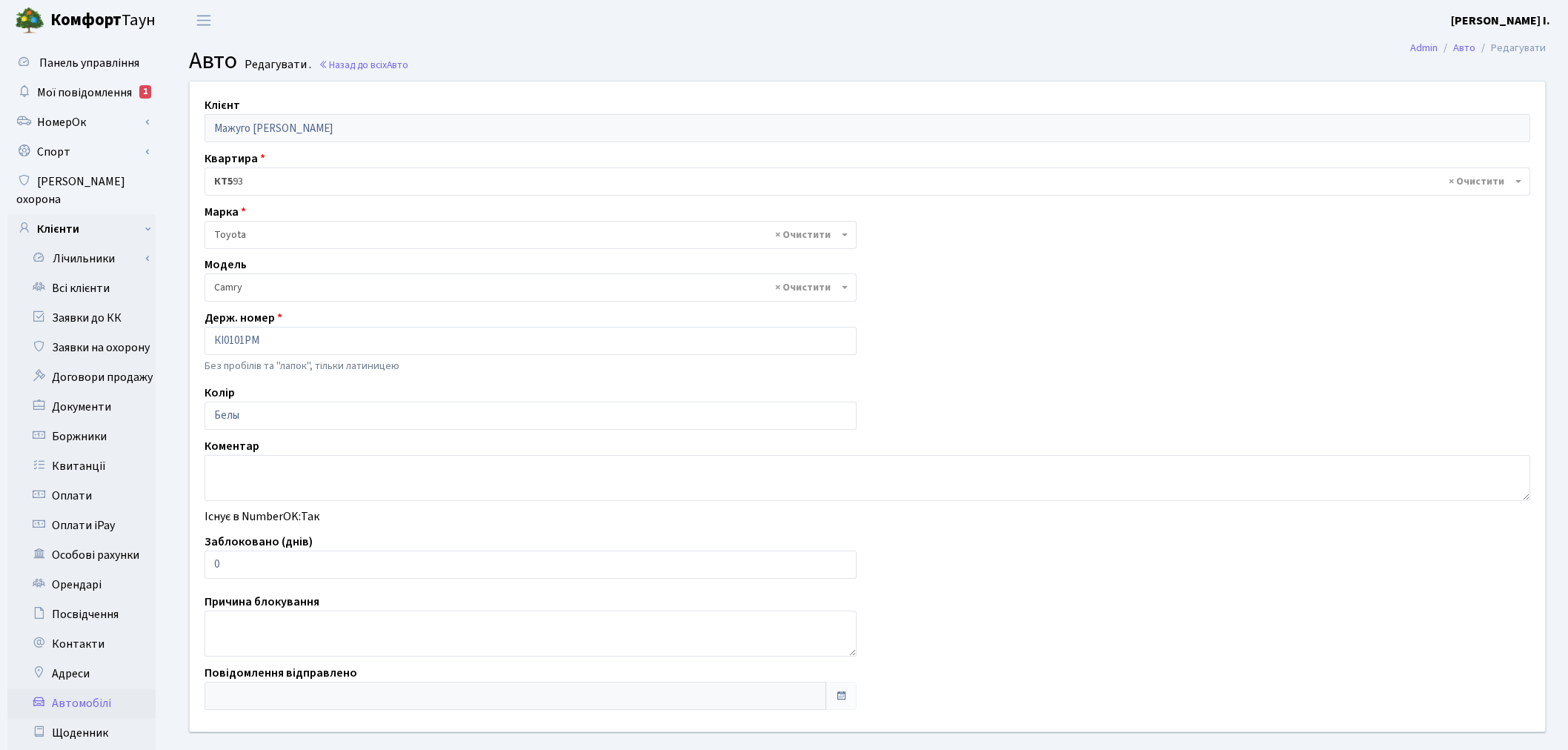
select select "2305"
drag, startPoint x: 255, startPoint y: 565, endPoint x: 215, endPoint y: 562, distance: 40.1
click at [215, 562] on input "0" at bounding box center [530, 565] width 652 height 28
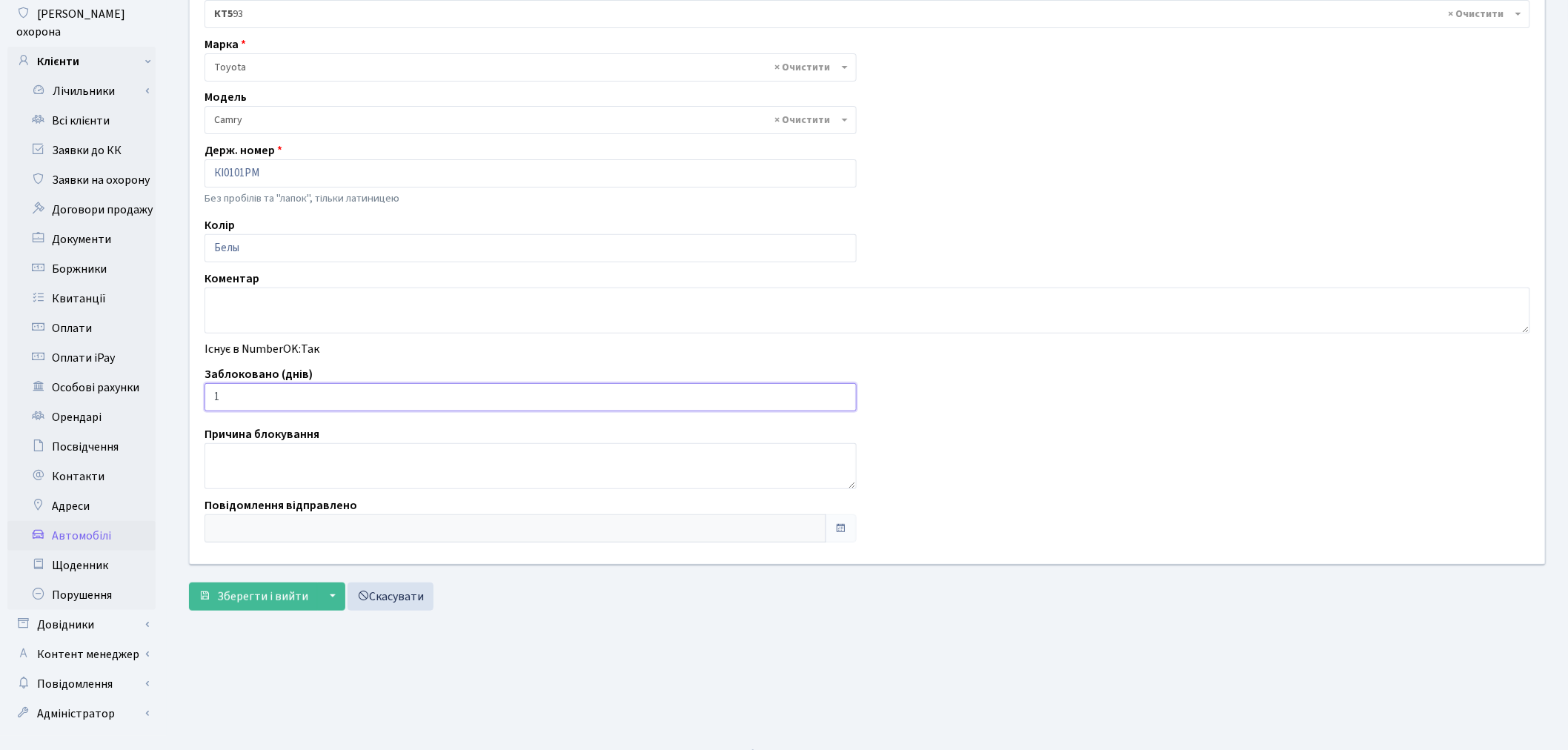
scroll to position [172, 0]
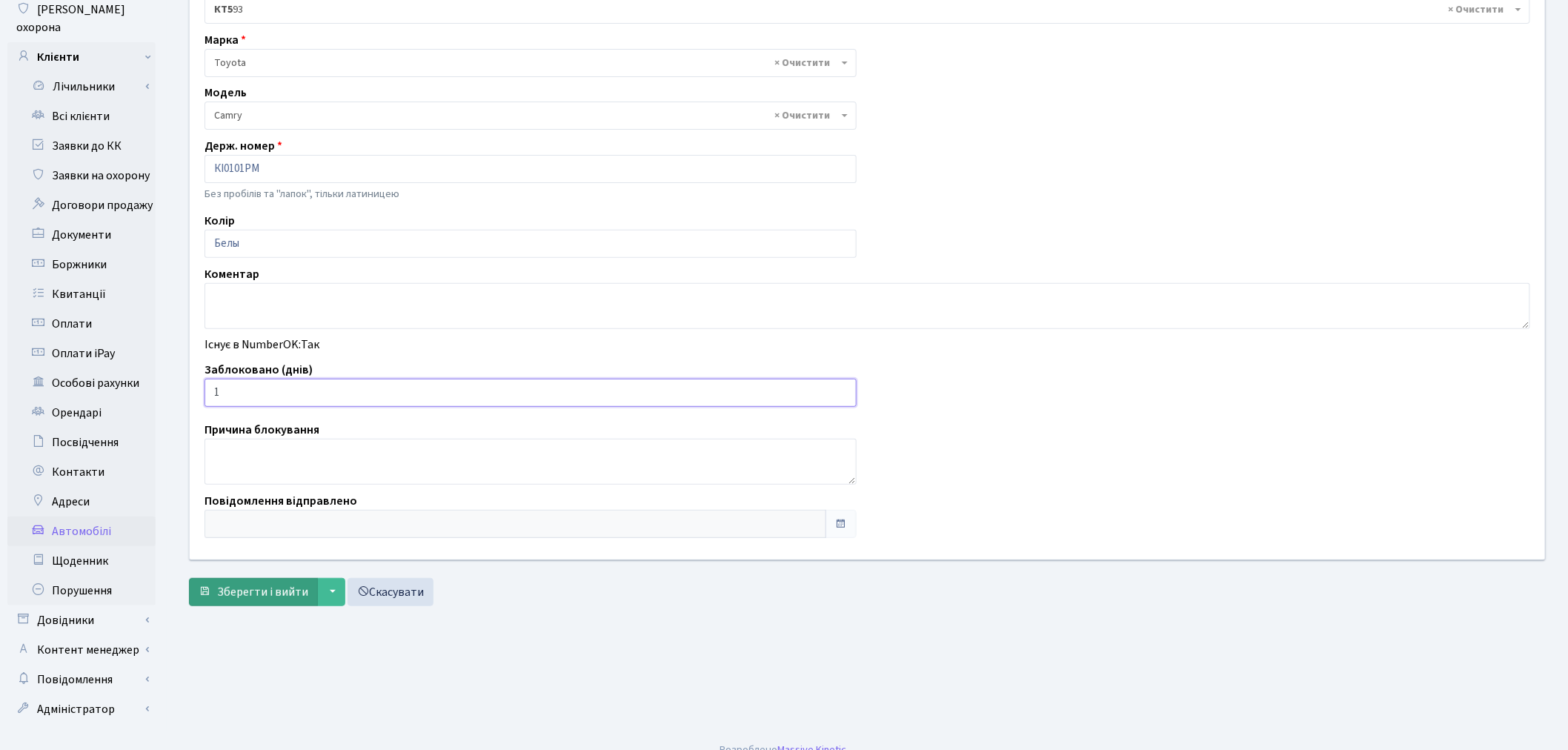
type input "1"
click at [248, 594] on span "Зберегти і вийти" at bounding box center [262, 592] width 92 height 17
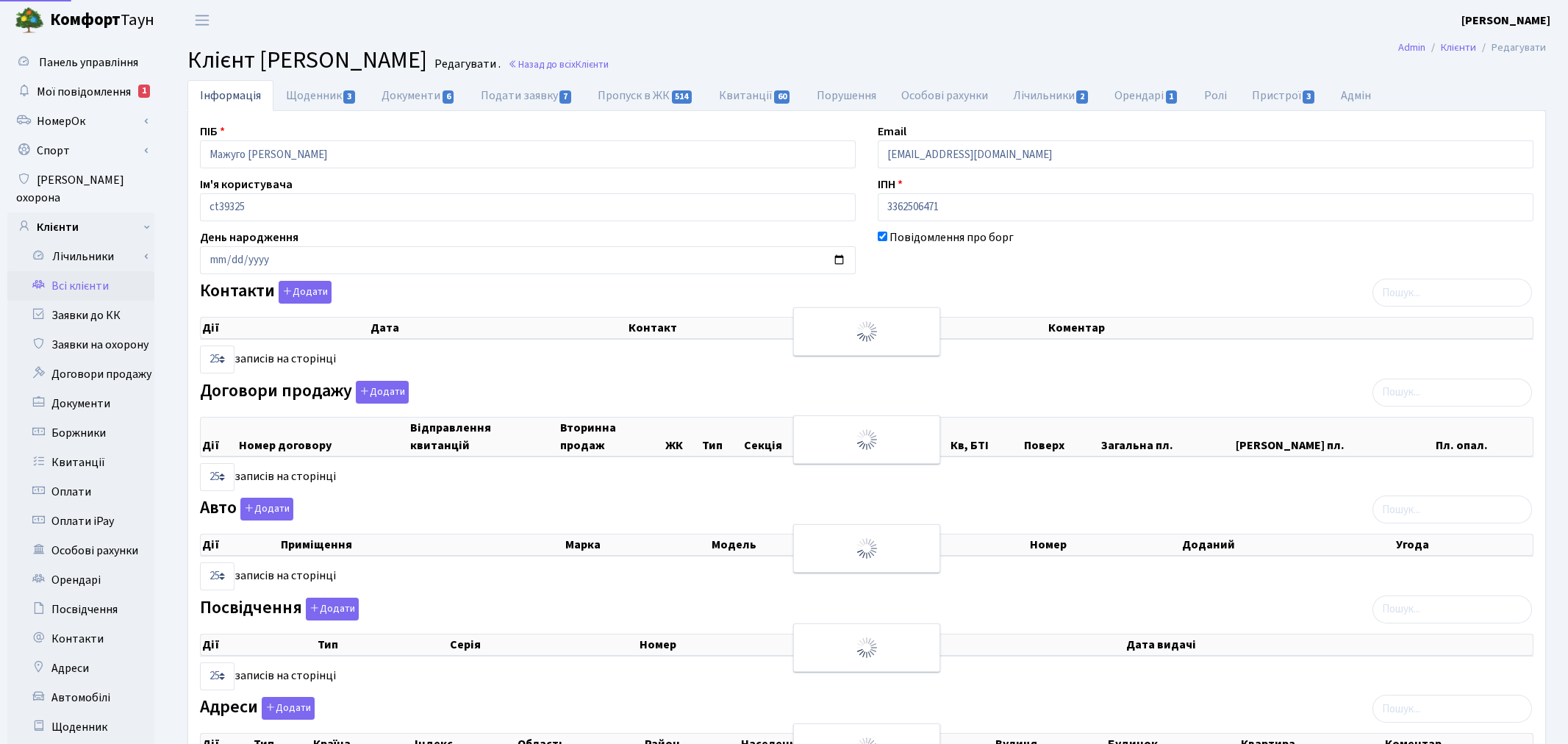
select select "25"
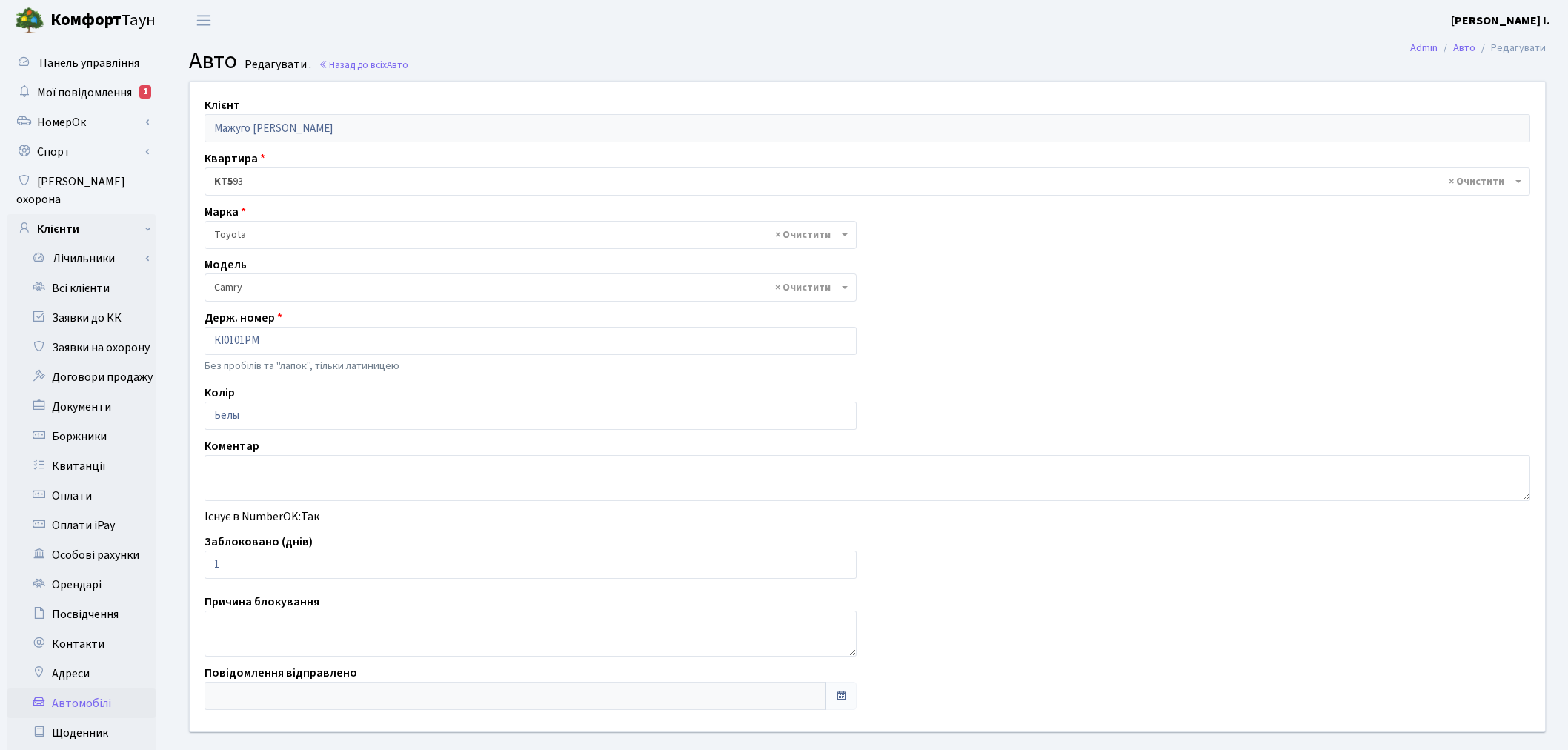
select select "2305"
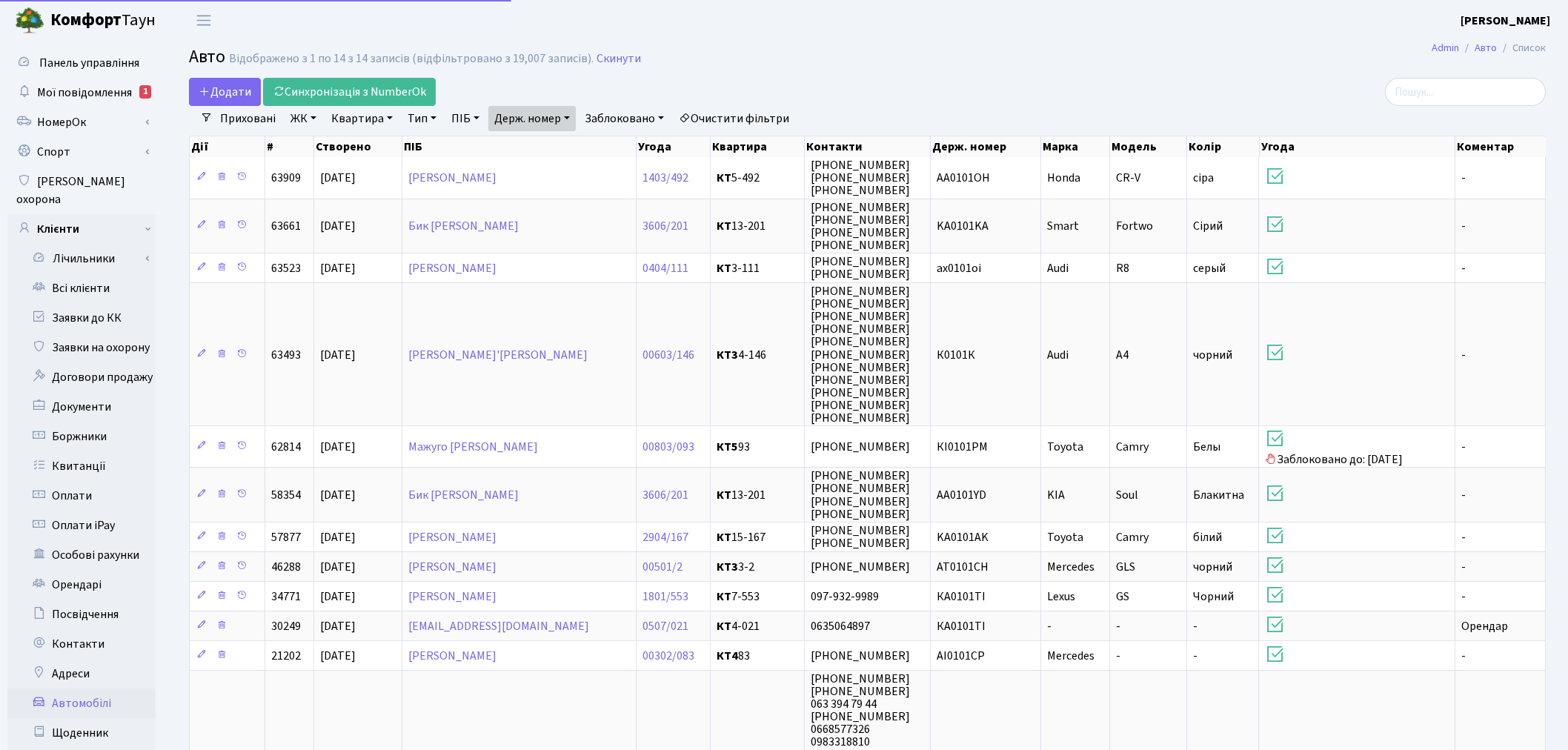
select select "25"
click at [553, 113] on link "Держ. номер" at bounding box center [532, 119] width 87 height 26
click at [558, 150] on input "0101" at bounding box center [532, 148] width 87 height 28
type input "0005"
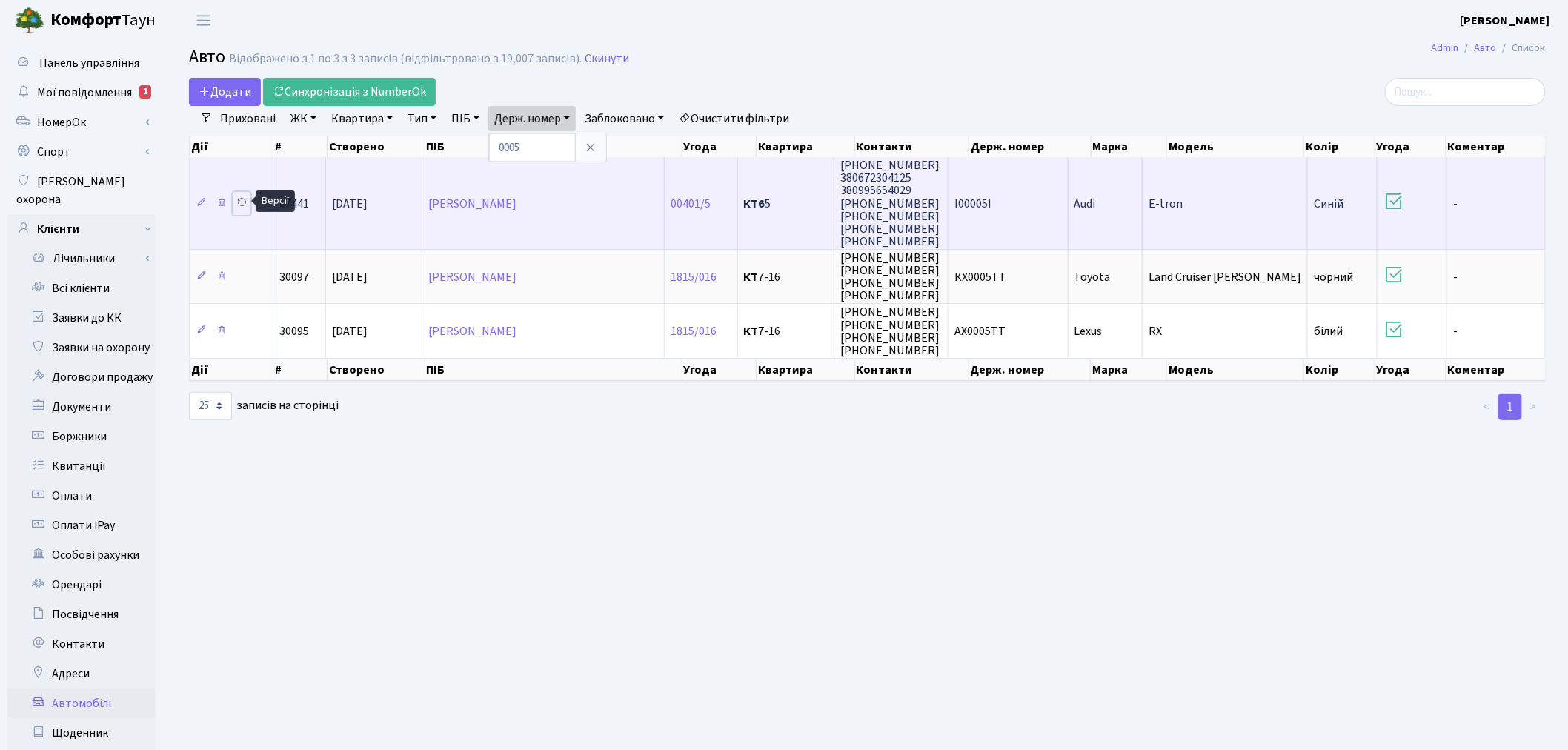
click at [242, 201] on icon at bounding box center [242, 202] width 11 height 11
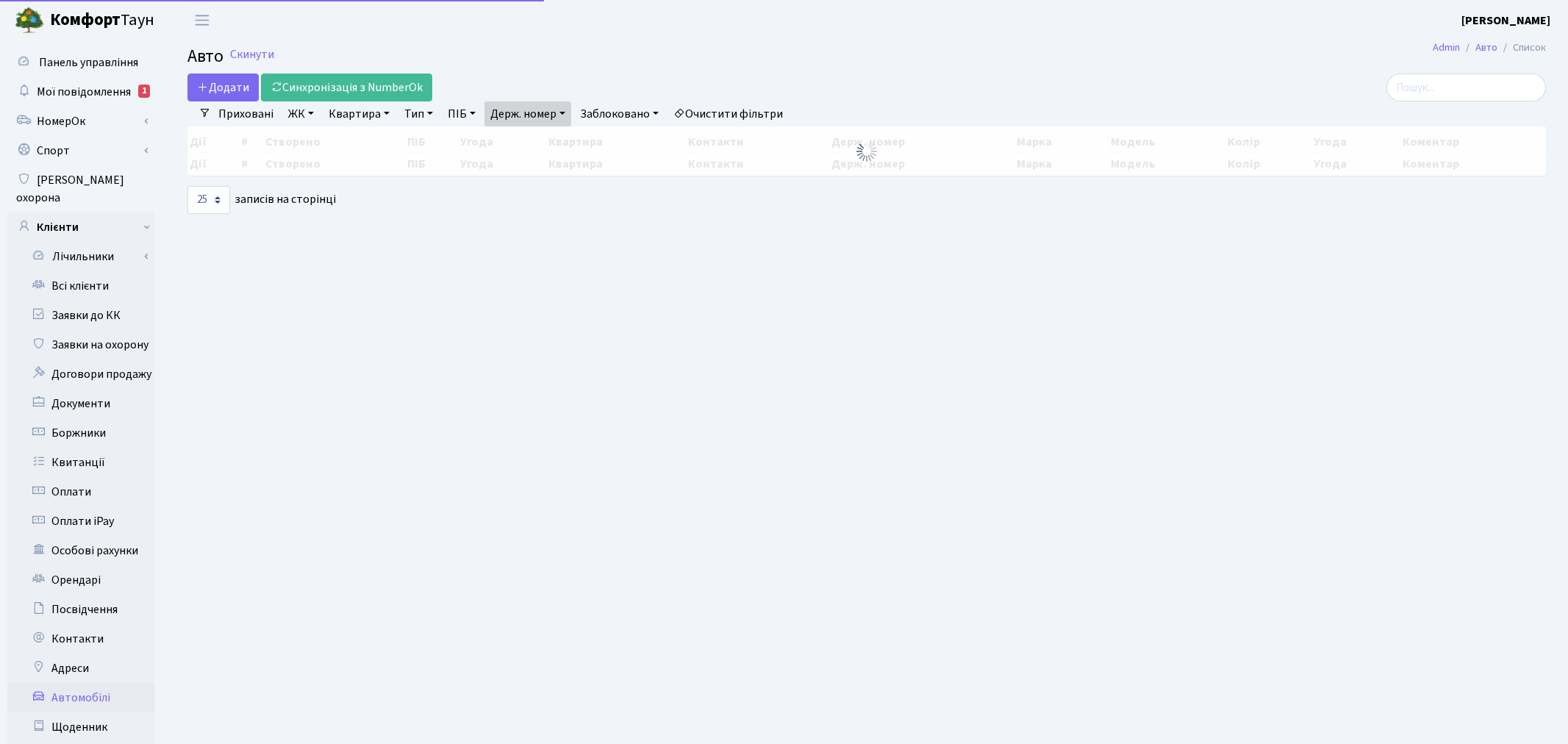
select select "25"
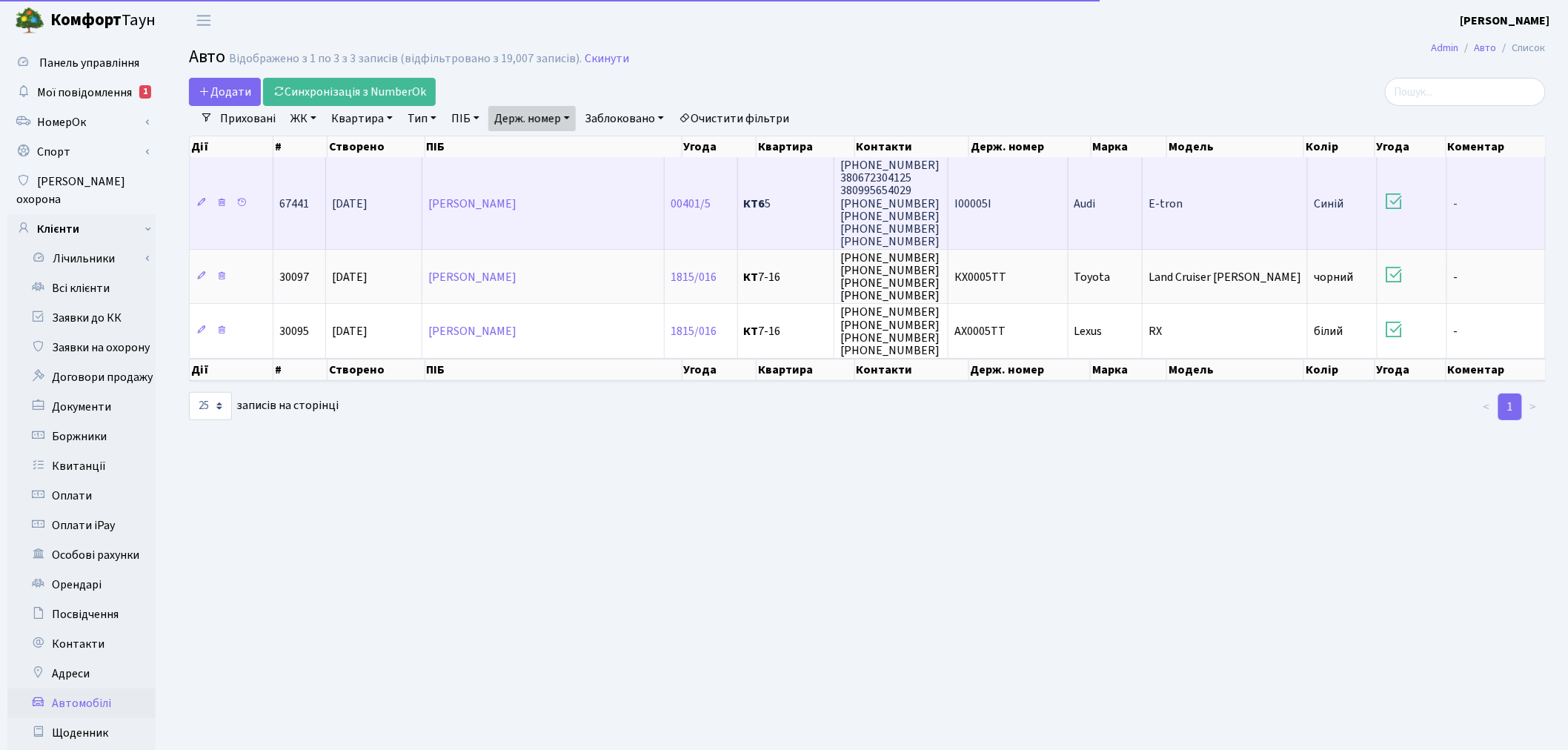
click at [991, 202] on span "І00005І" at bounding box center [972, 204] width 37 height 17
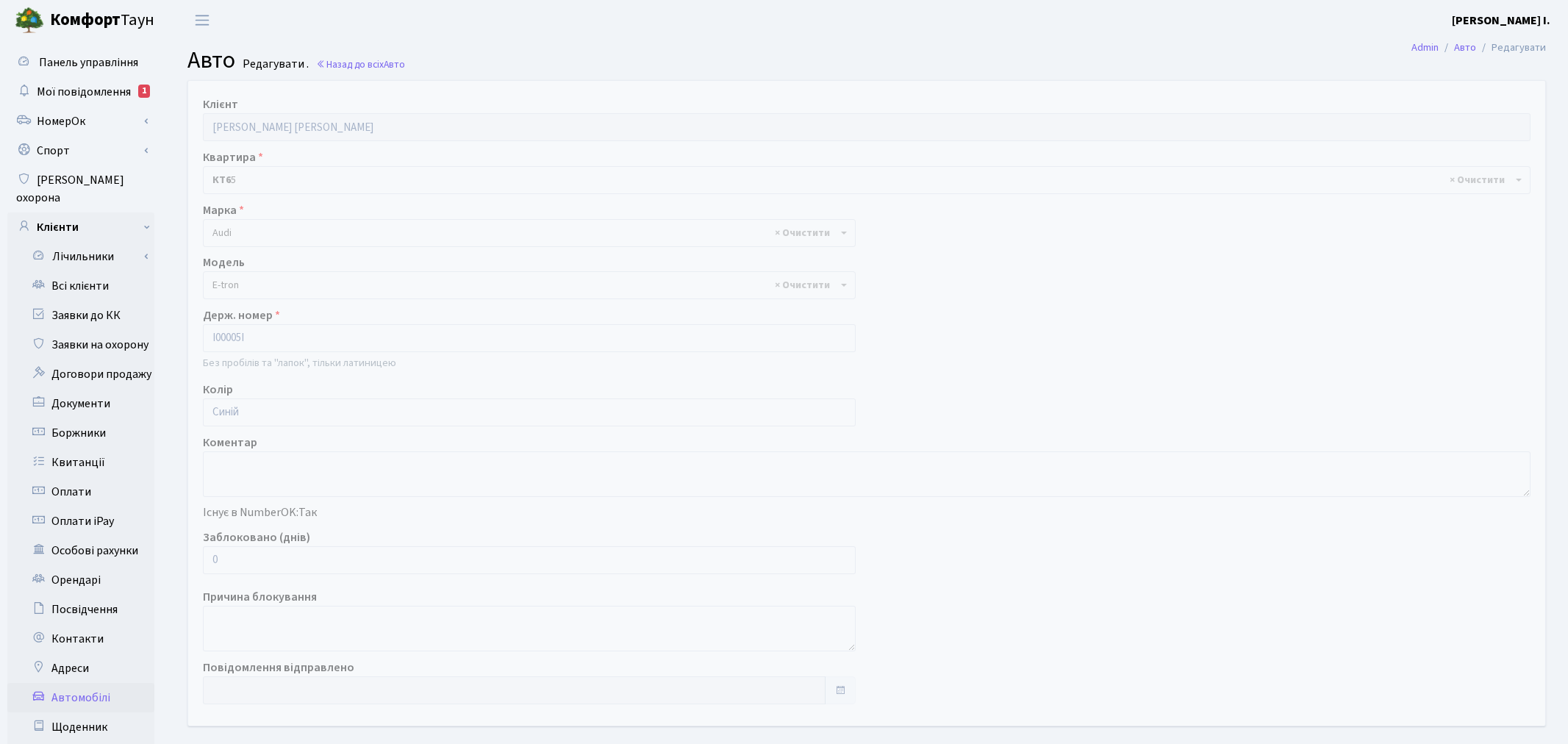
select select "3986"
drag, startPoint x: 238, startPoint y: 566, endPoint x: 207, endPoint y: 559, distance: 31.8
click at [207, 559] on input "0" at bounding box center [526, 561] width 647 height 28
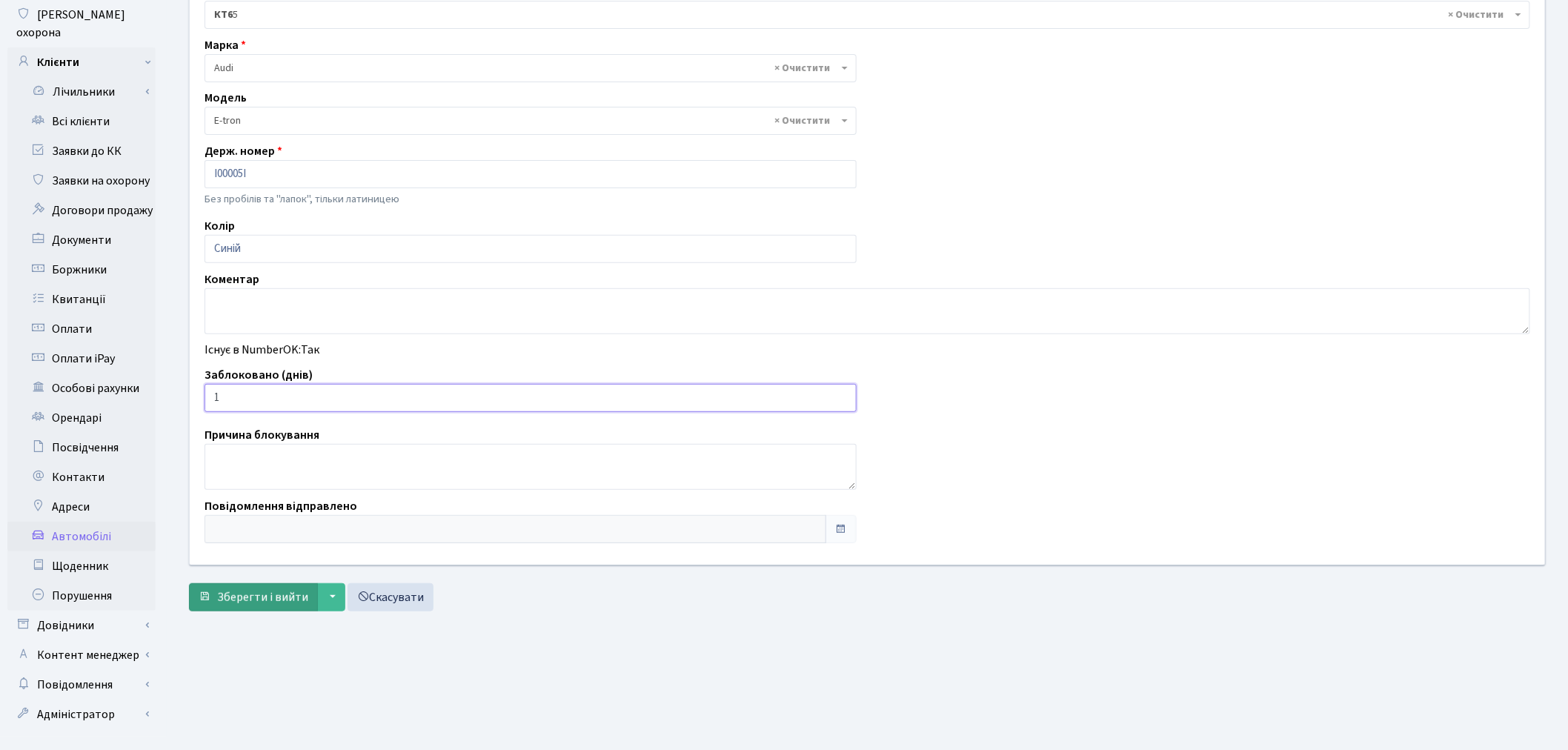
scroll to position [172, 0]
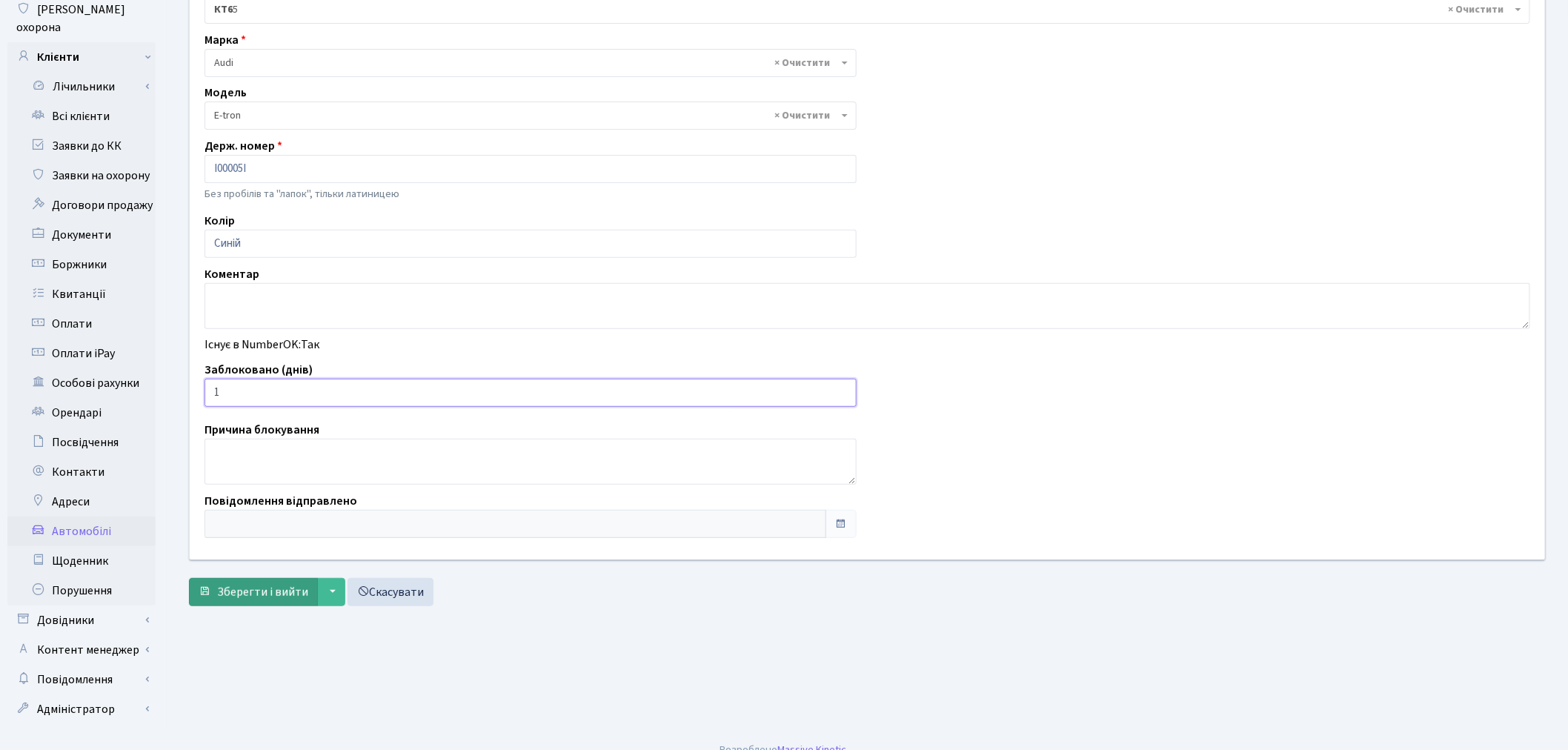
type input "1"
click at [232, 599] on span "Зберегти і вийти" at bounding box center [262, 592] width 92 height 17
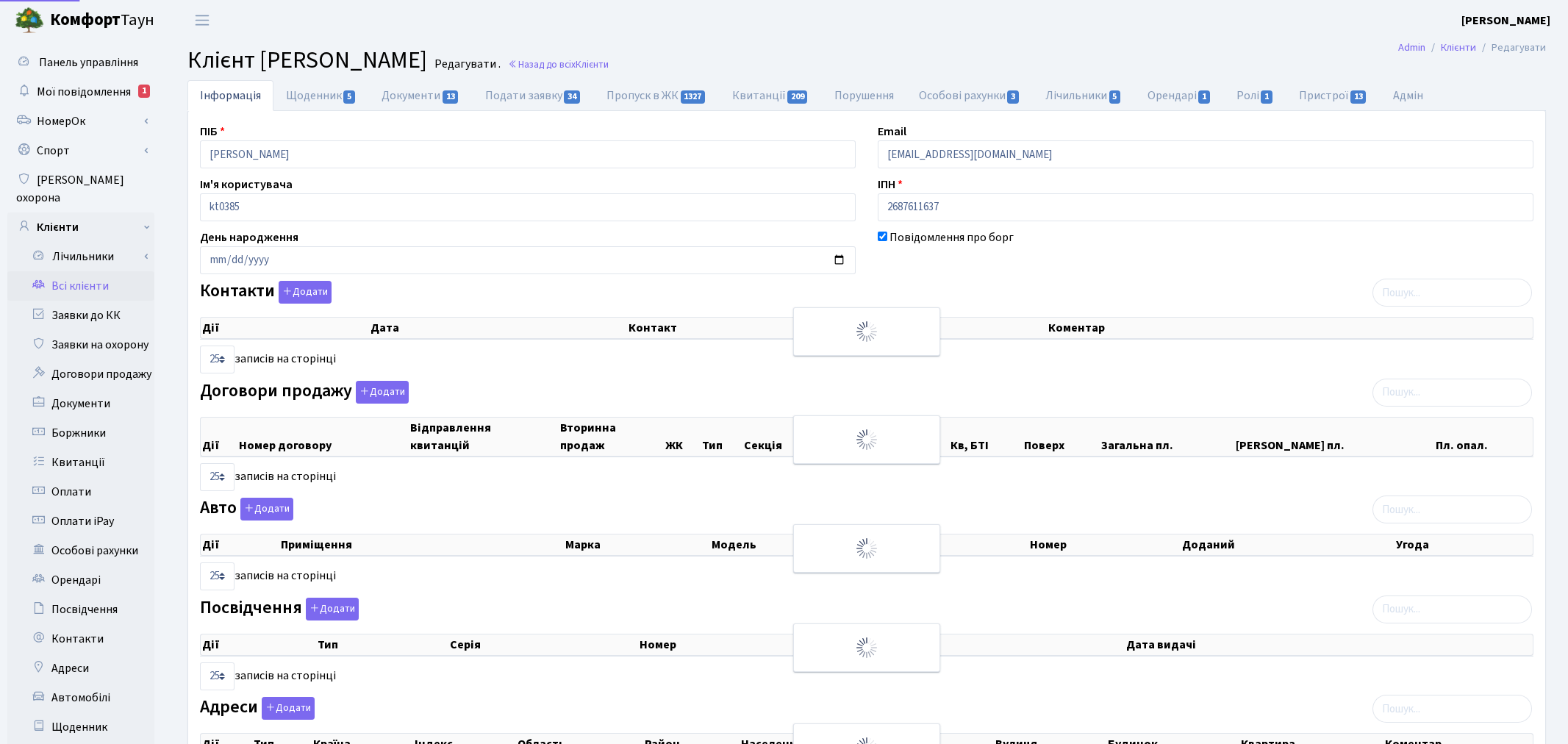
select select "25"
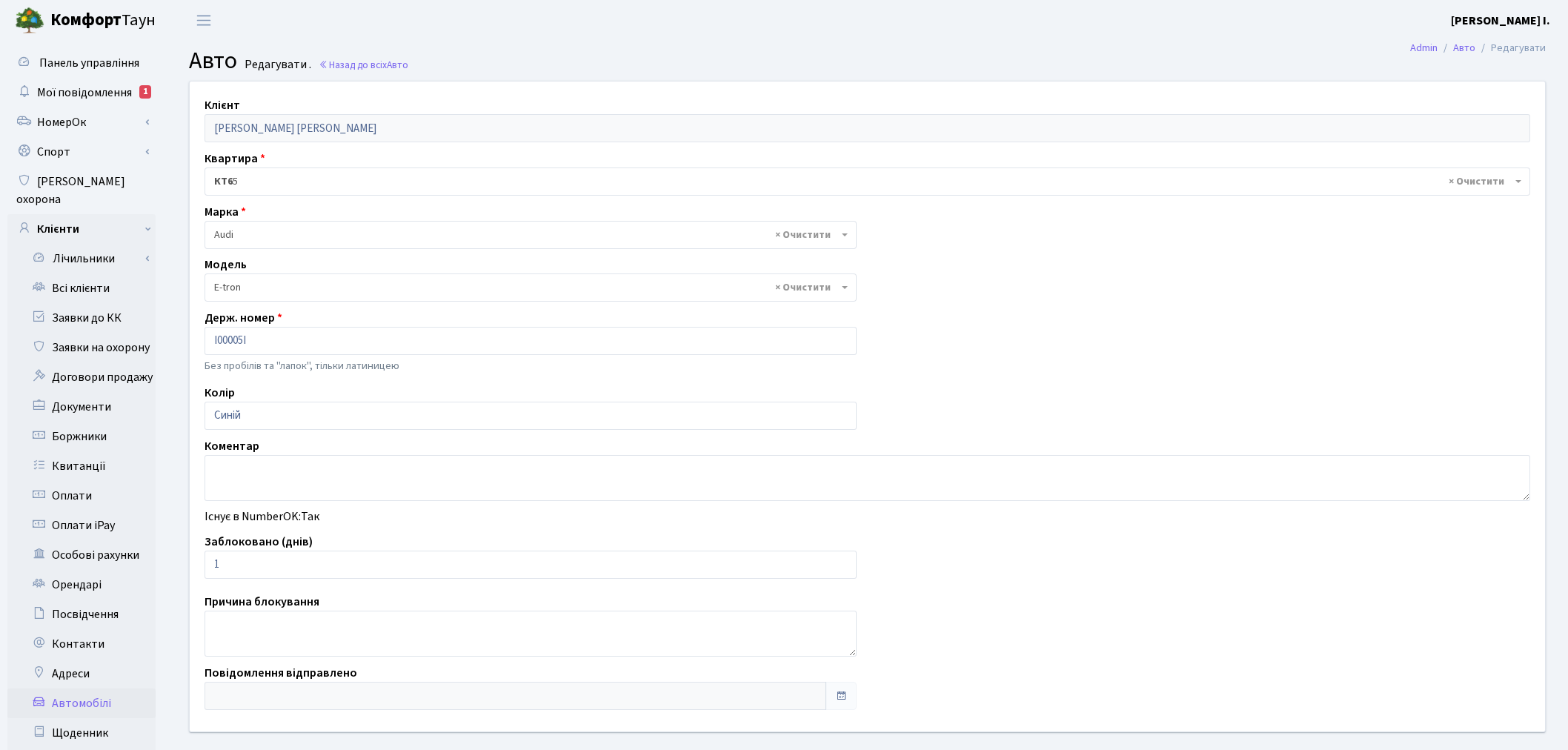
select select "3986"
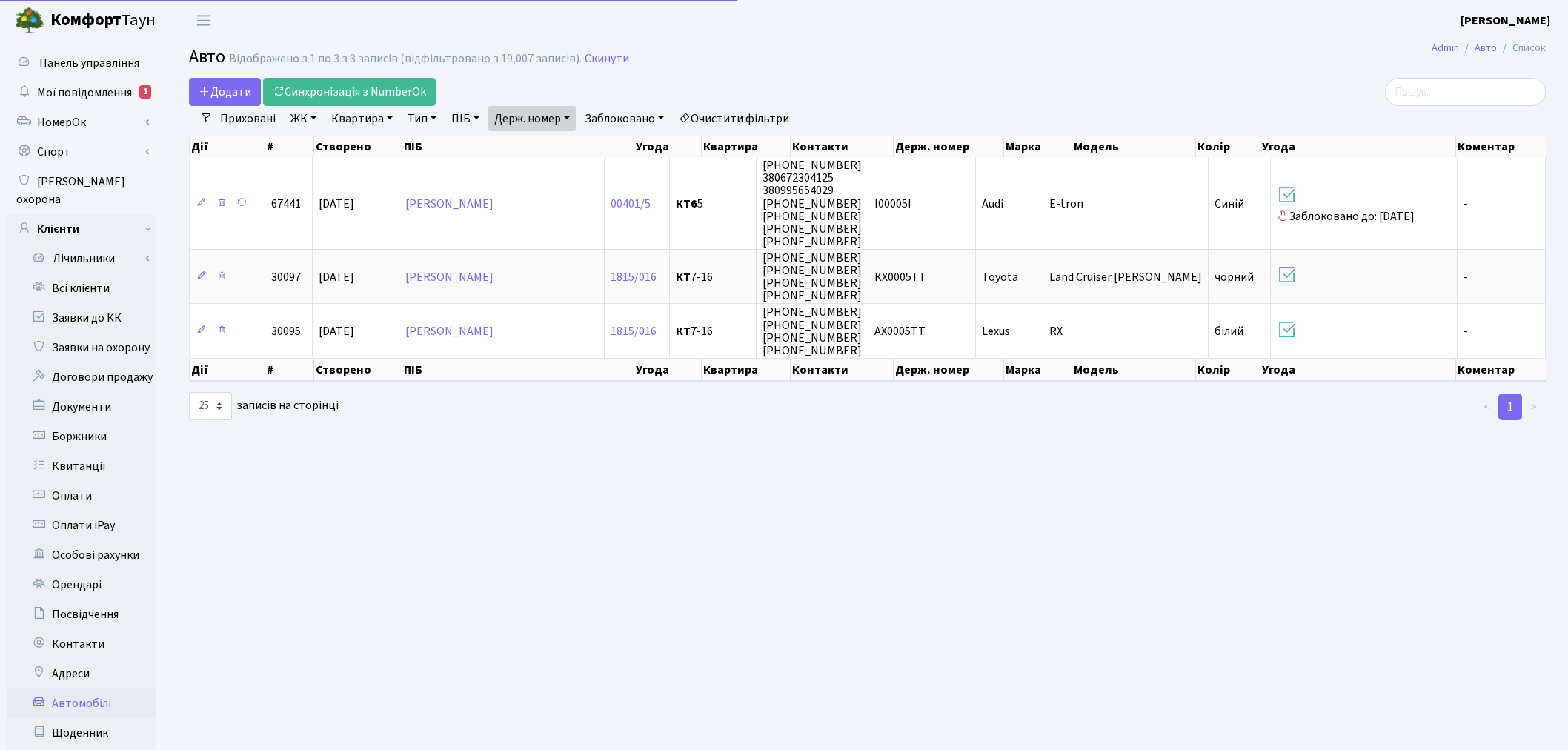
select select "25"
click at [539, 116] on link "Держ. номер" at bounding box center [532, 119] width 87 height 26
click at [560, 144] on input "0005" at bounding box center [532, 148] width 87 height 28
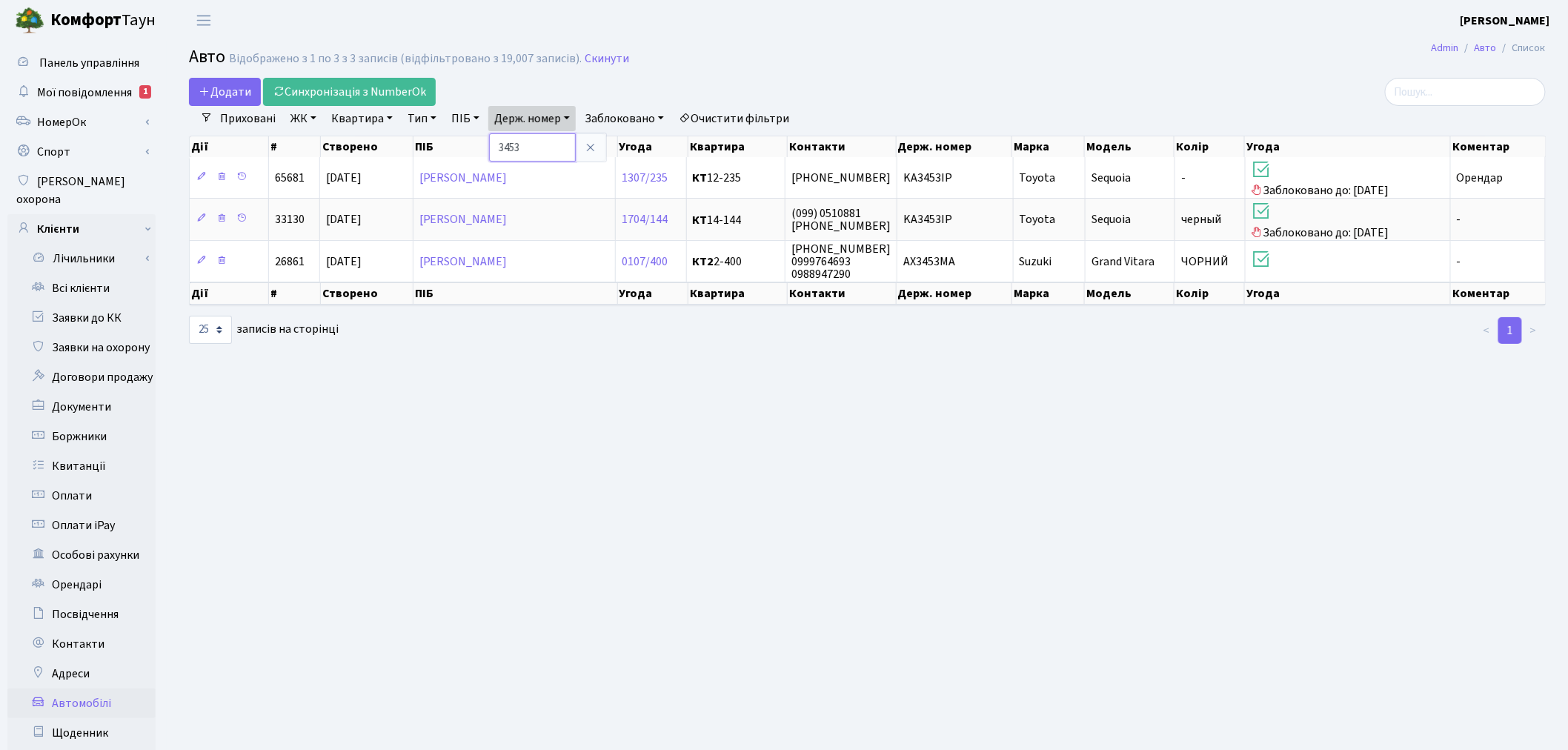
drag, startPoint x: 542, startPoint y: 141, endPoint x: 491, endPoint y: 144, distance: 51.1
click at [491, 144] on div "Додати Синхронізація з NumberOk Фільтри Приховані ЖК - ТХ, вул. Ділова, 1/2 КТ,…" at bounding box center [868, 211] width 1379 height 267
drag, startPoint x: 545, startPoint y: 113, endPoint x: 554, endPoint y: 139, distance: 27.5
click at [545, 113] on link "Держ. номер" at bounding box center [532, 119] width 87 height 26
click at [558, 141] on input "3453" at bounding box center [532, 148] width 87 height 28
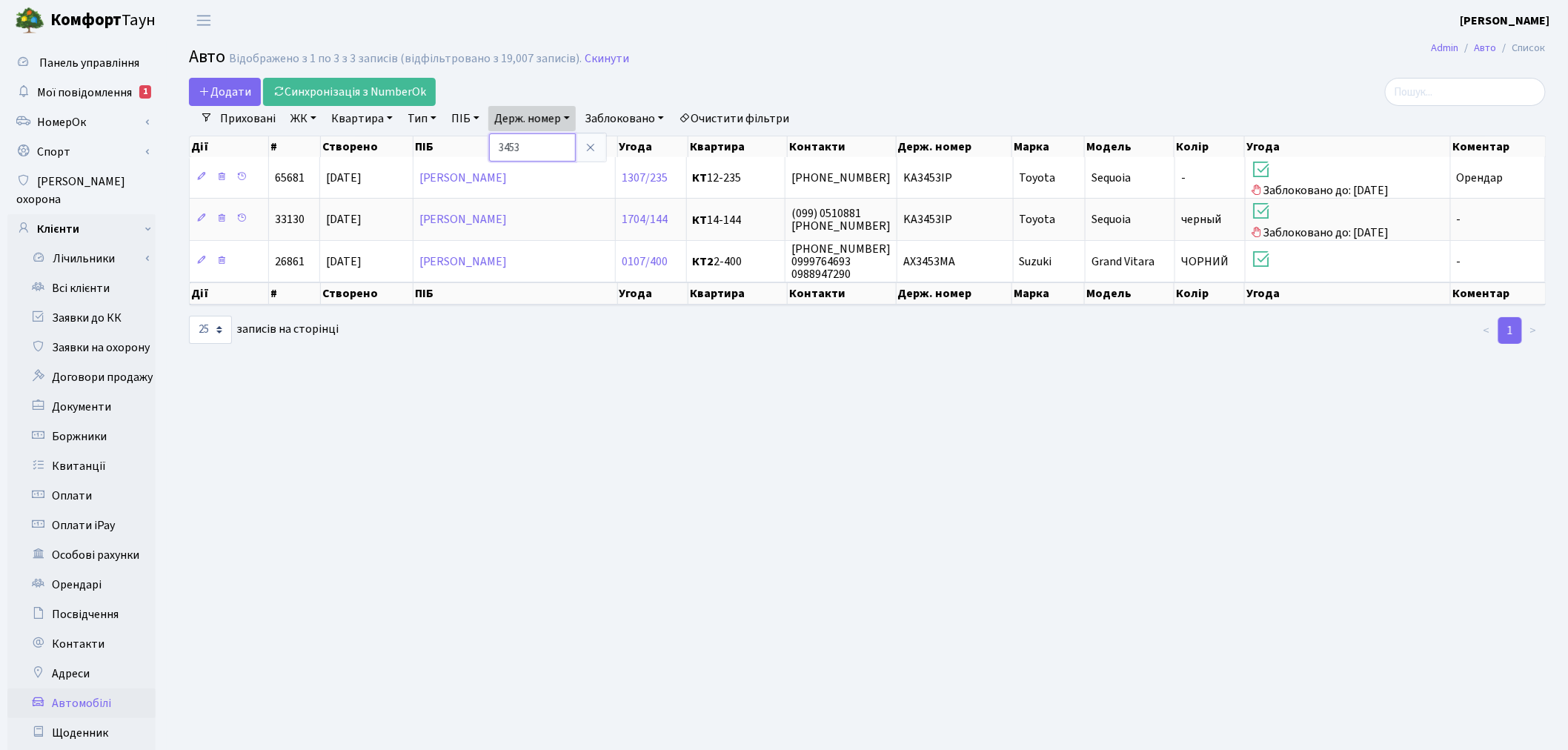
click at [558, 141] on input "3453" at bounding box center [532, 148] width 87 height 28
type input "0492"
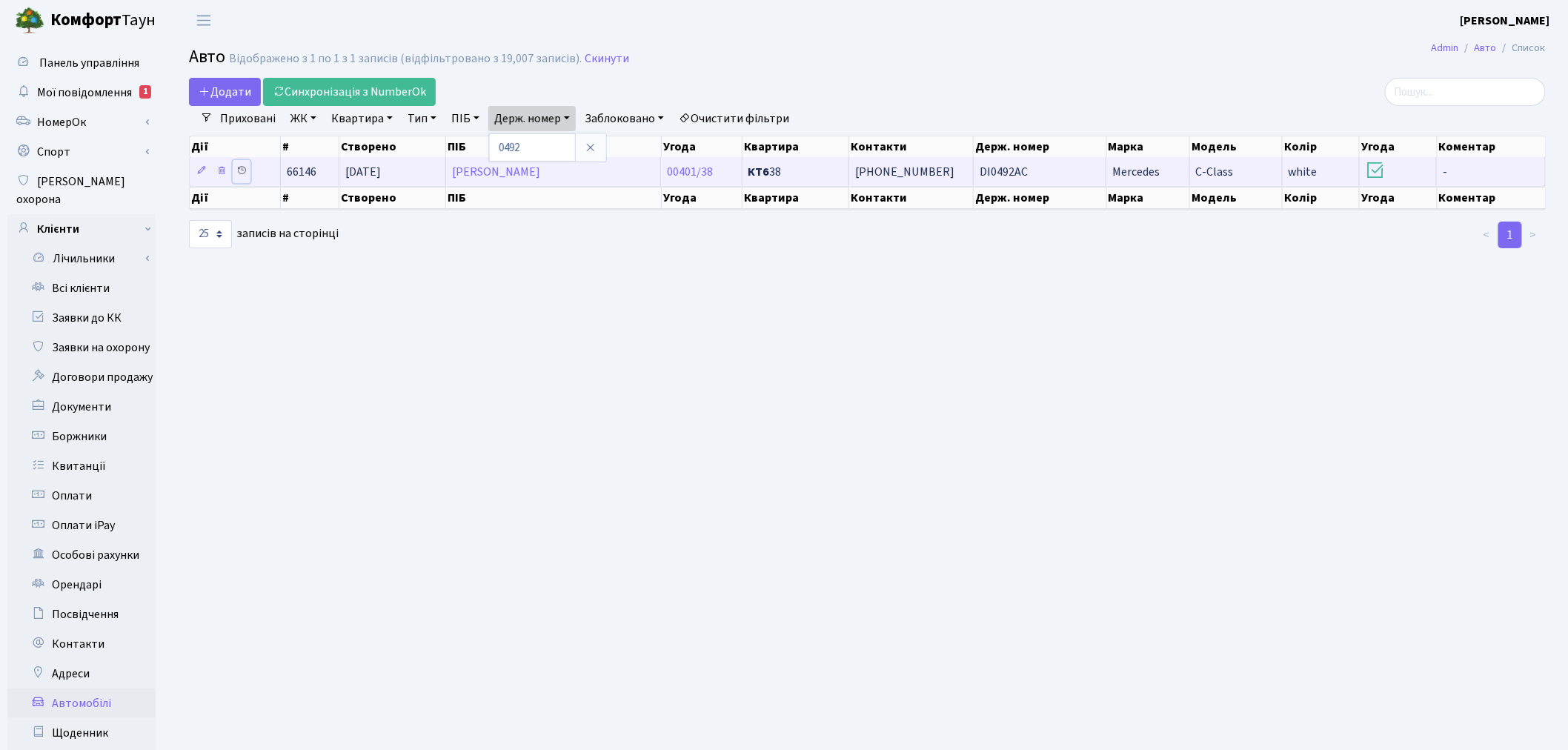
click at [245, 168] on icon at bounding box center [242, 170] width 11 height 11
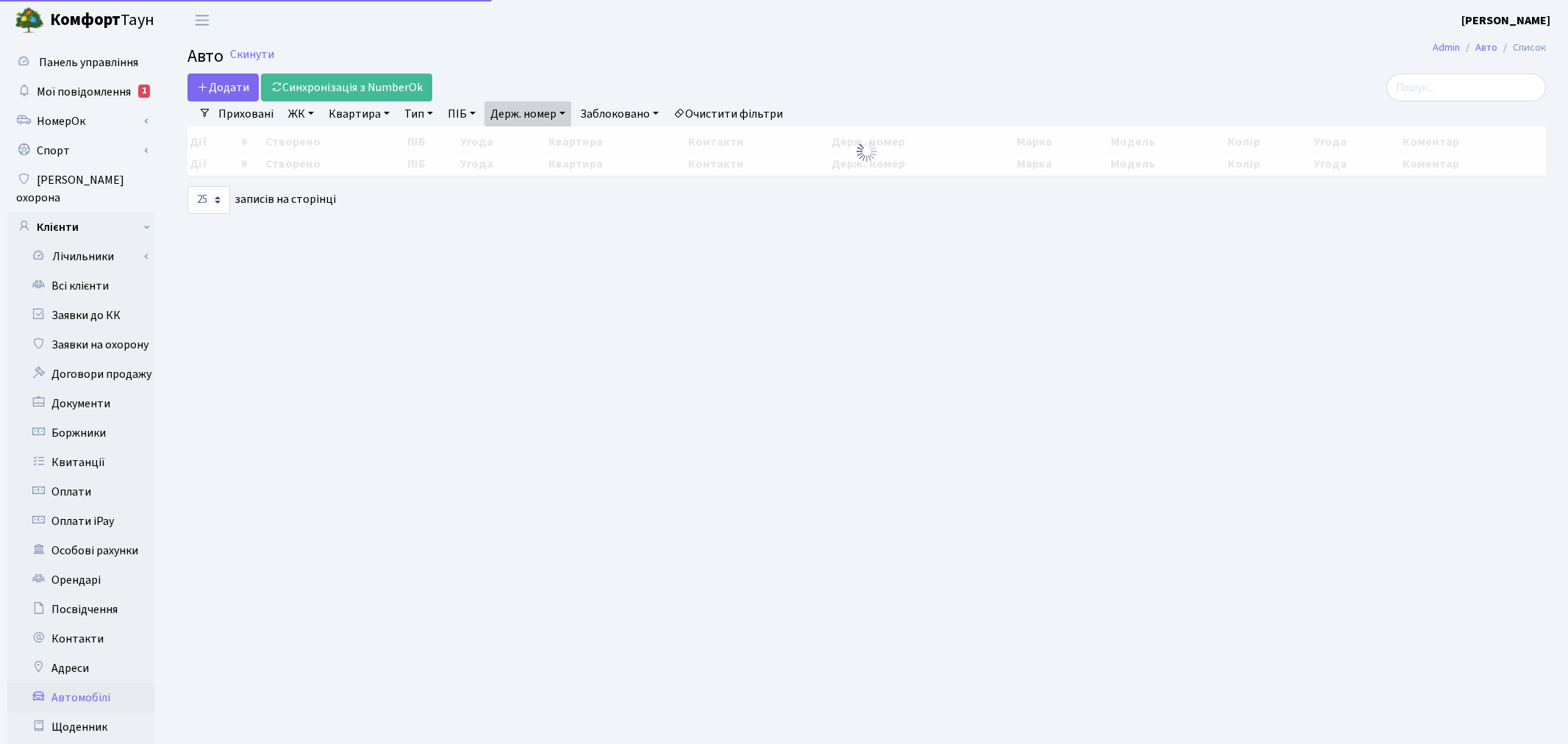
select select "25"
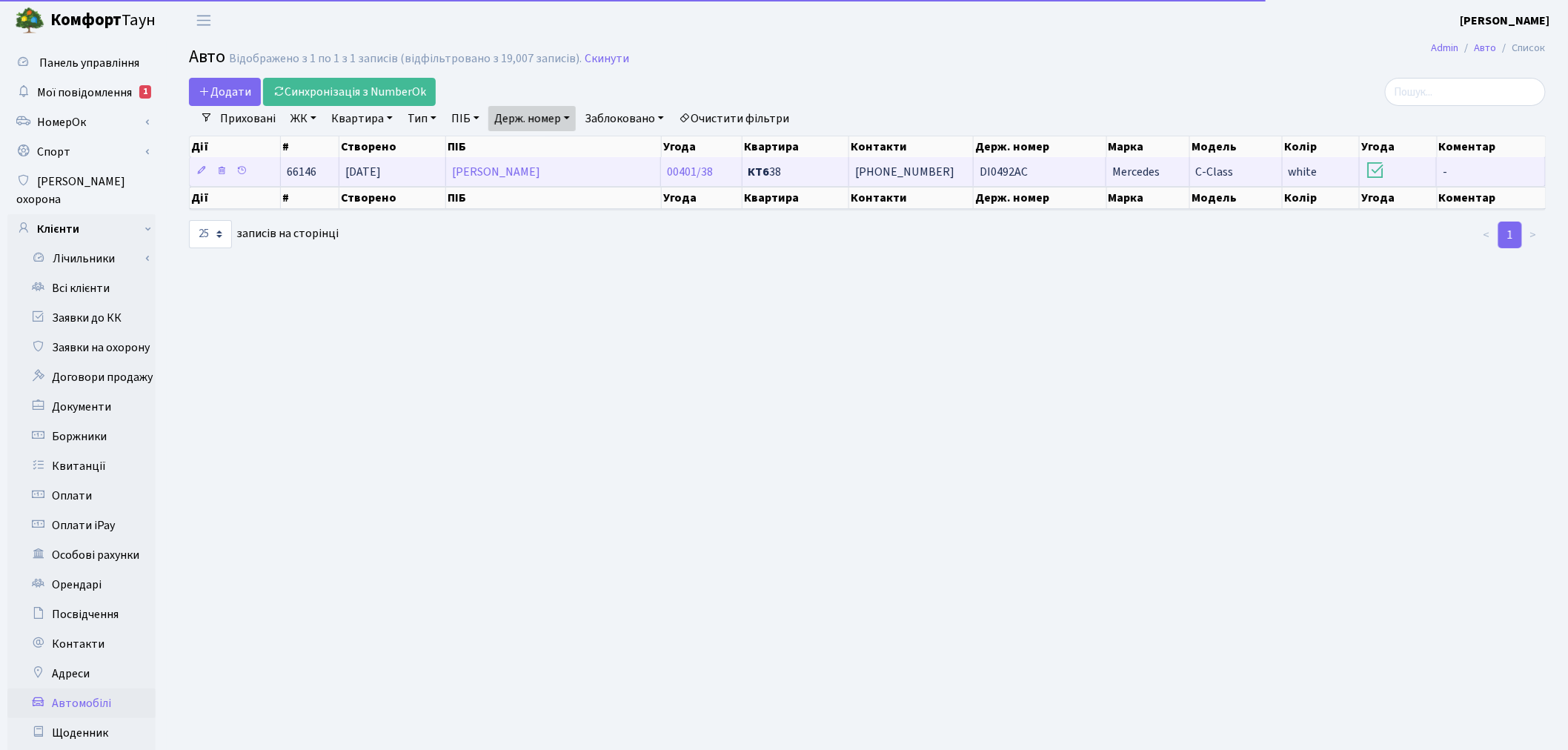
click at [932, 177] on span "+380501491272" at bounding box center [905, 172] width 99 height 17
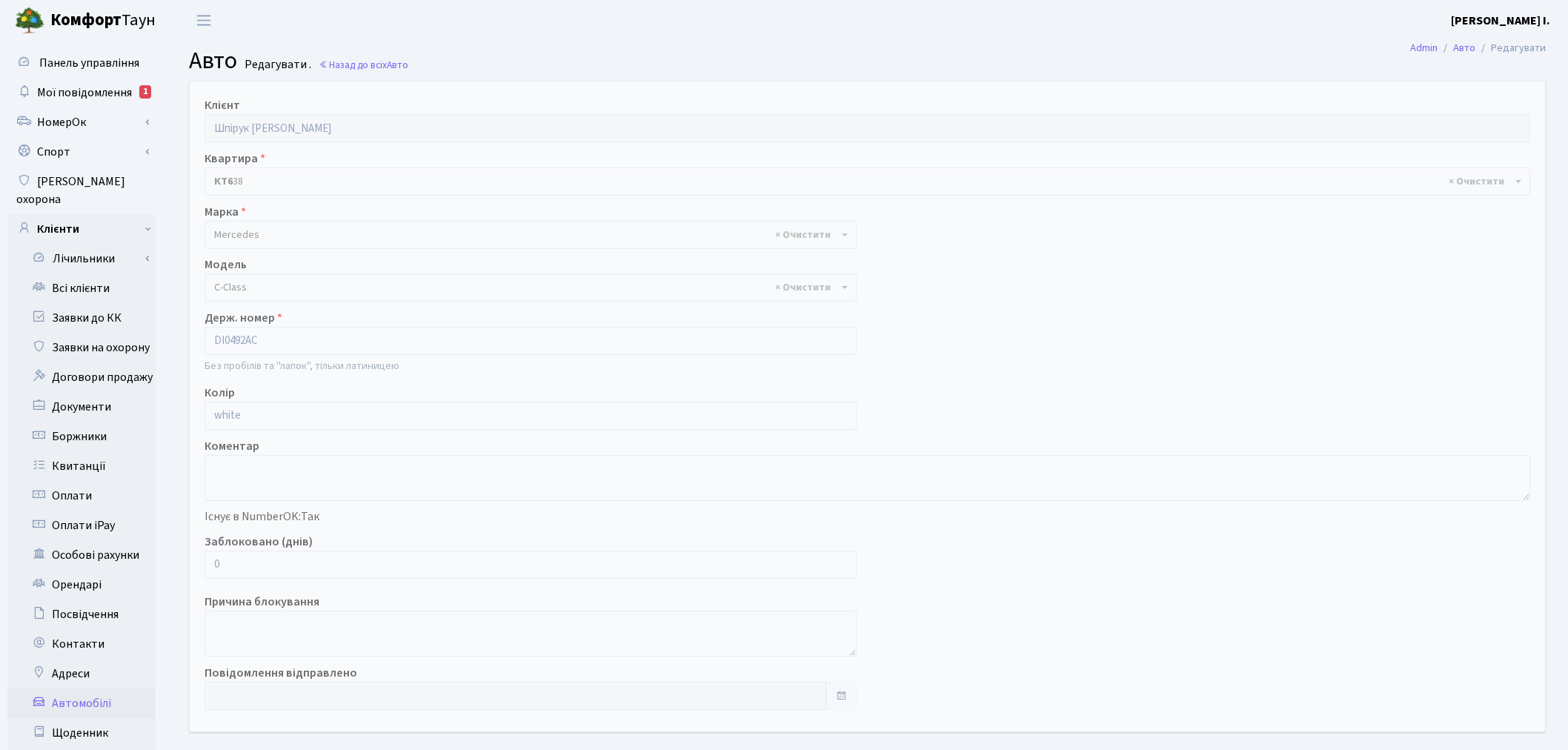
select select "1474"
drag, startPoint x: 258, startPoint y: 558, endPoint x: 199, endPoint y: 554, distance: 59.1
click at [199, 554] on div "Заблоковано (днів) 0" at bounding box center [531, 556] width 675 height 46
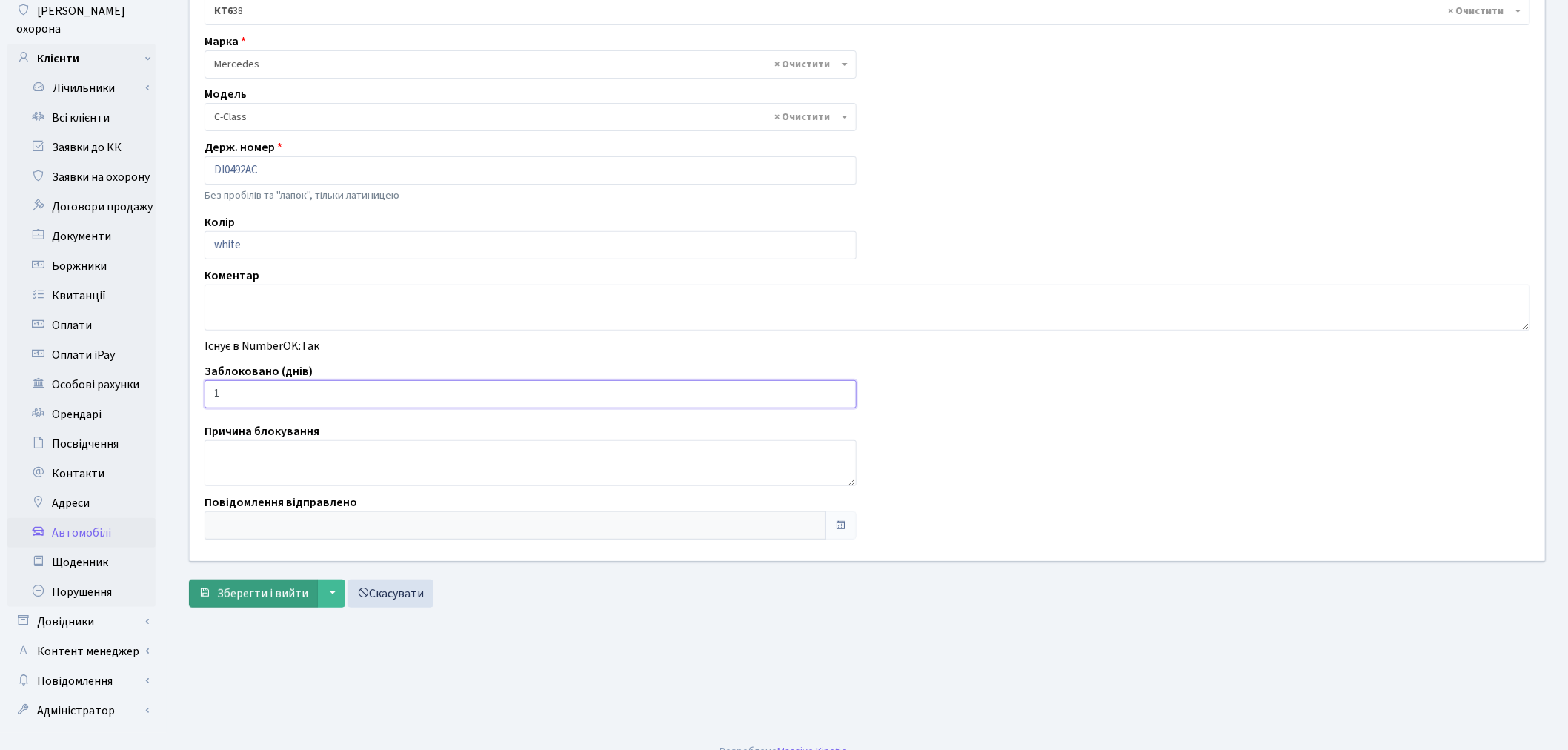
scroll to position [172, 0]
type input "1"
click at [252, 584] on span "Зберегти і вийти" at bounding box center [262, 592] width 92 height 17
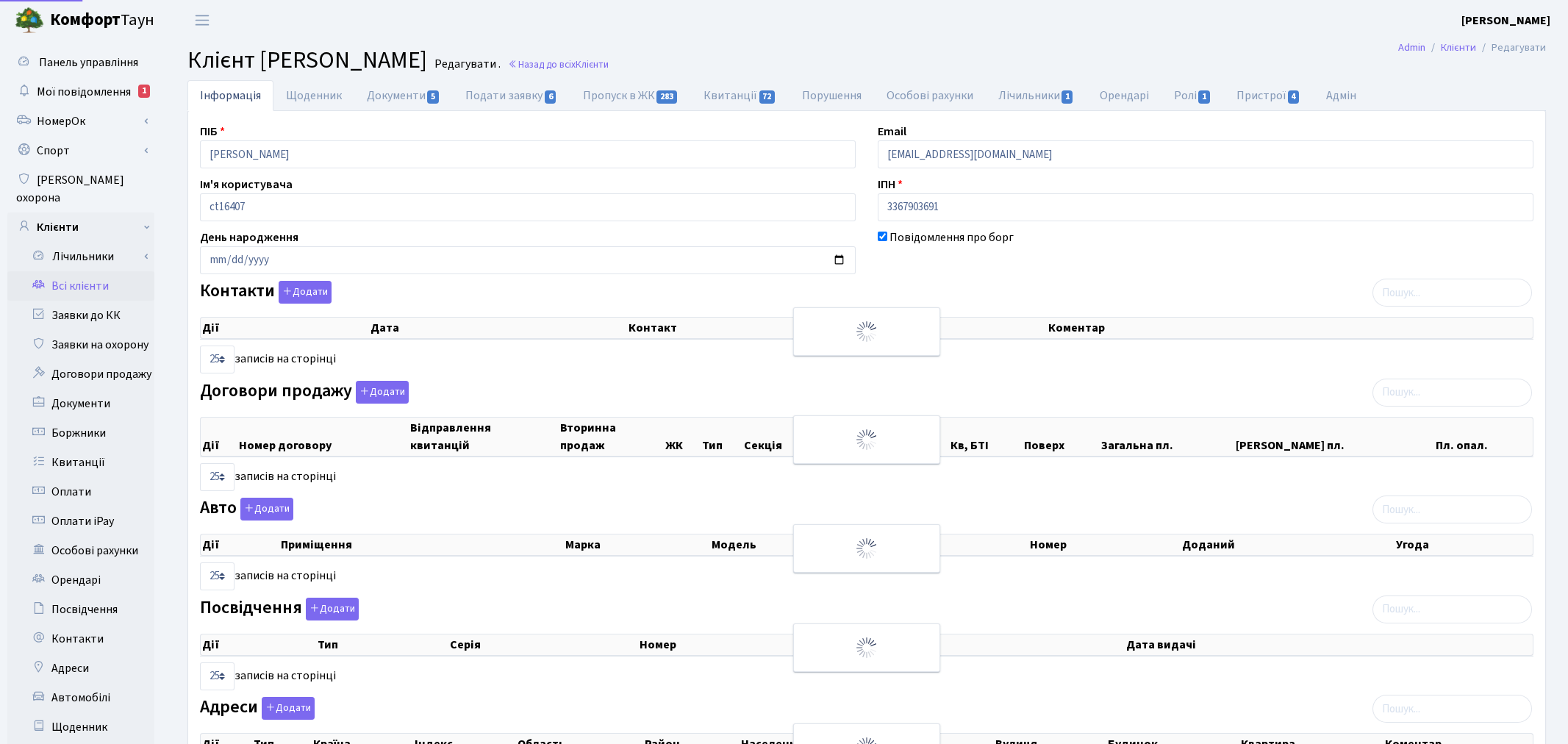
select select "25"
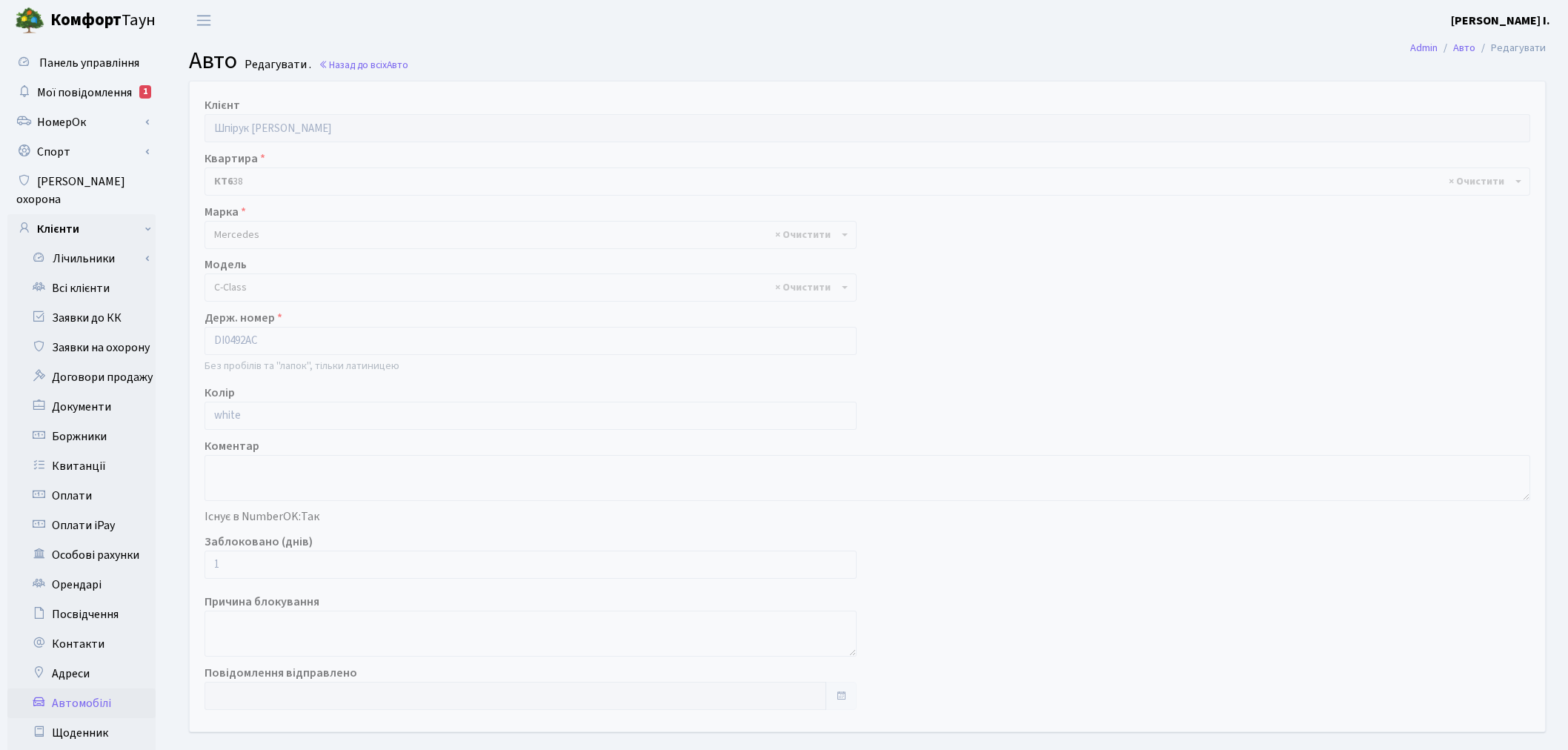
select select "1474"
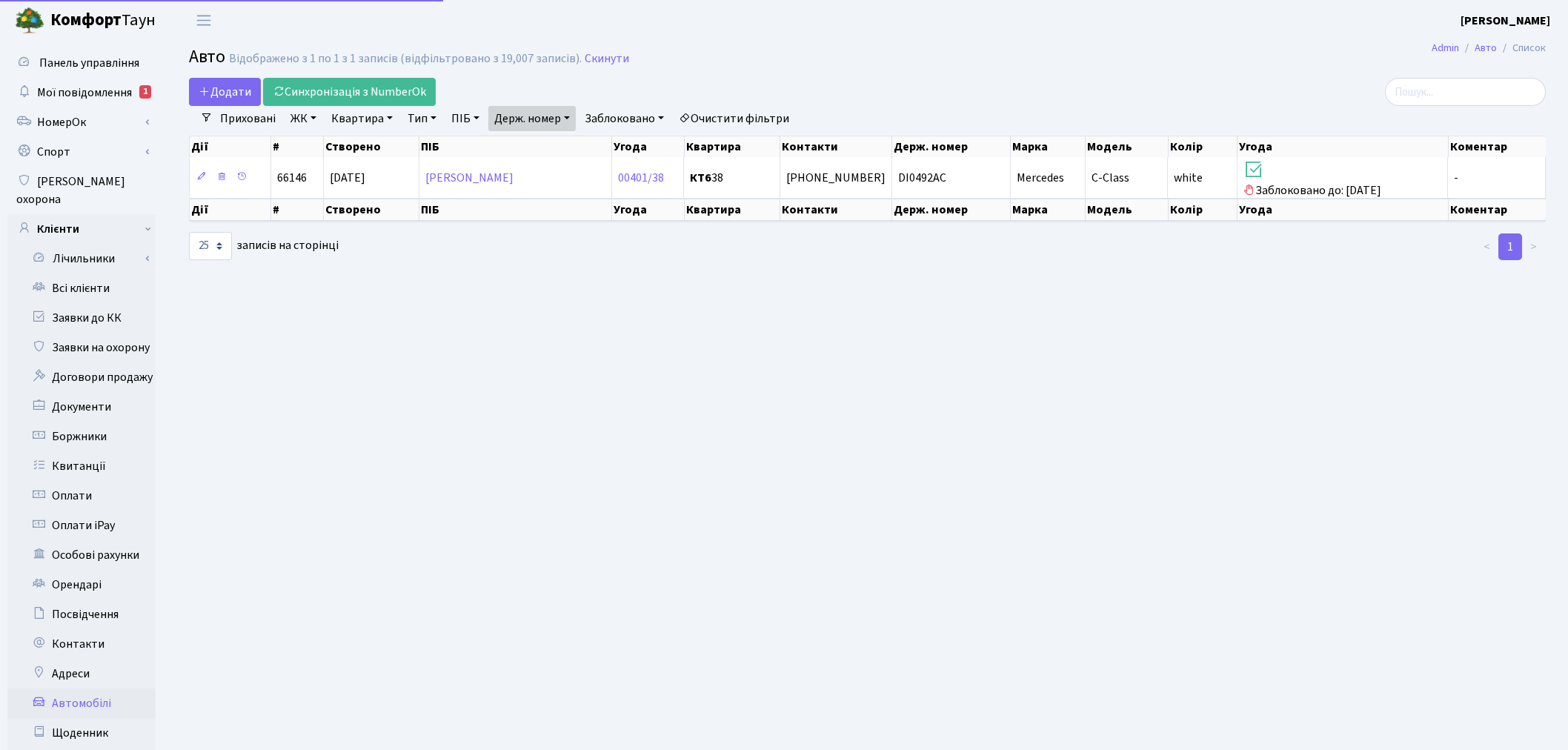
select select "25"
click at [553, 110] on link "Держ. номер" at bounding box center [532, 119] width 87 height 26
click at [567, 147] on input "0492" at bounding box center [532, 148] width 87 height 28
type input "8995"
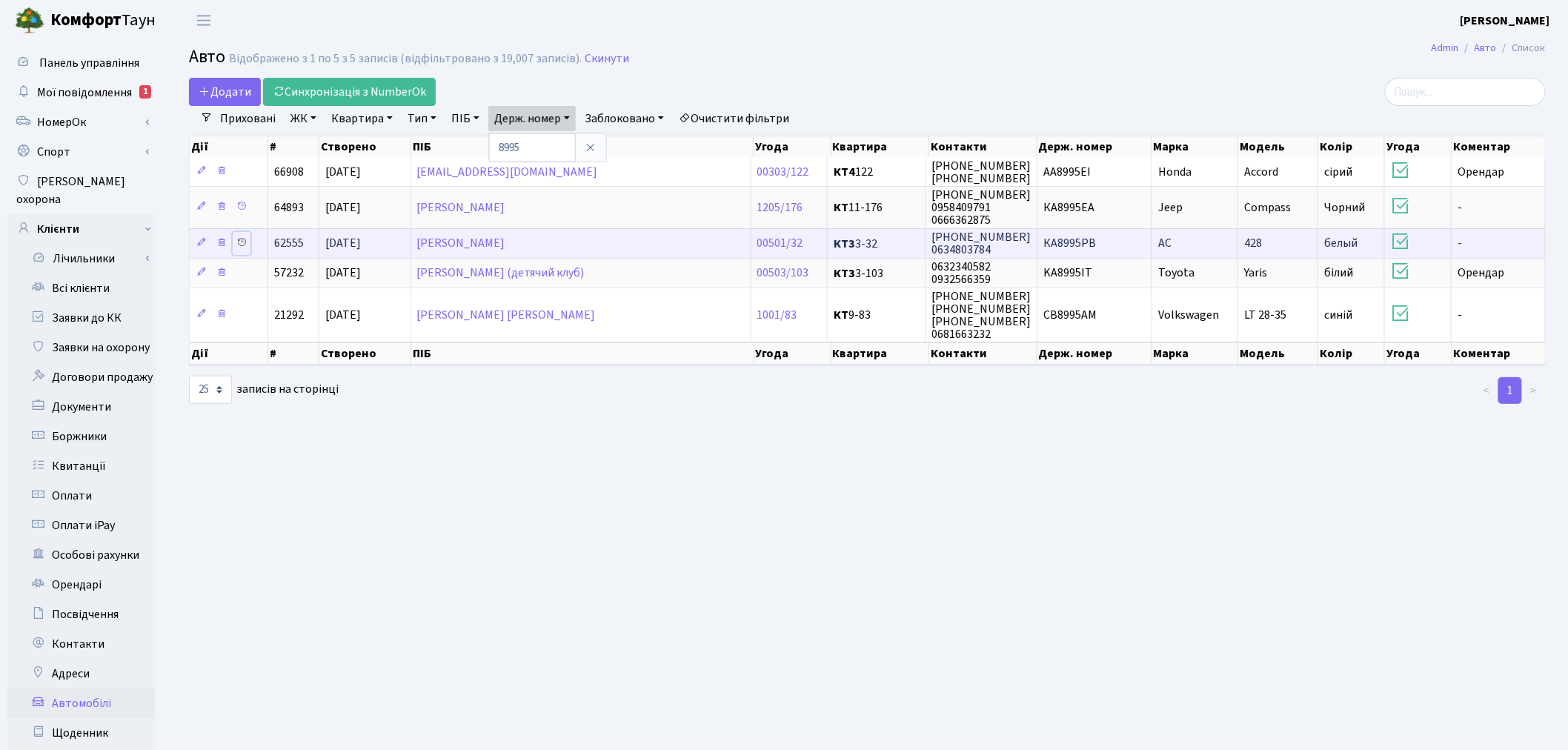
click at [243, 243] on icon at bounding box center [242, 243] width 11 height 11
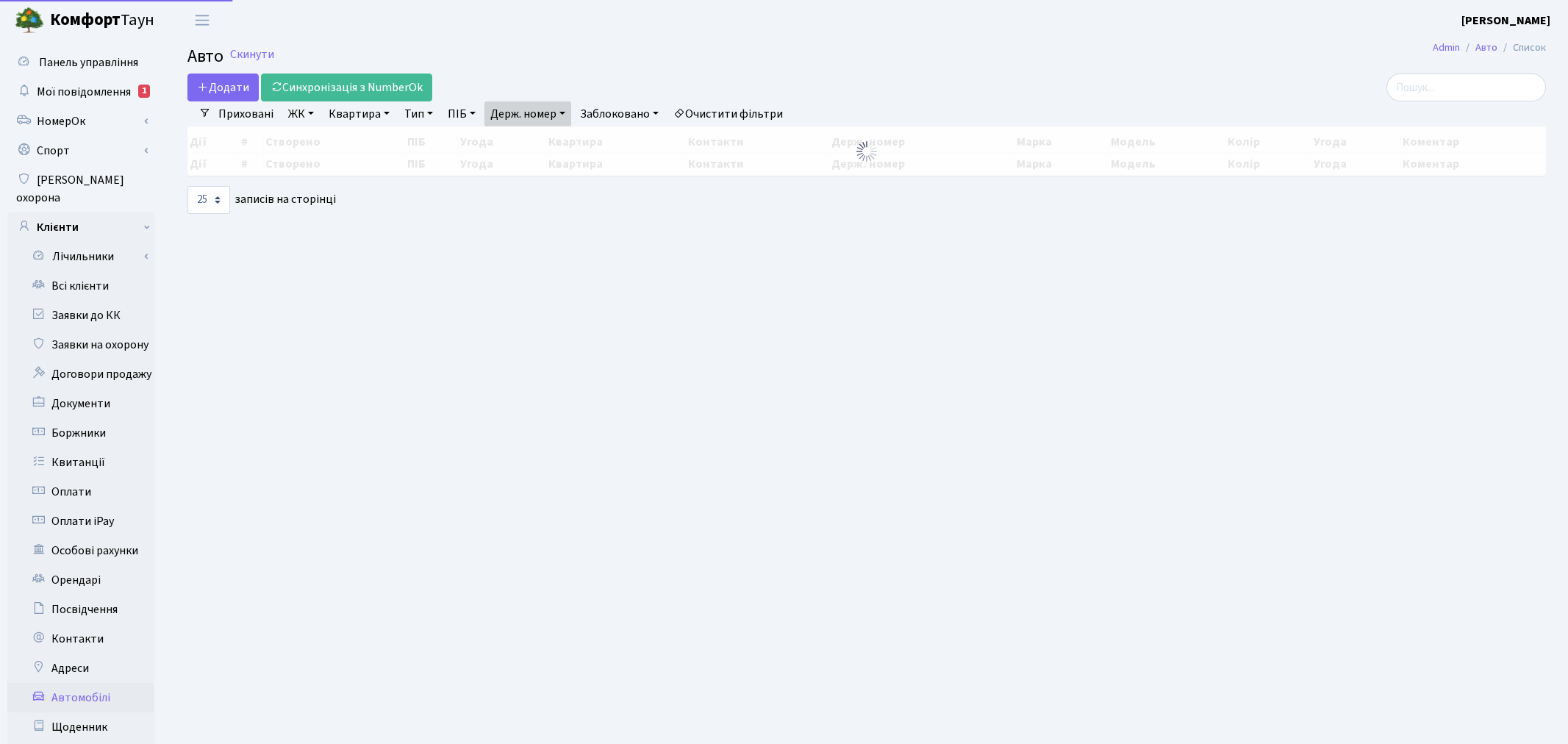
select select "25"
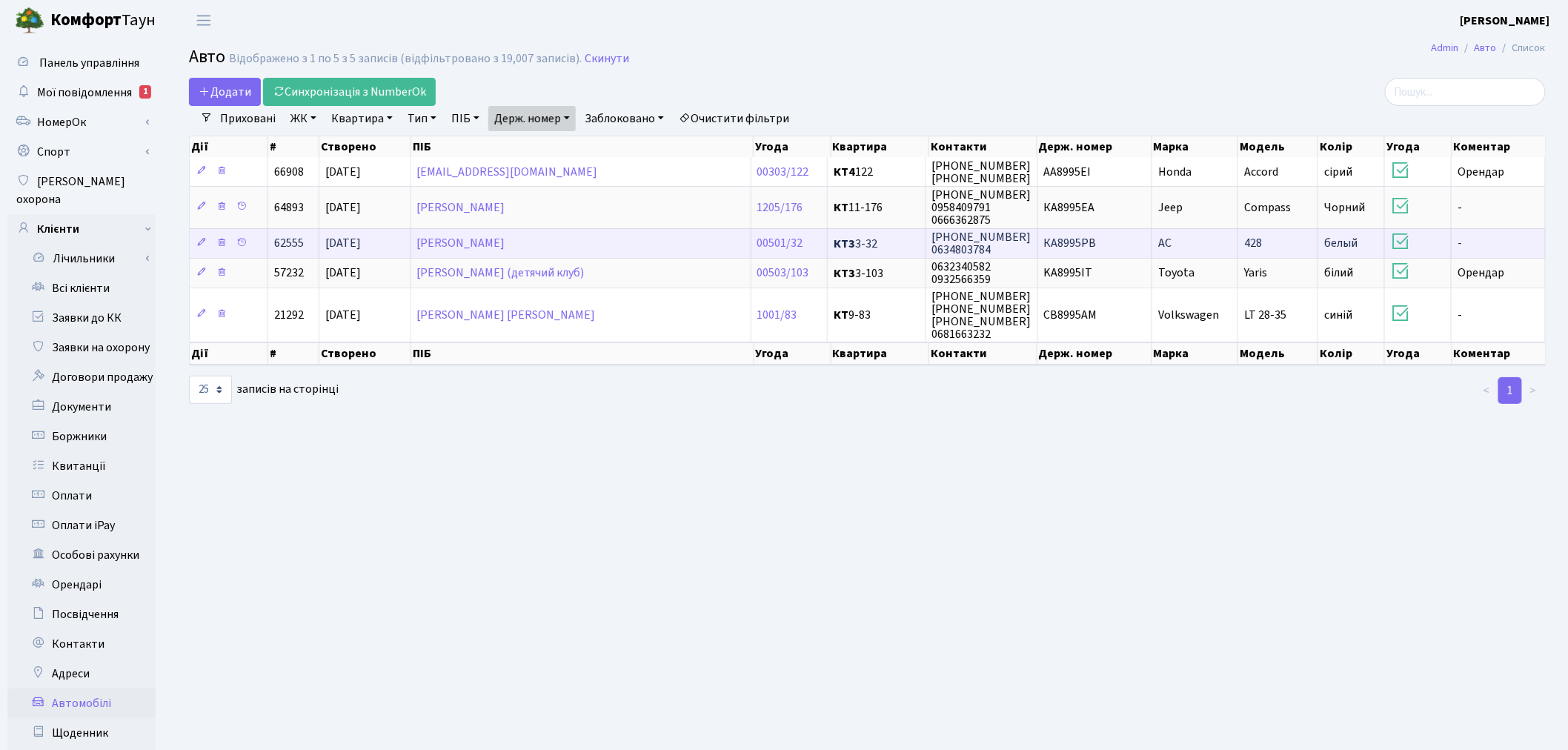
click at [1097, 240] on td "КА8995РВ" at bounding box center [1095, 243] width 115 height 30
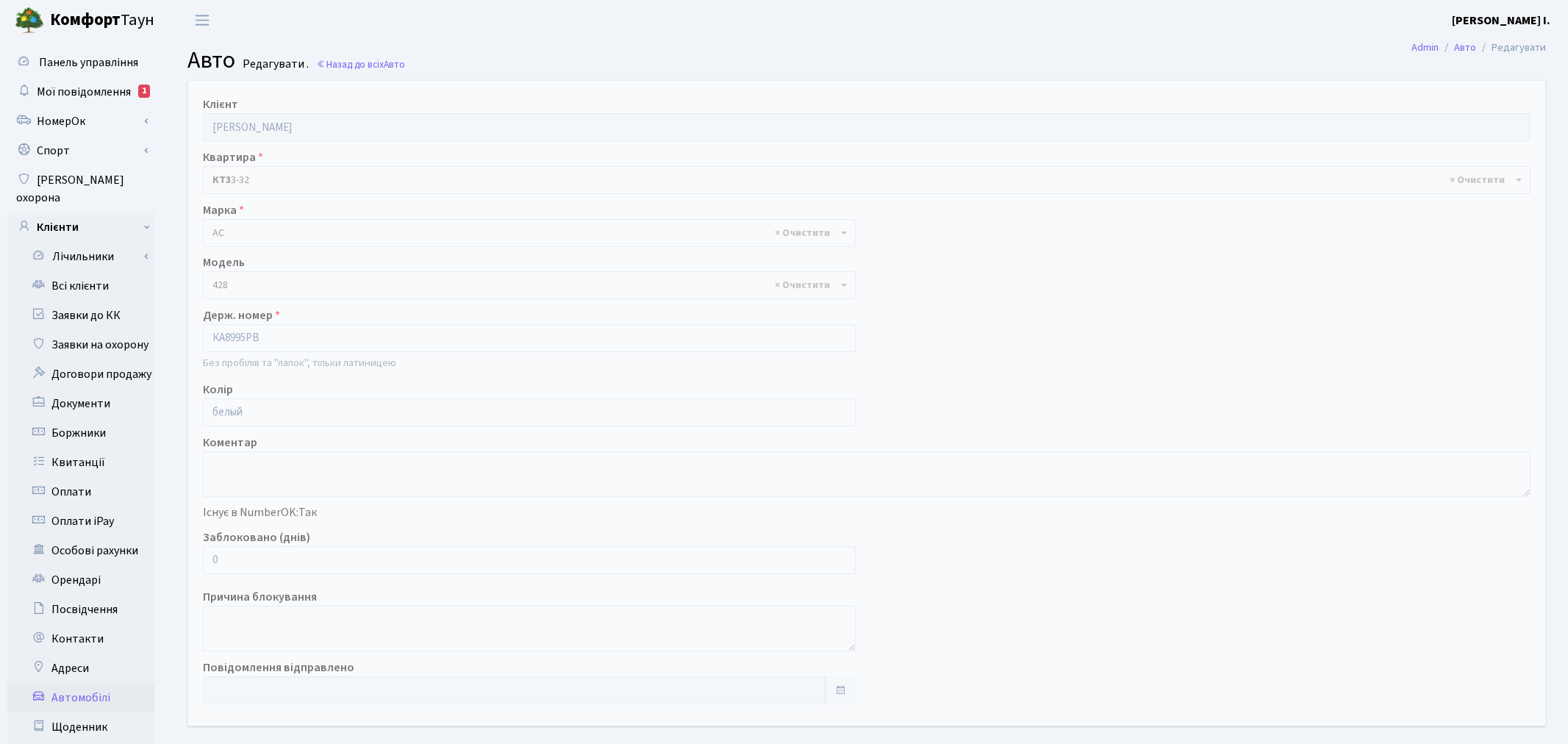
select select "7"
drag, startPoint x: 245, startPoint y: 555, endPoint x: 196, endPoint y: 559, distance: 49.2
click at [196, 559] on div "Заблоковано (днів) 0" at bounding box center [527, 552] width 669 height 46
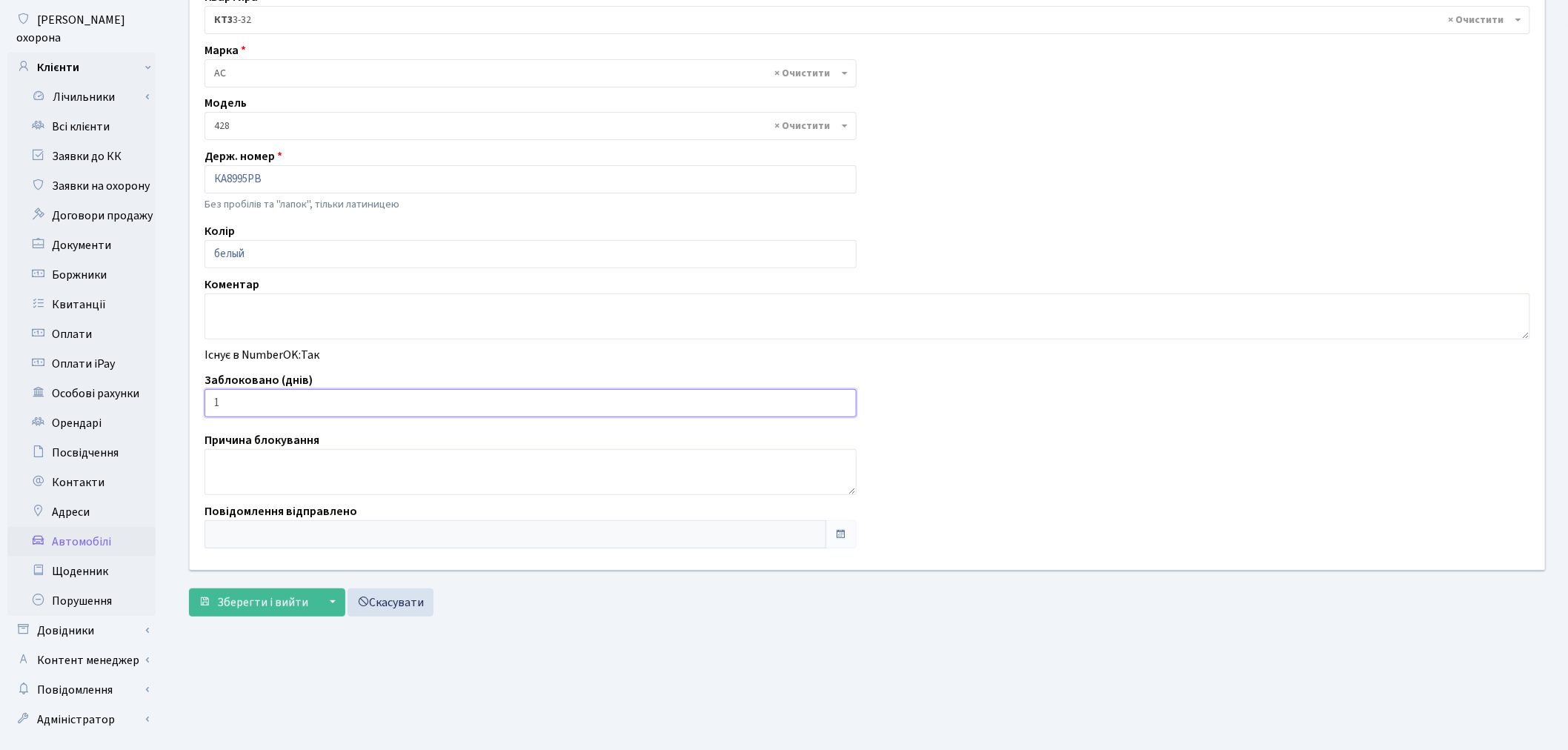
scroll to position [172, 0]
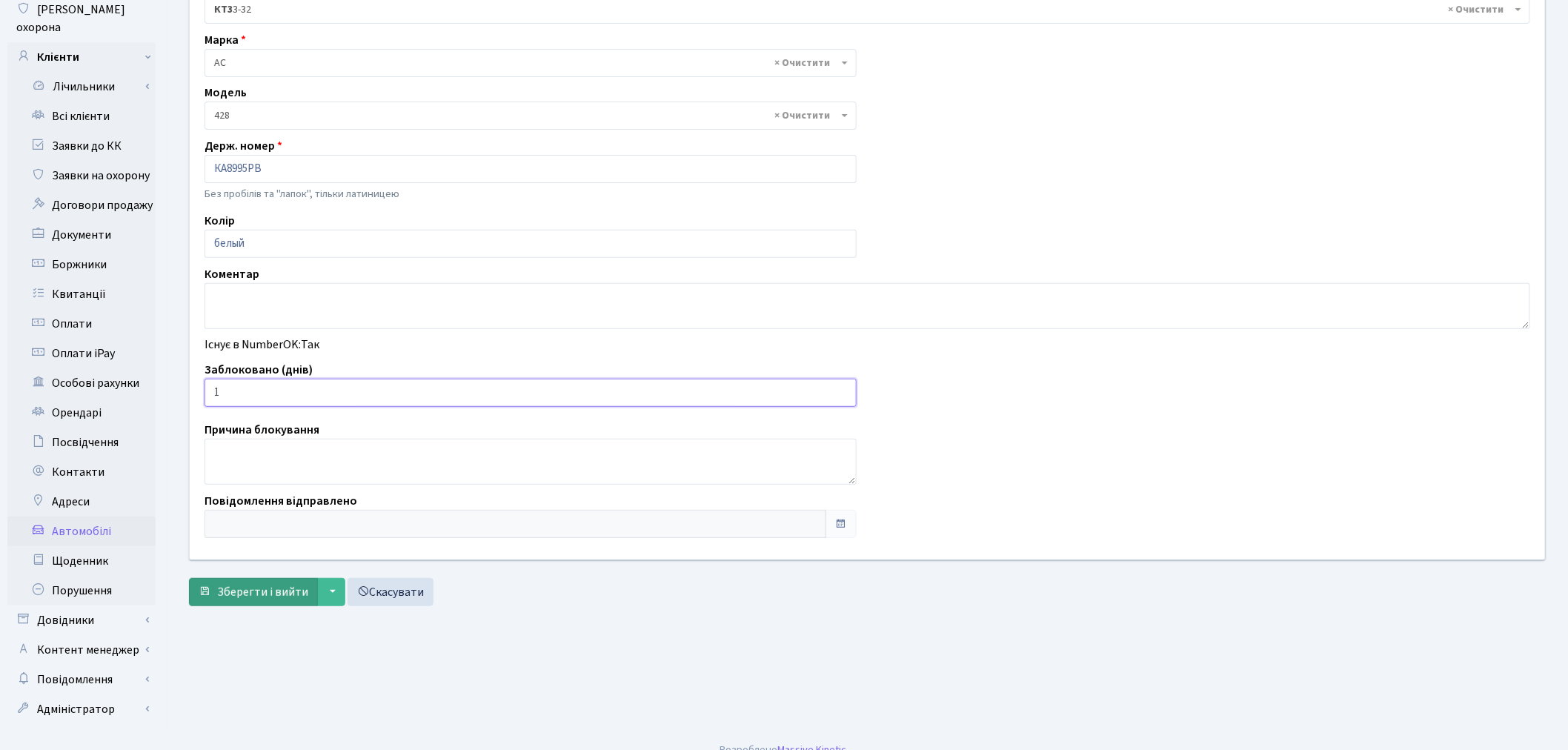
type input "1"
click at [267, 589] on span "Зберегти і вийти" at bounding box center [262, 592] width 92 height 17
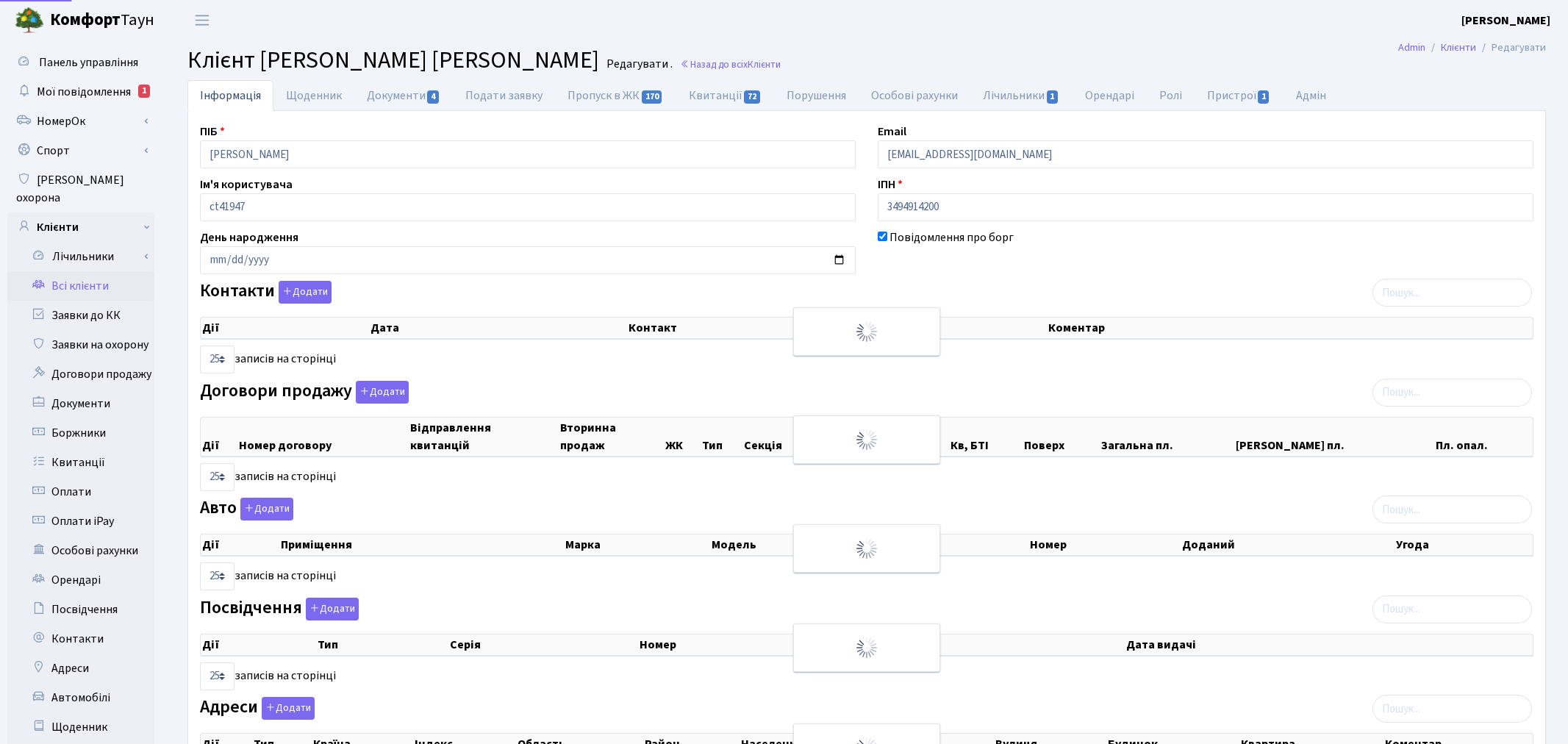
select select "25"
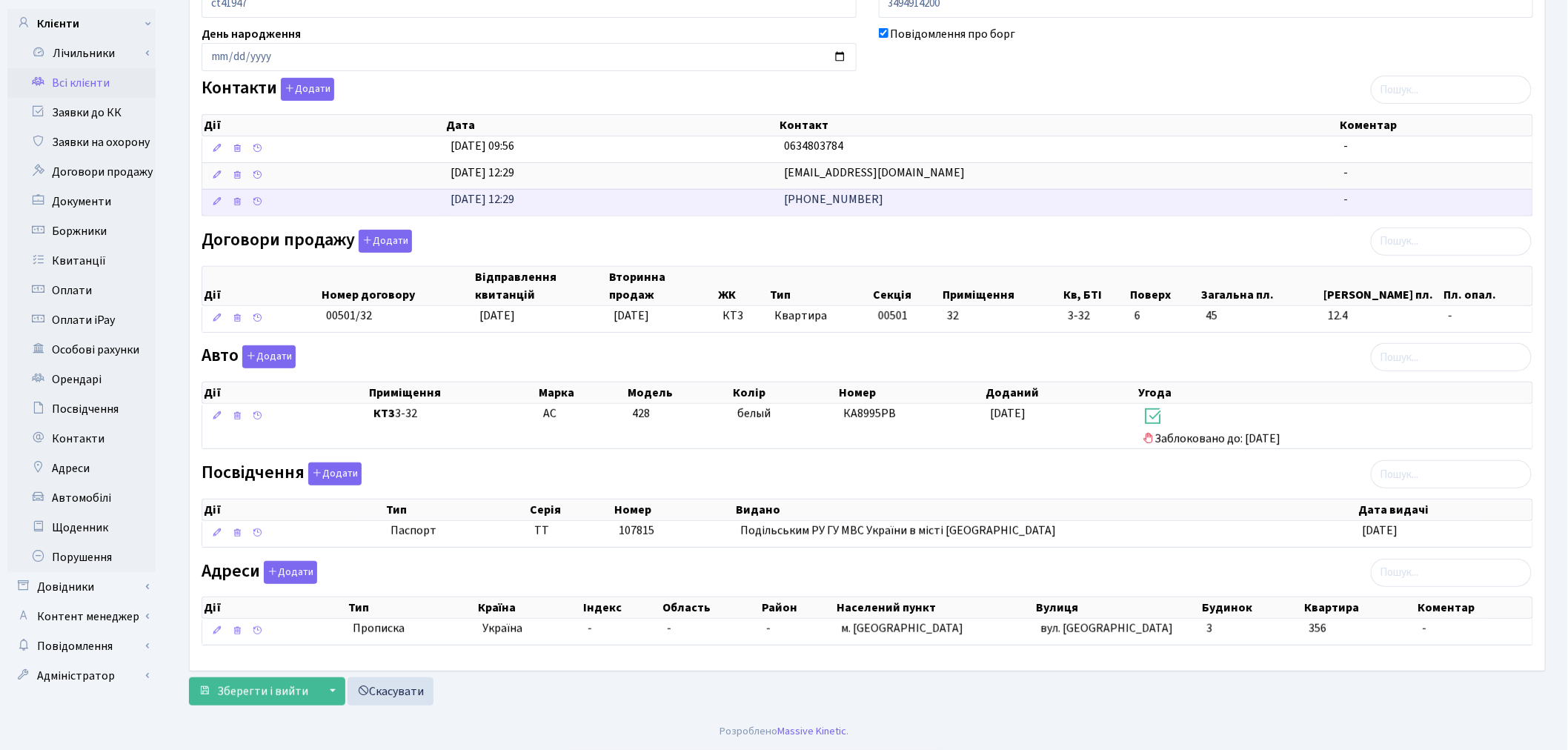
scroll to position [209, 0]
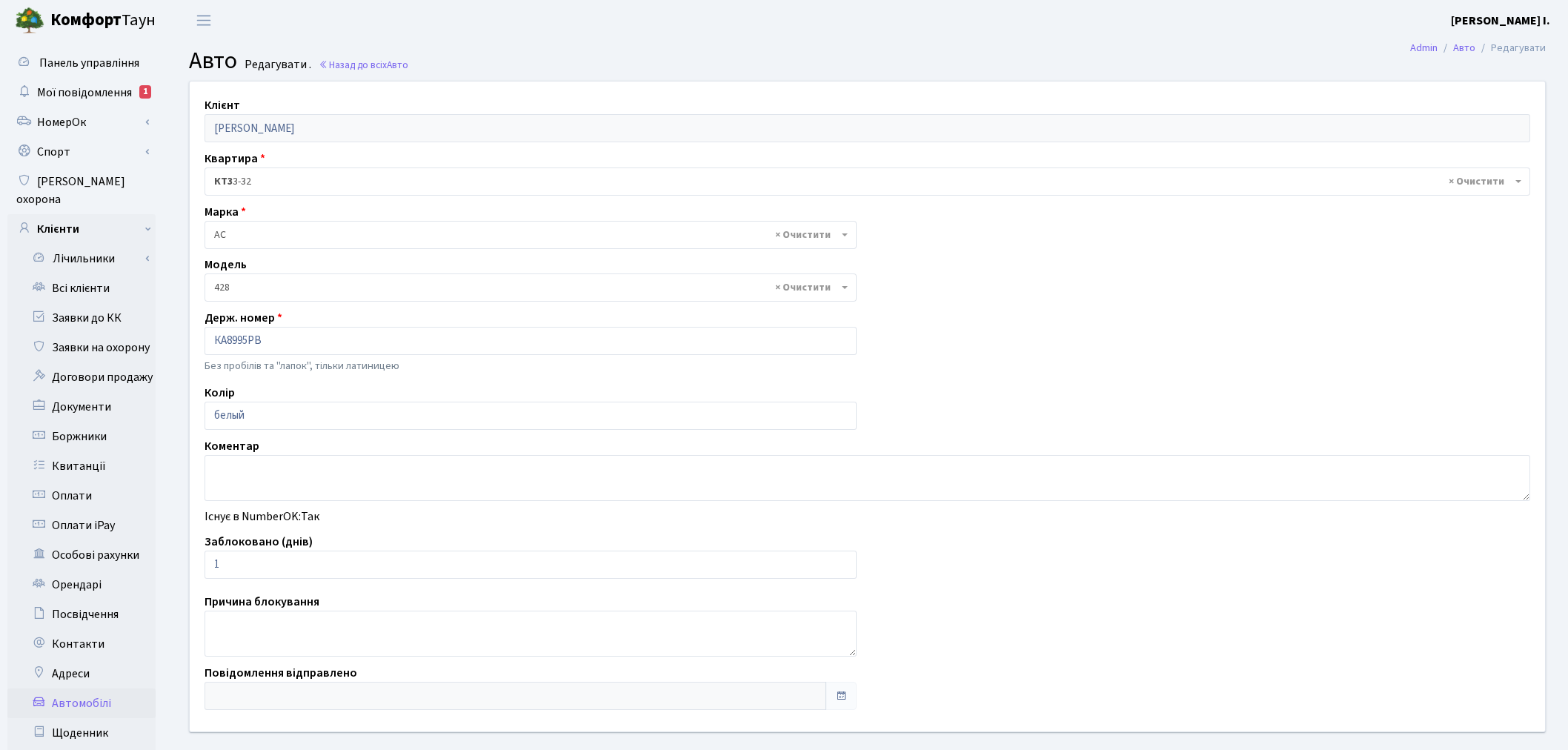
select select "7"
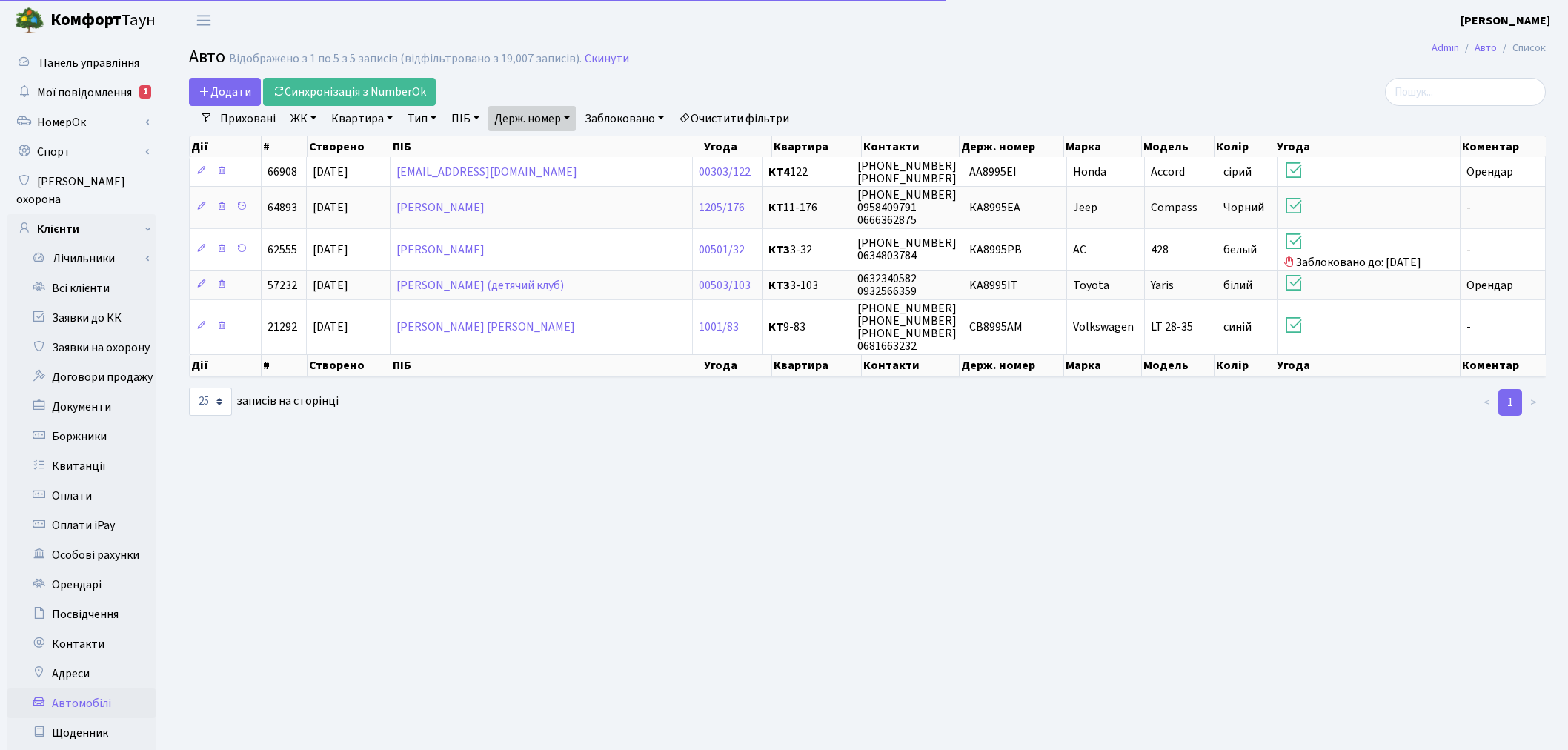
select select "25"
click at [536, 114] on link "Держ. номер" at bounding box center [532, 119] width 87 height 26
click at [539, 139] on input "8995" at bounding box center [532, 148] width 87 height 28
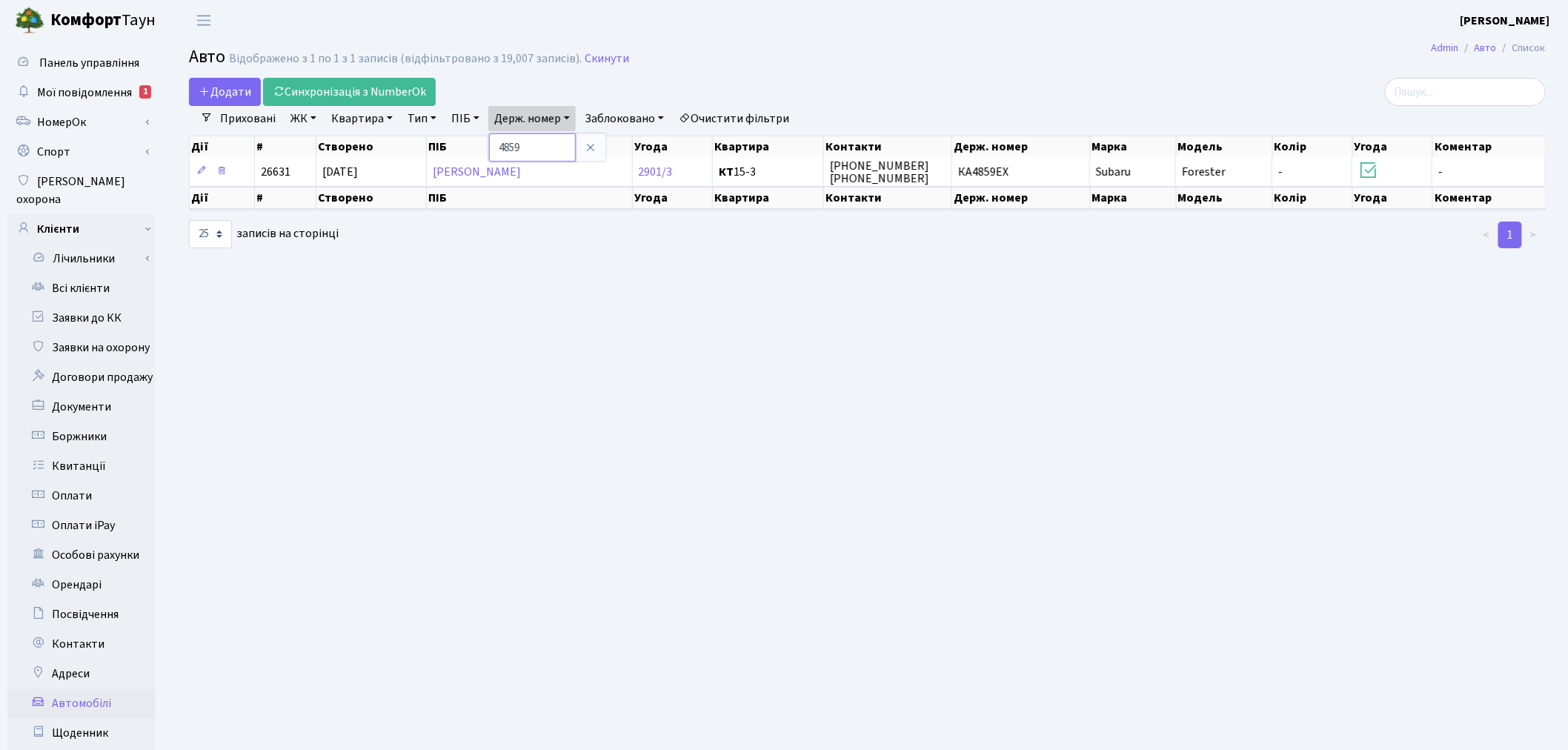
click at [546, 141] on input "4859" at bounding box center [532, 148] width 87 height 28
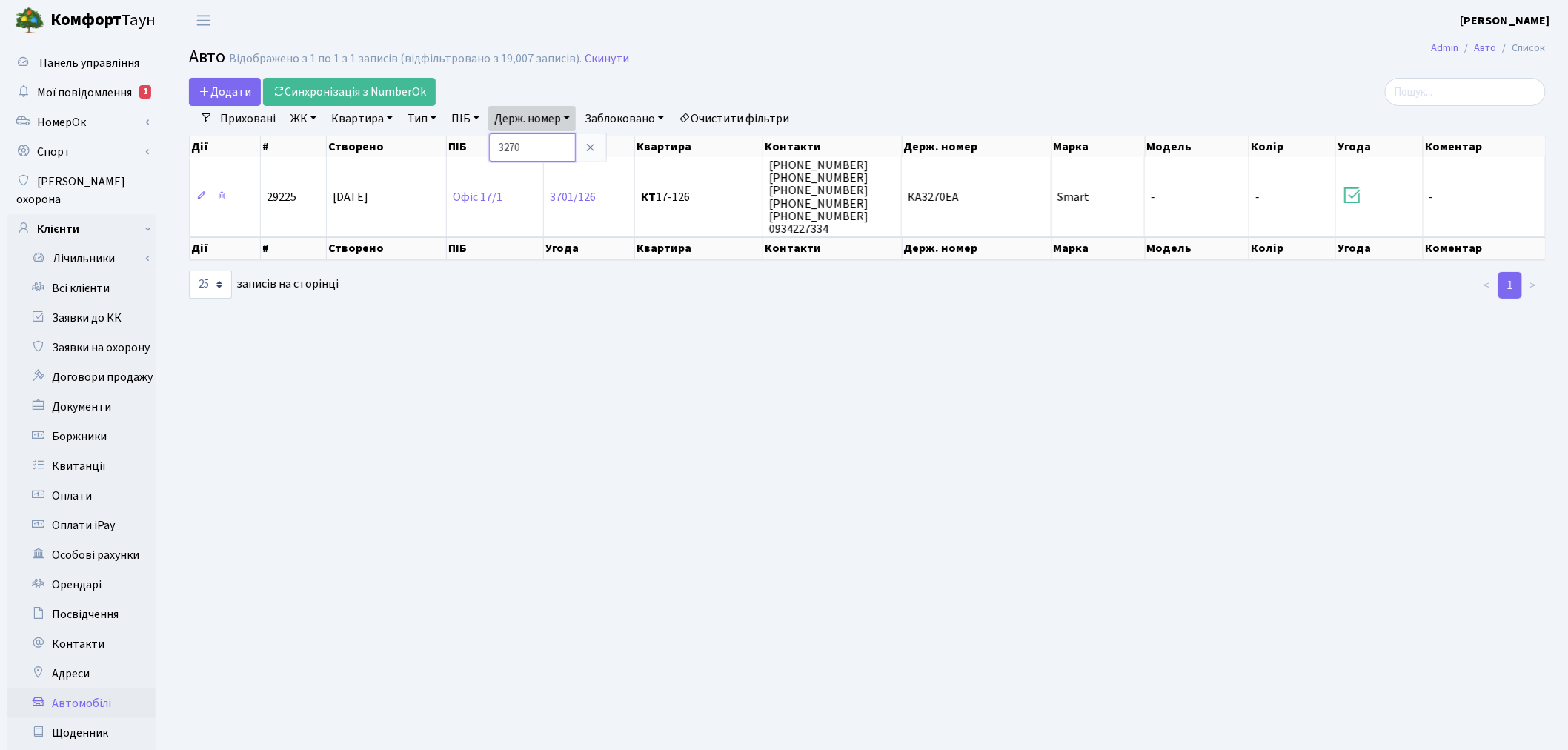
click at [549, 154] on input "3270" at bounding box center [532, 148] width 87 height 28
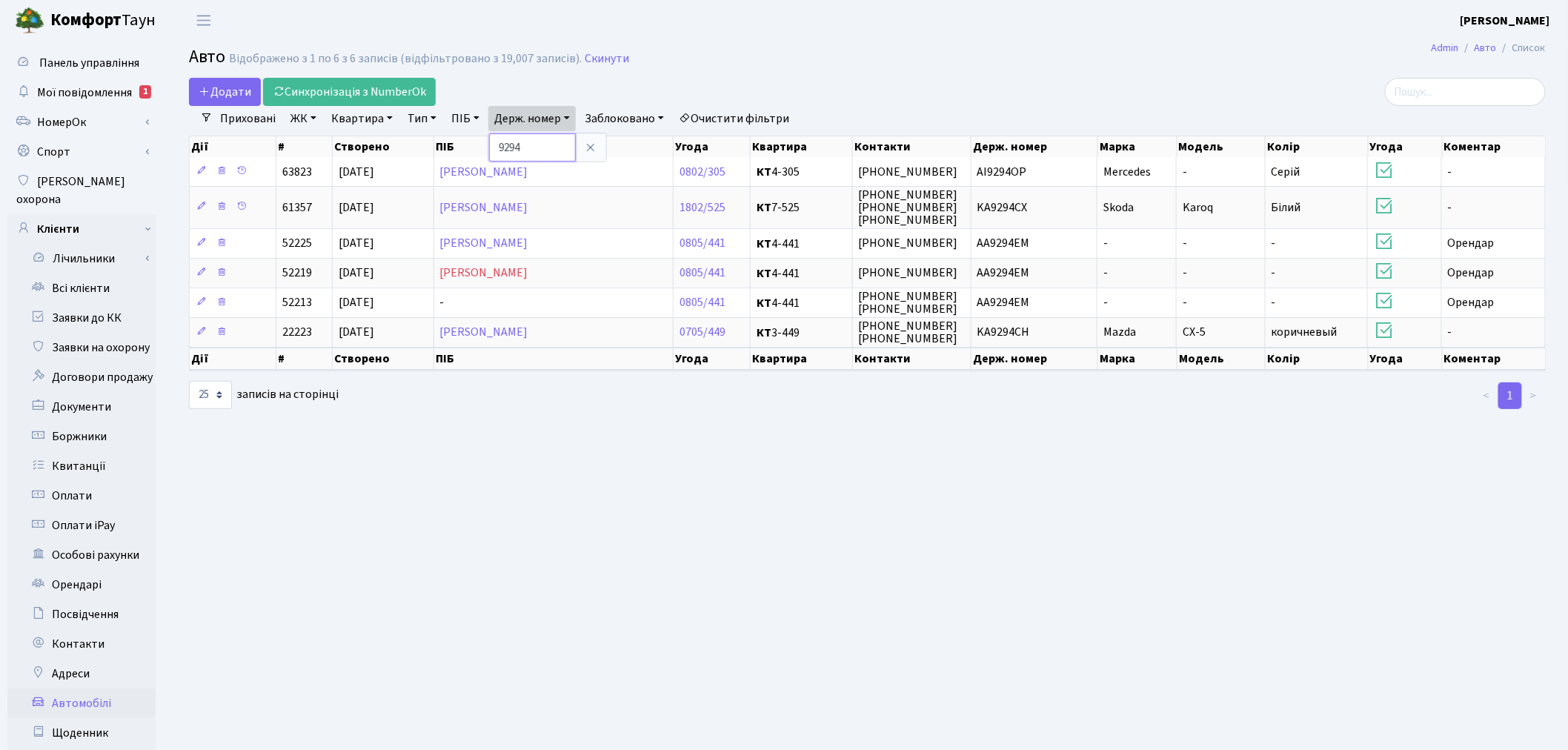
click at [536, 141] on input "9294" at bounding box center [532, 148] width 87 height 28
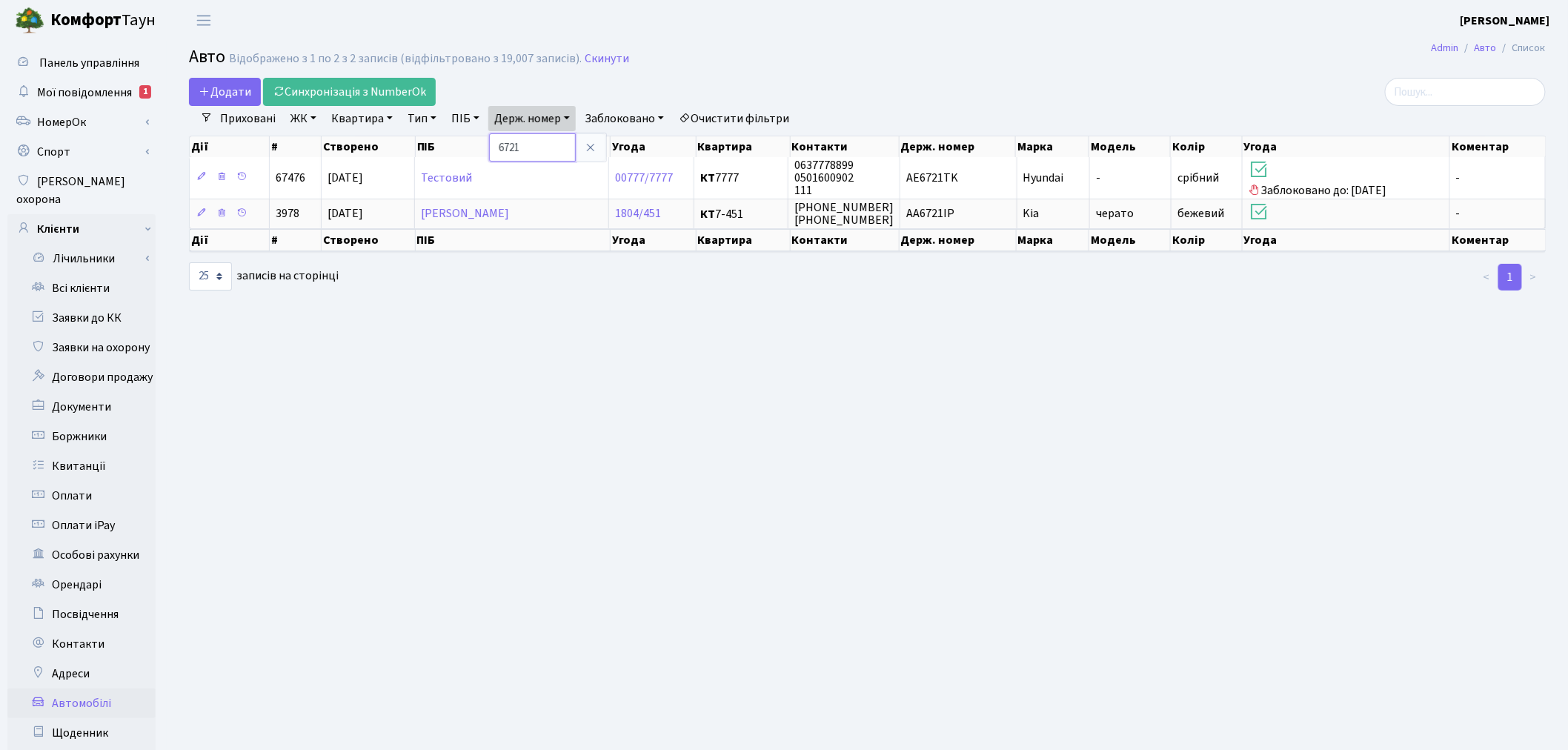
click at [530, 149] on input "6721" at bounding box center [532, 148] width 87 height 28
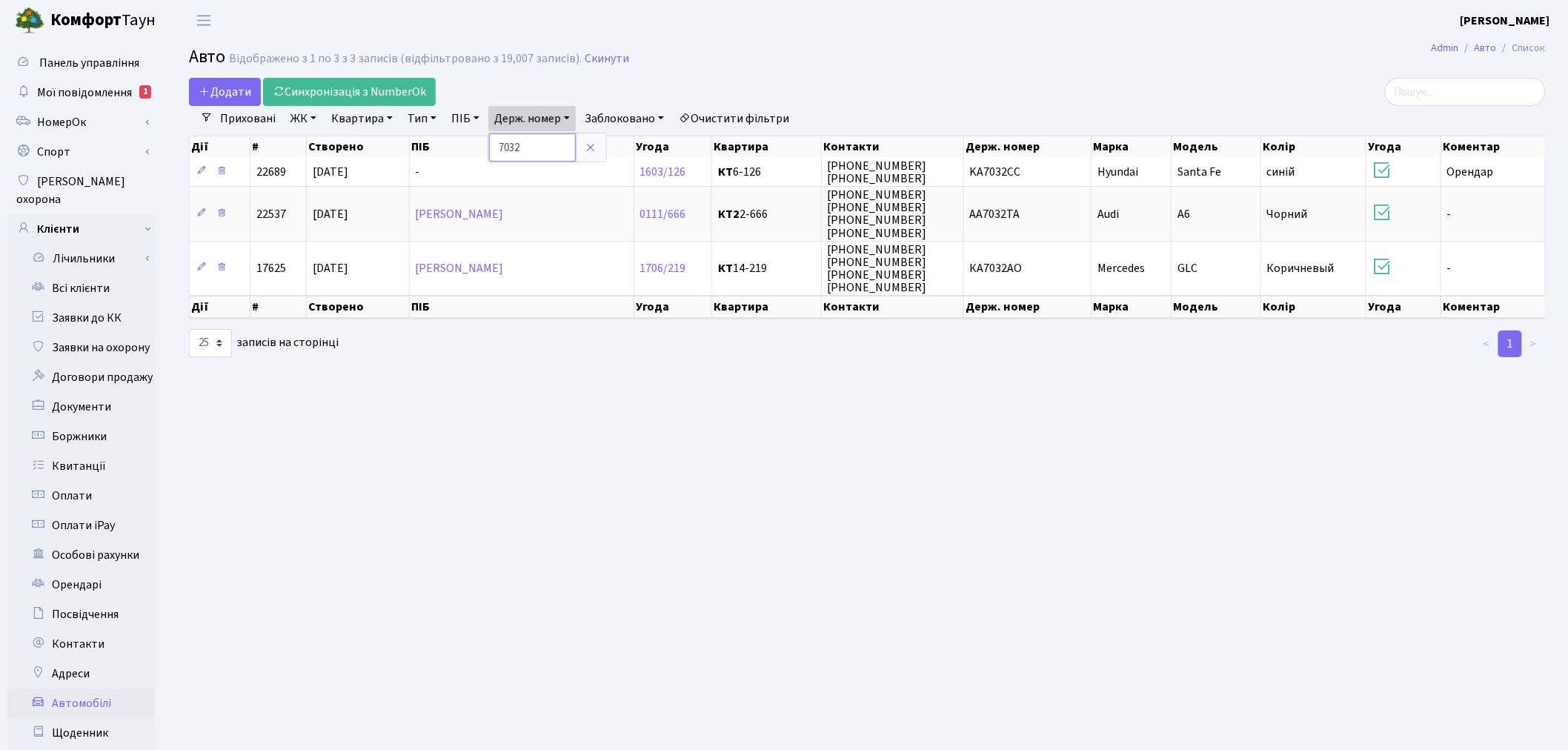
drag, startPoint x: 530, startPoint y: 144, endPoint x: 483, endPoint y: 147, distance: 47.1
click at [483, 147] on div "Додати Синхронізація з NumberOk Фільтри Приховані ЖК - ТХ, вул. Ділова, 1/2 КТ,…" at bounding box center [868, 218] width 1379 height 281
drag, startPoint x: 552, startPoint y: 116, endPoint x: 549, endPoint y: 130, distance: 14.3
click at [552, 116] on link "Держ. номер" at bounding box center [532, 119] width 87 height 26
click at [549, 139] on input "7032" at bounding box center [532, 148] width 87 height 28
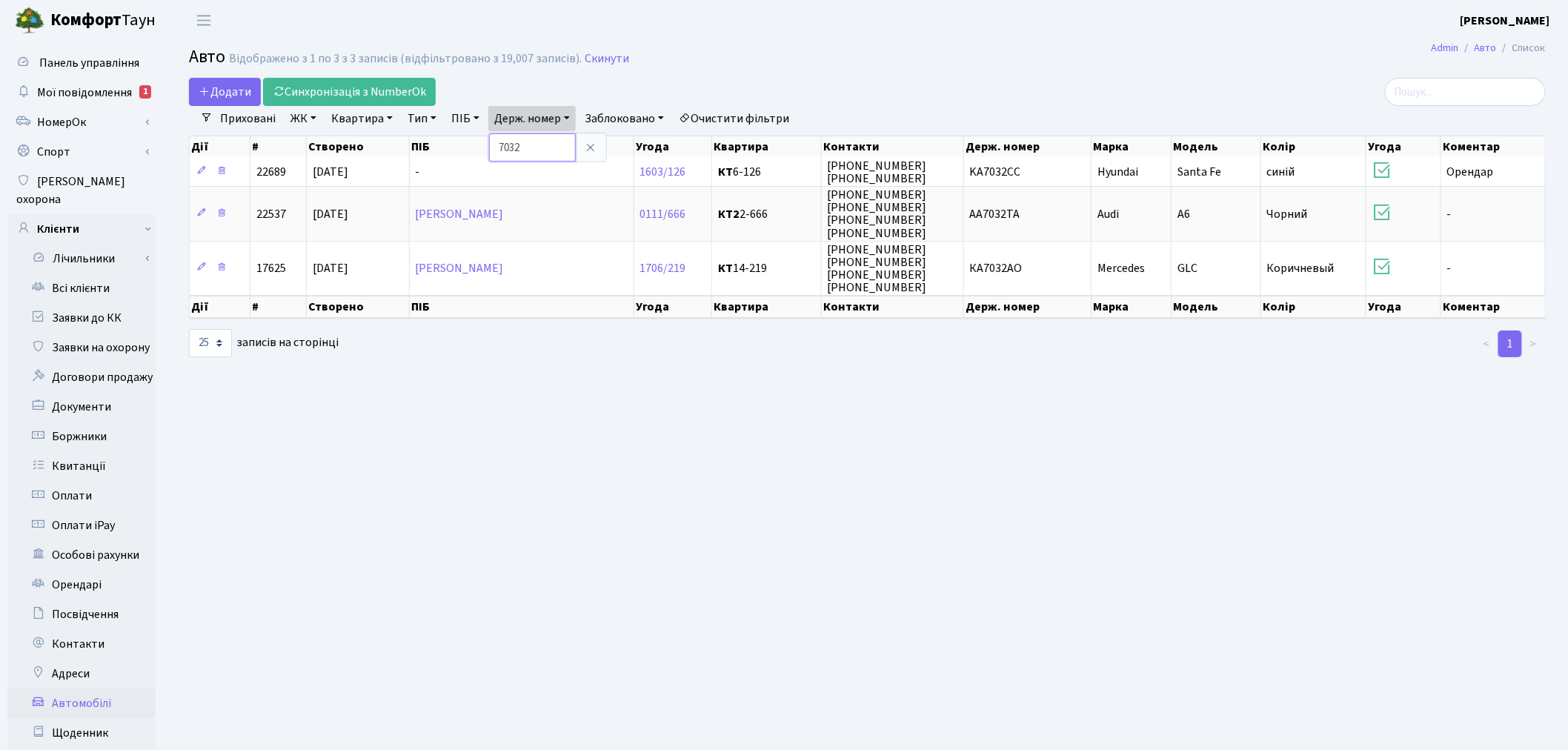
click at [549, 139] on input "7032" at bounding box center [532, 148] width 87 height 28
paste input "КА8995РВ"
type input "КА8995РВ"
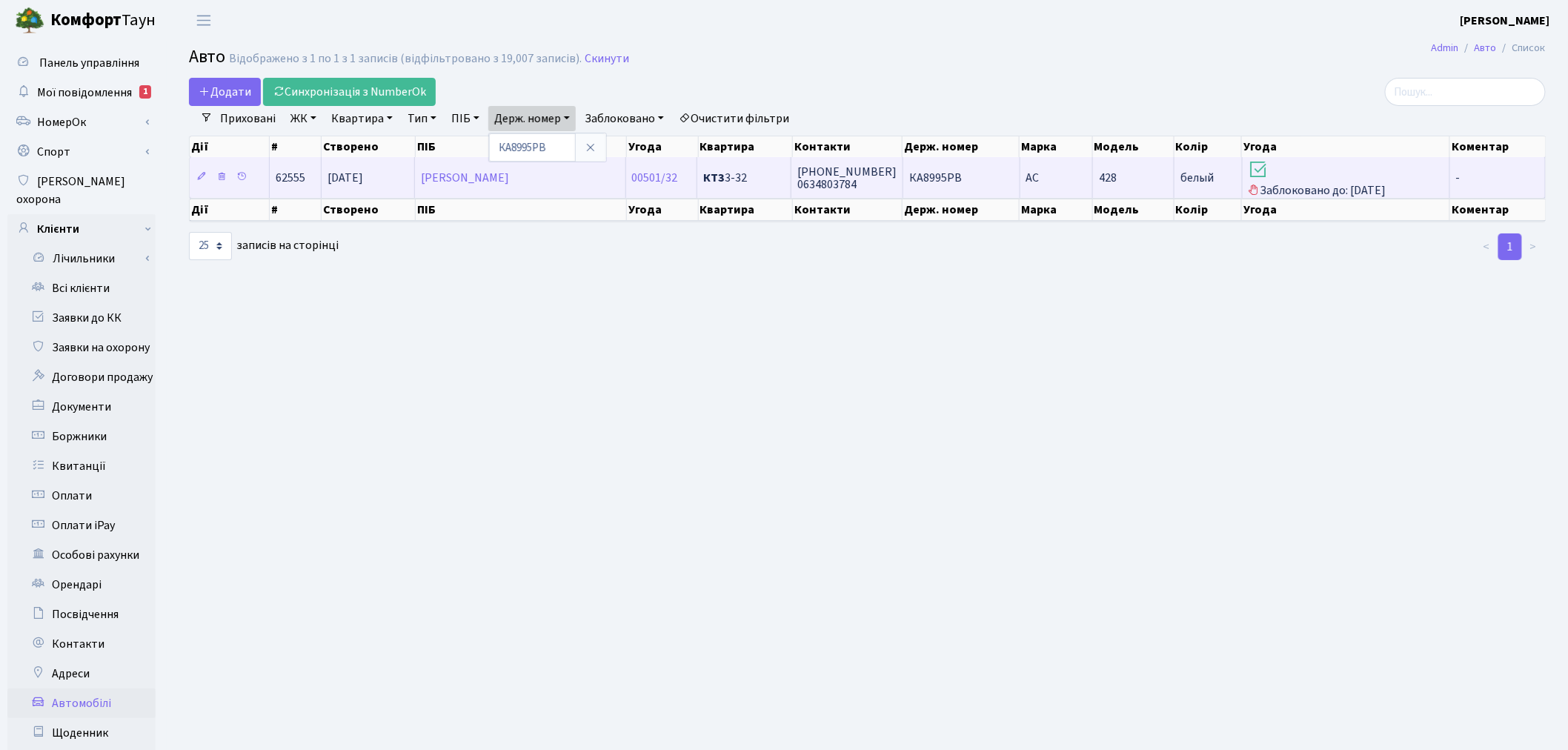
click at [939, 170] on span "КА8995РВ" at bounding box center [936, 178] width 53 height 17
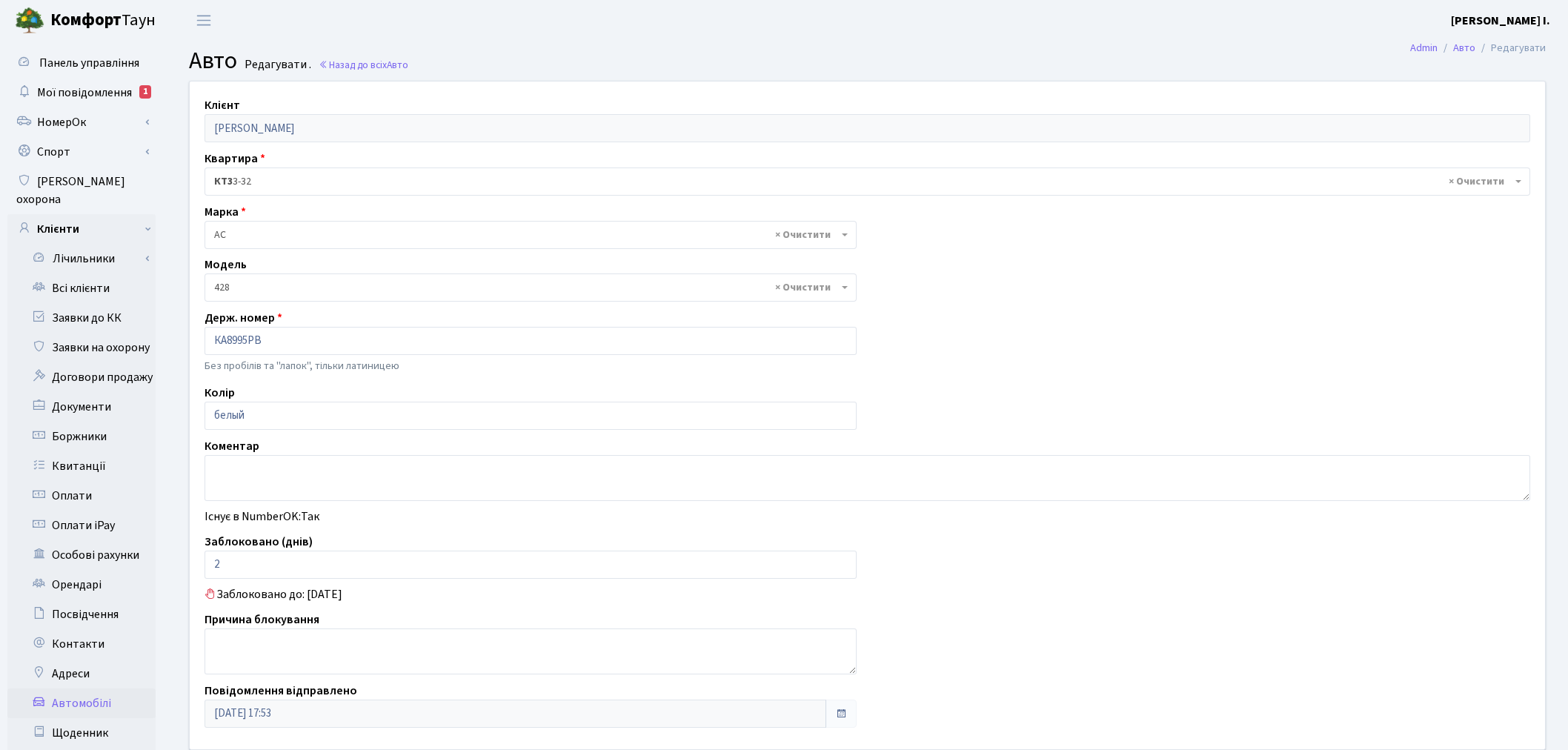
select select "7"
drag, startPoint x: 282, startPoint y: 568, endPoint x: 205, endPoint y: 571, distance: 77.1
click at [205, 571] on input "2" at bounding box center [530, 565] width 652 height 28
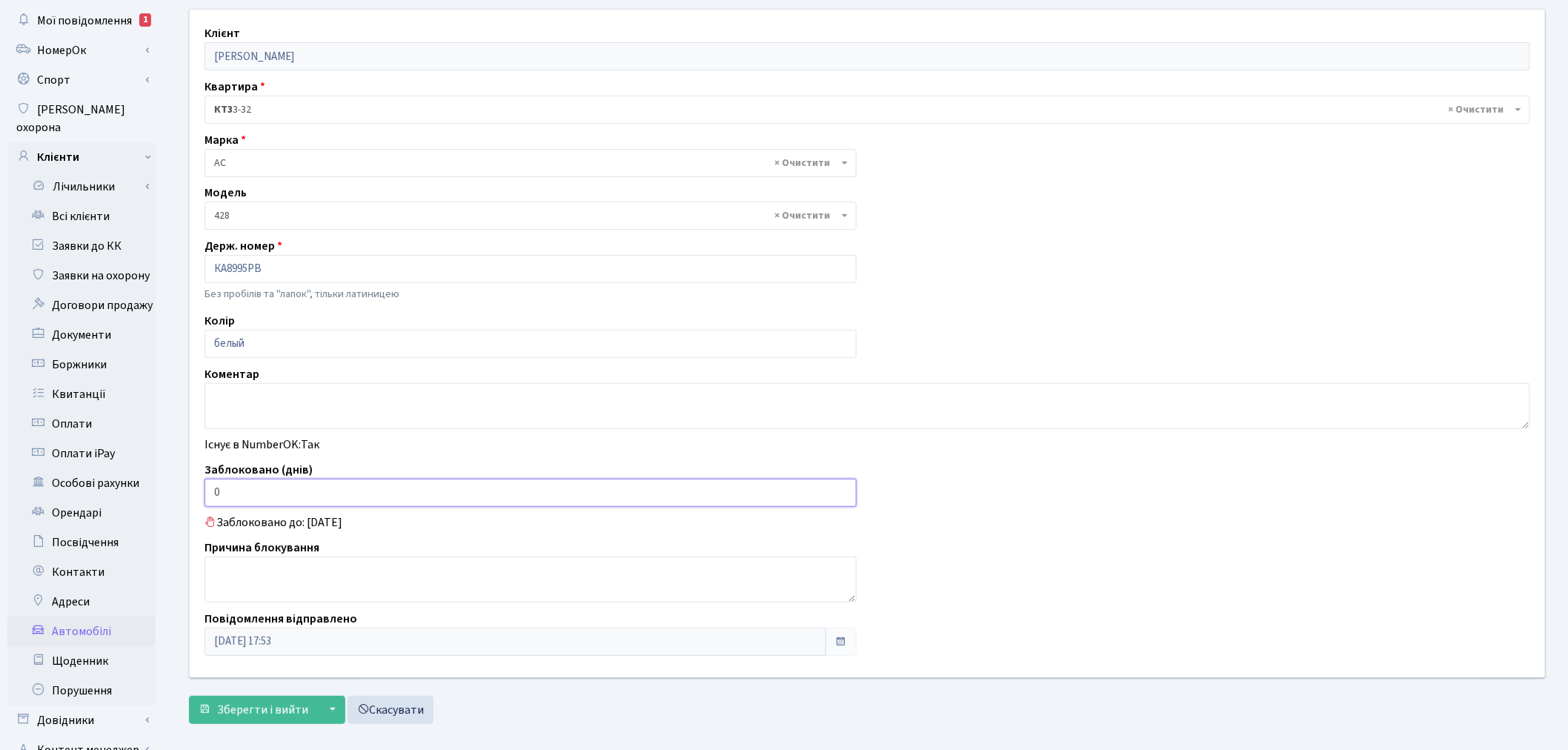
scroll to position [164, 0]
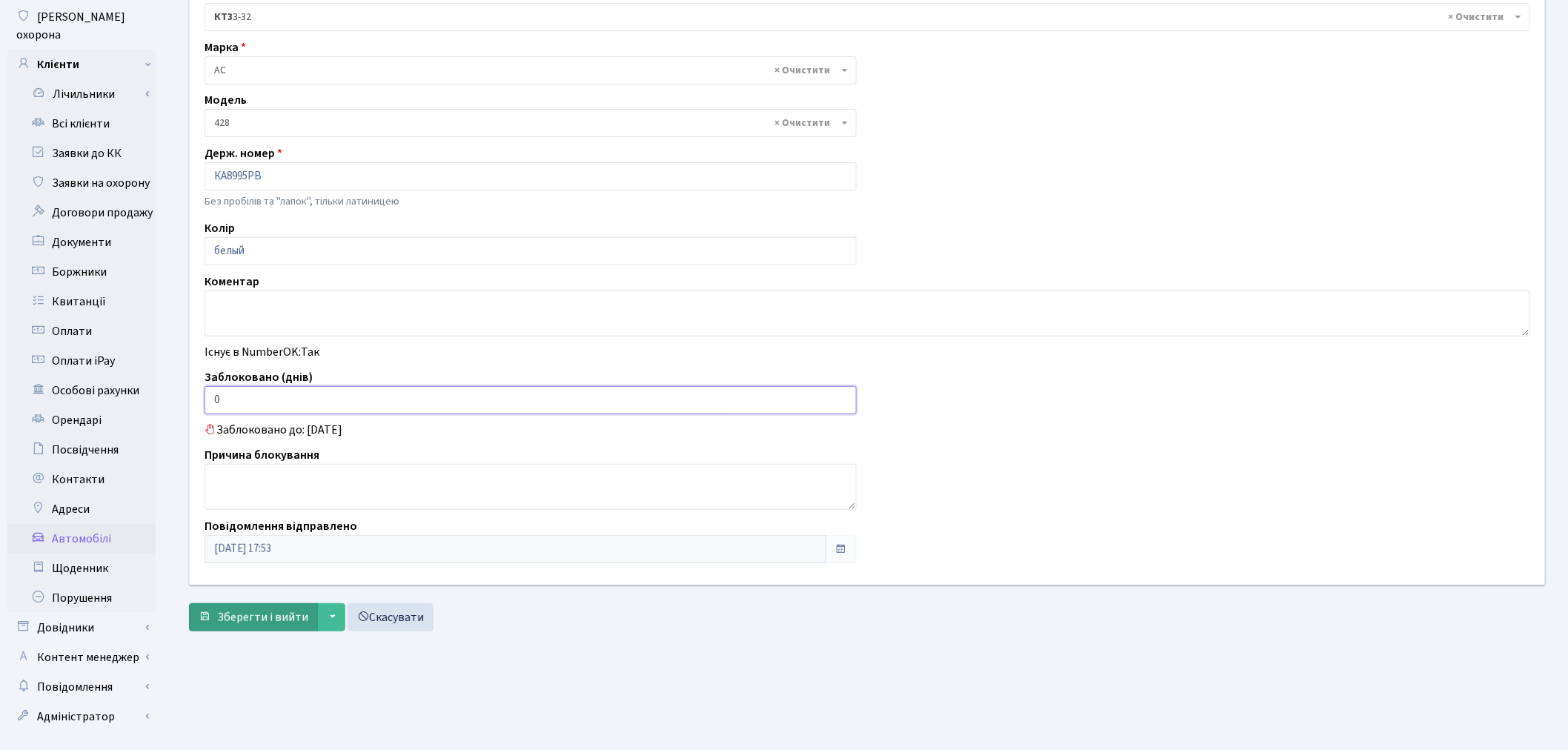
type input "0"
click at [232, 616] on span "Зберегти і вийти" at bounding box center [262, 618] width 92 height 17
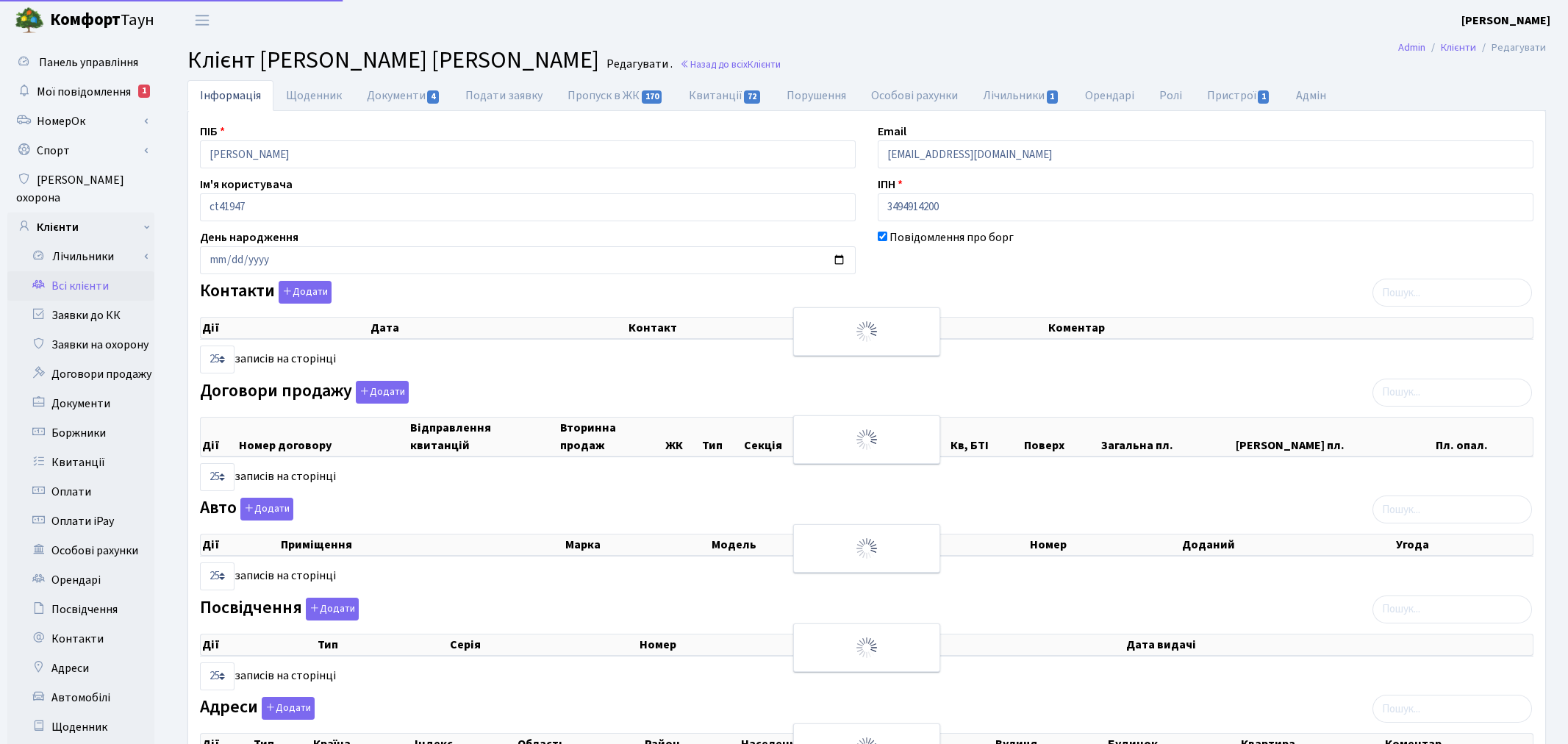
select select "25"
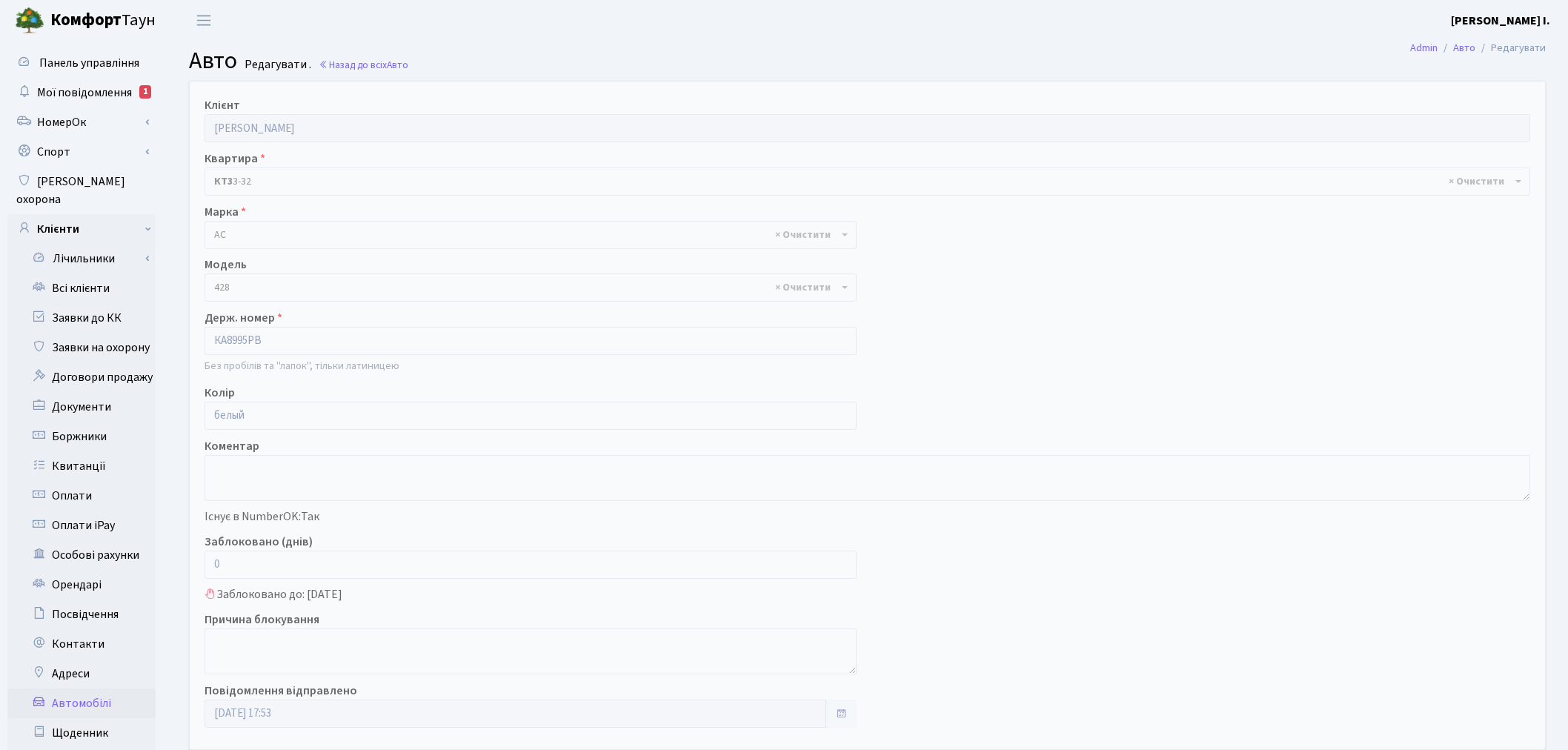
select select "7"
